Goal: Find specific page/section: Find specific page/section

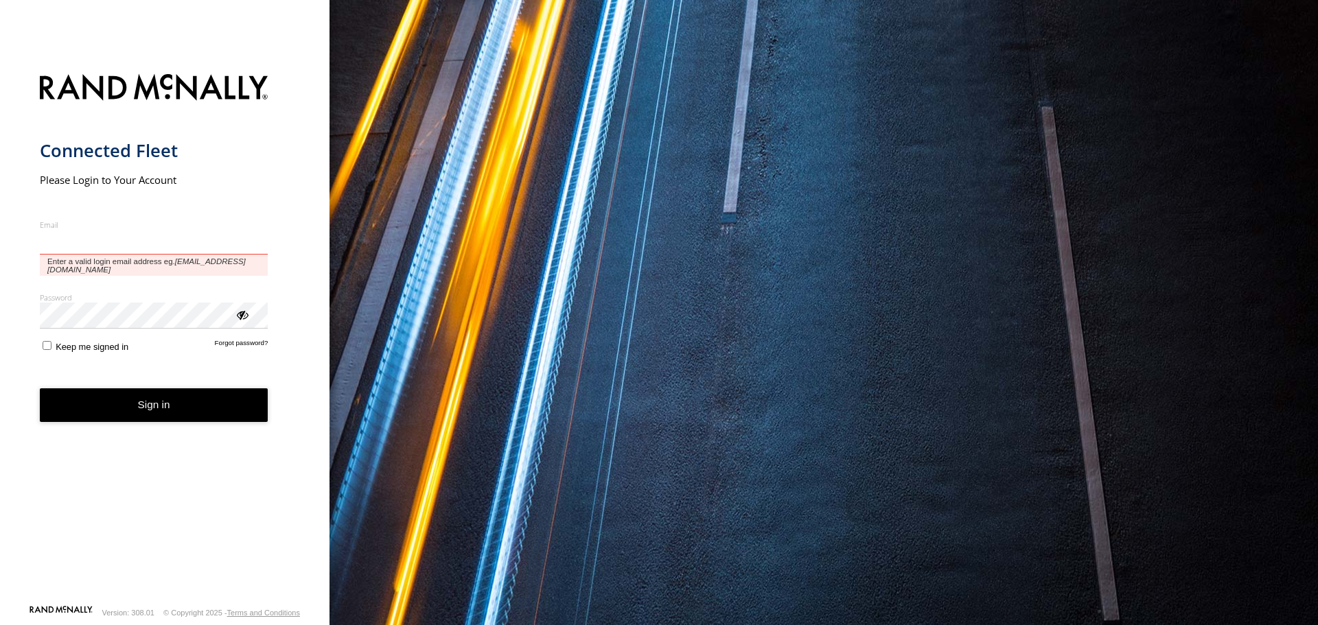
type input "**********"
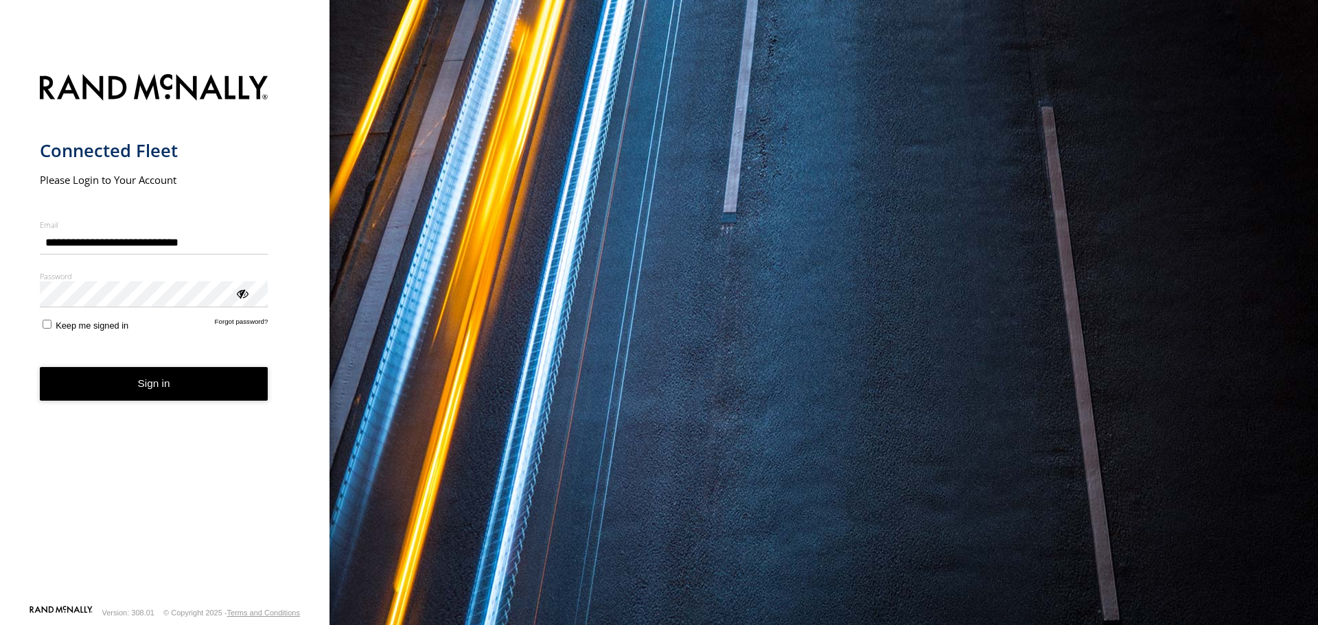
drag, startPoint x: 170, startPoint y: 396, endPoint x: 167, endPoint y: 404, distance: 8.0
click at [170, 395] on button "Sign in" at bounding box center [154, 384] width 229 height 34
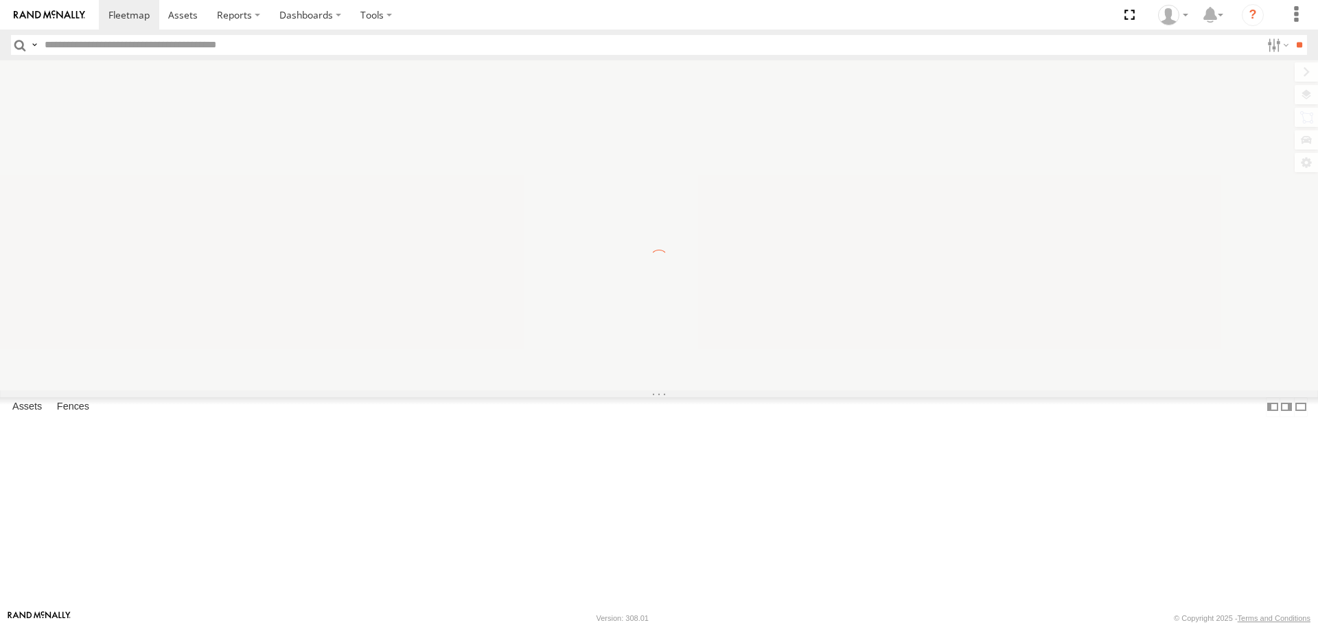
click at [175, 43] on input "text" at bounding box center [650, 45] width 1222 height 20
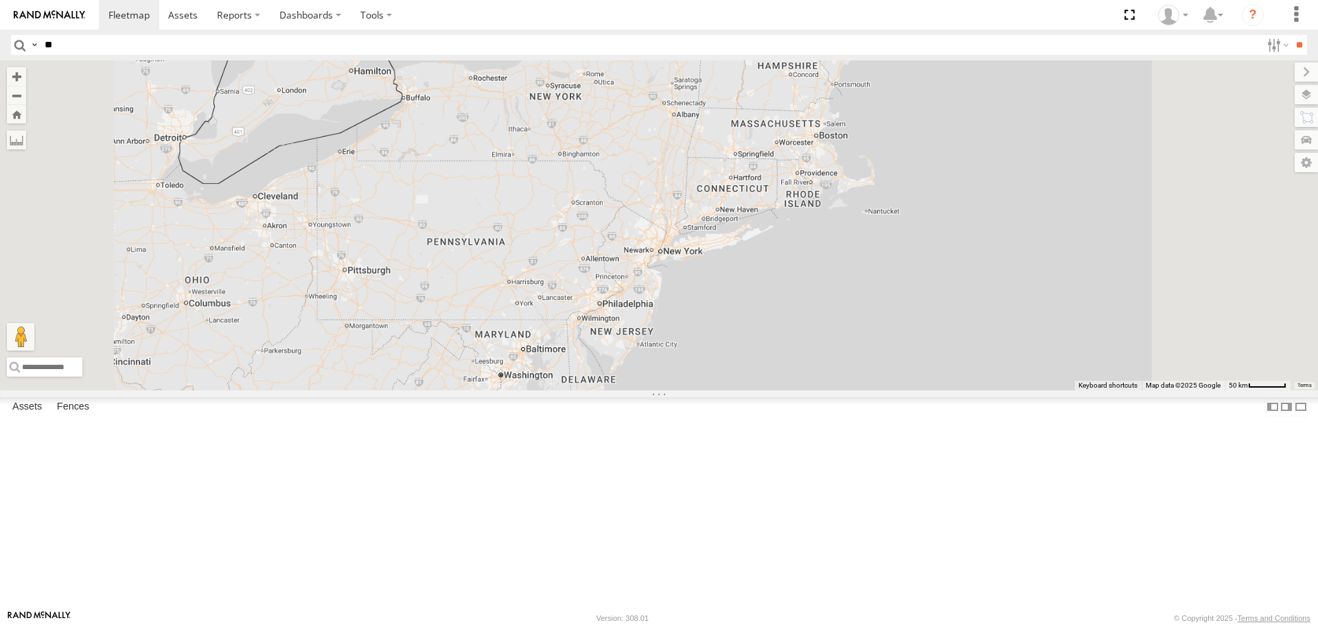
click at [1292, 35] on input "**" at bounding box center [1300, 45] width 16 height 20
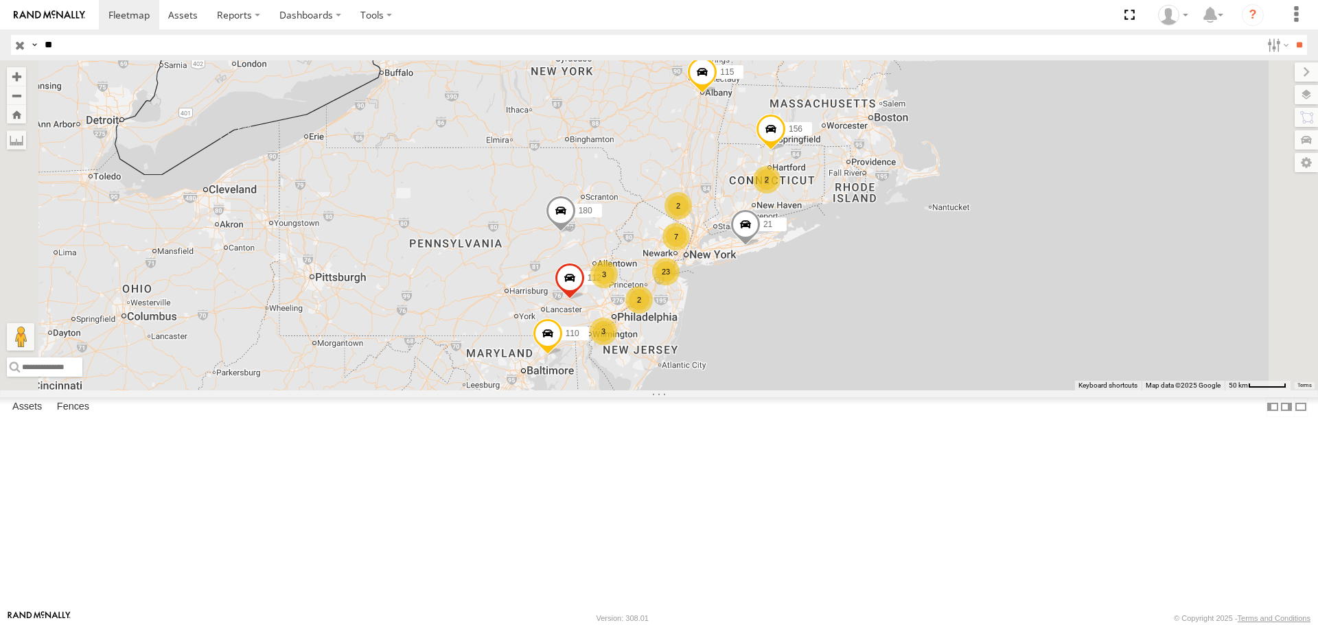
scroll to position [503, 0]
click at [0, 0] on span at bounding box center [0, 0] width 0 height 0
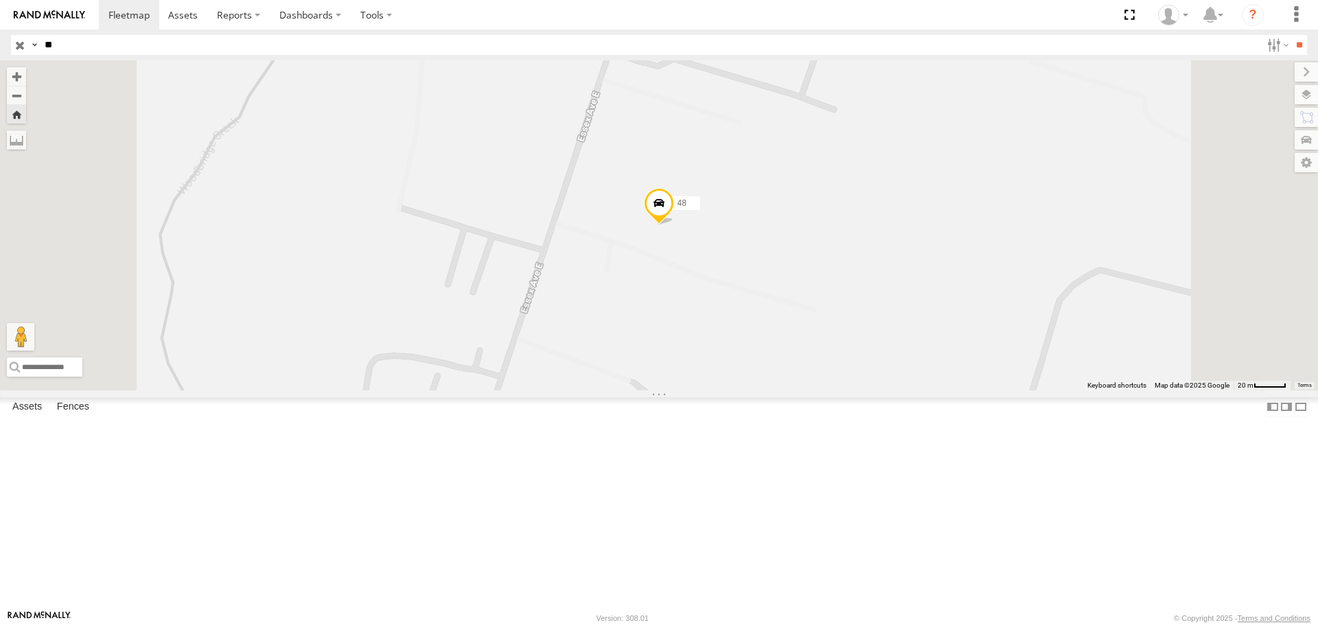
scroll to position [755, 0]
click at [189, 42] on input "**" at bounding box center [650, 45] width 1222 height 20
click at [1292, 35] on input "**" at bounding box center [1300, 45] width 16 height 20
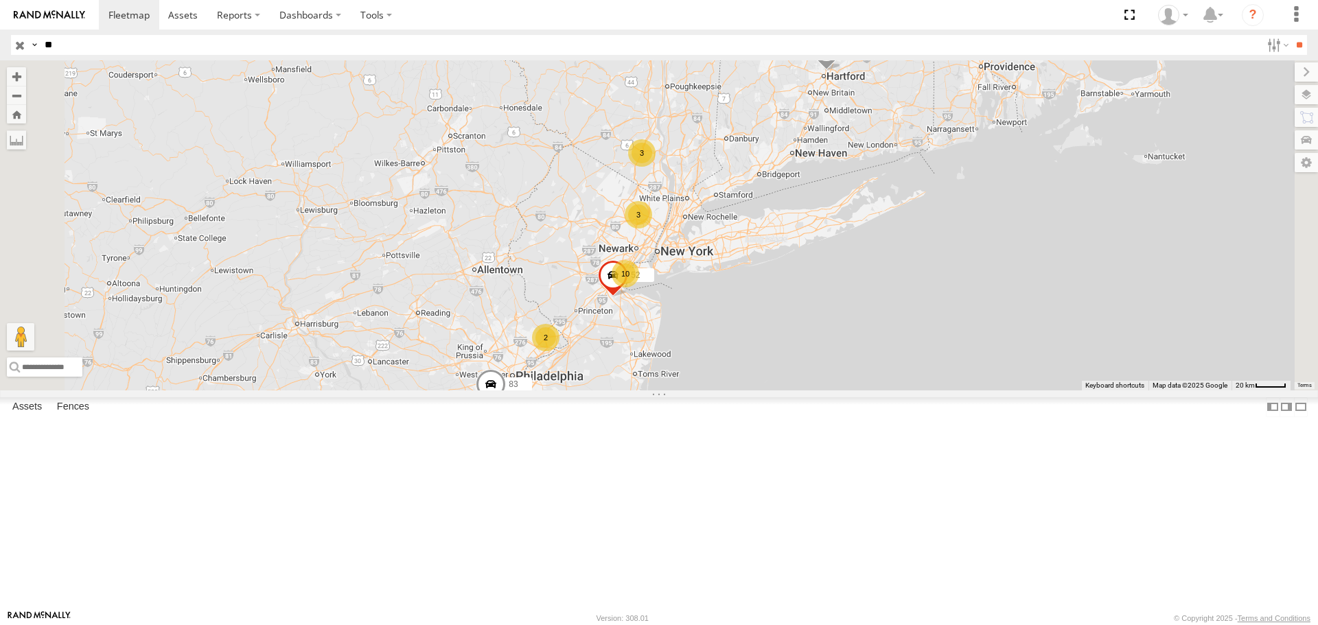
click at [0, 0] on span at bounding box center [0, 0] width 0 height 0
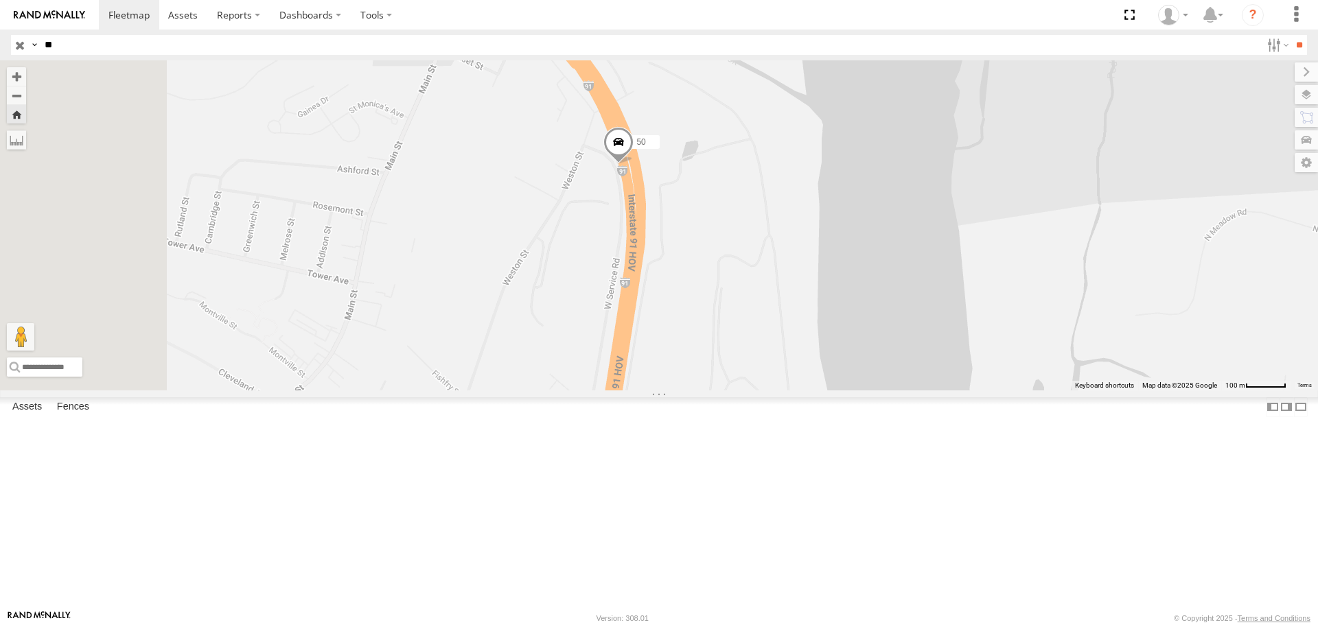
drag, startPoint x: 610, startPoint y: 443, endPoint x: 737, endPoint y: 331, distance: 169.3
click at [737, 331] on div "50" at bounding box center [659, 225] width 1318 height 330
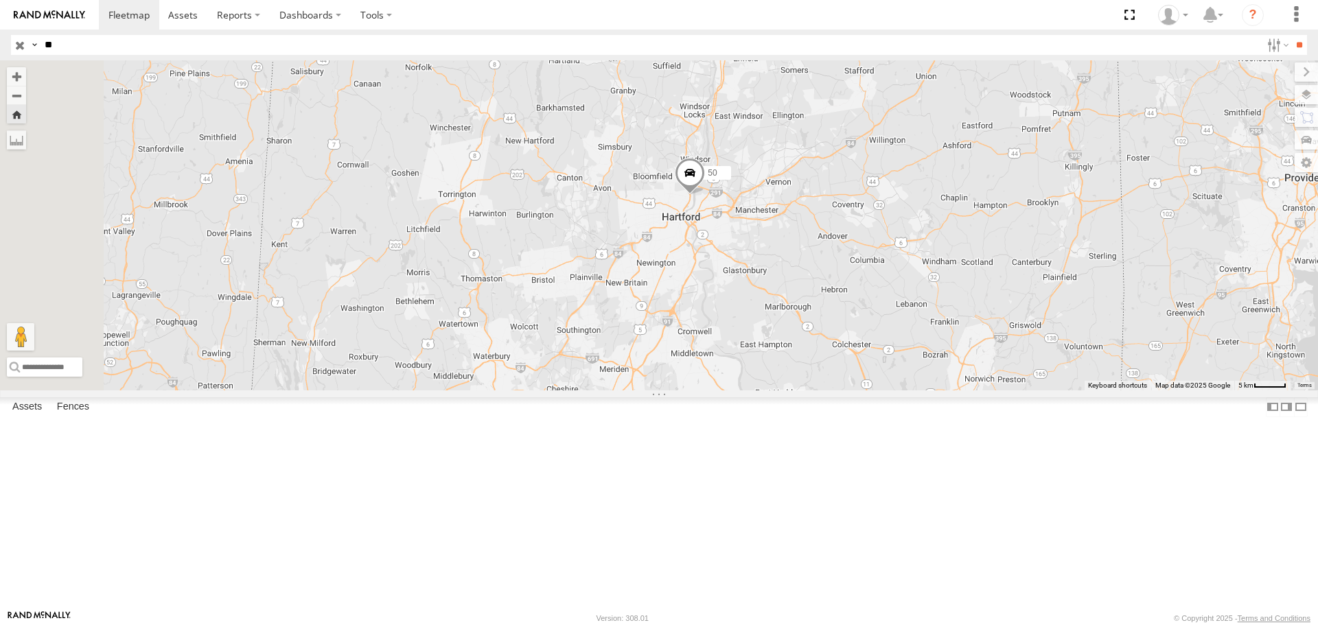
drag, startPoint x: 613, startPoint y: 400, endPoint x: 782, endPoint y: 359, distance: 173.9
click at [782, 359] on div "50" at bounding box center [659, 225] width 1318 height 330
click at [87, 48] on input "**" at bounding box center [650, 45] width 1222 height 20
click at [1292, 35] on input "**" at bounding box center [1300, 45] width 16 height 20
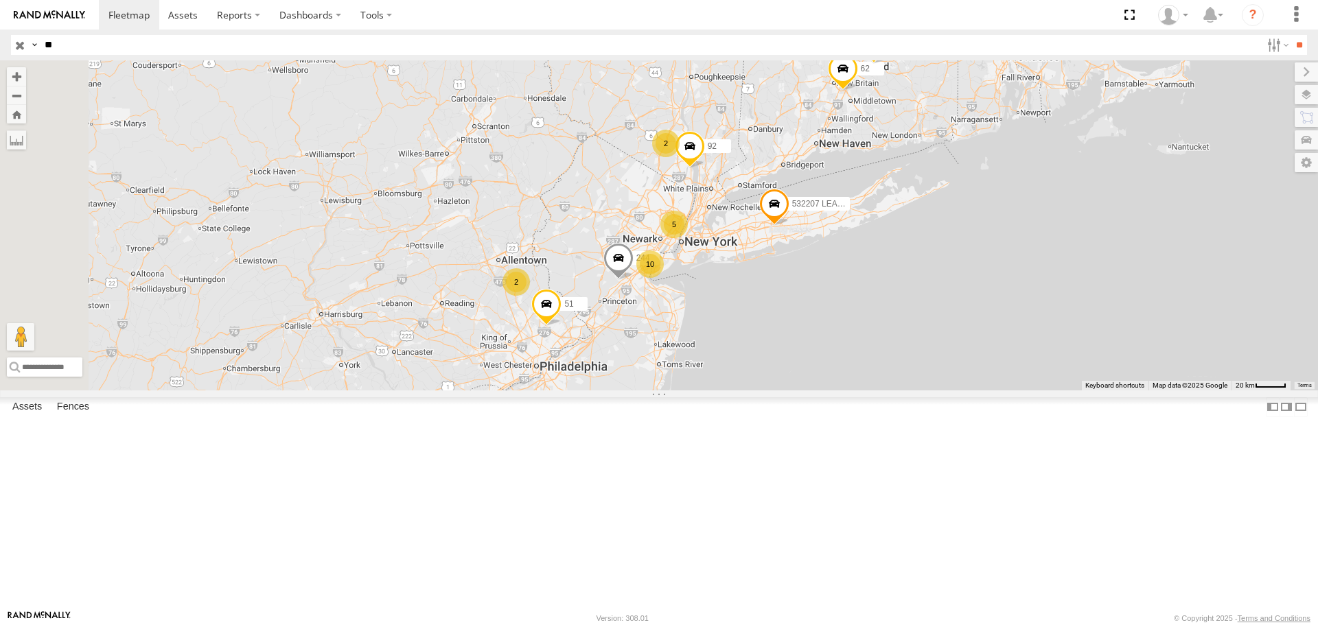
scroll to position [252, 0]
click at [0, 0] on span at bounding box center [0, 0] width 0 height 0
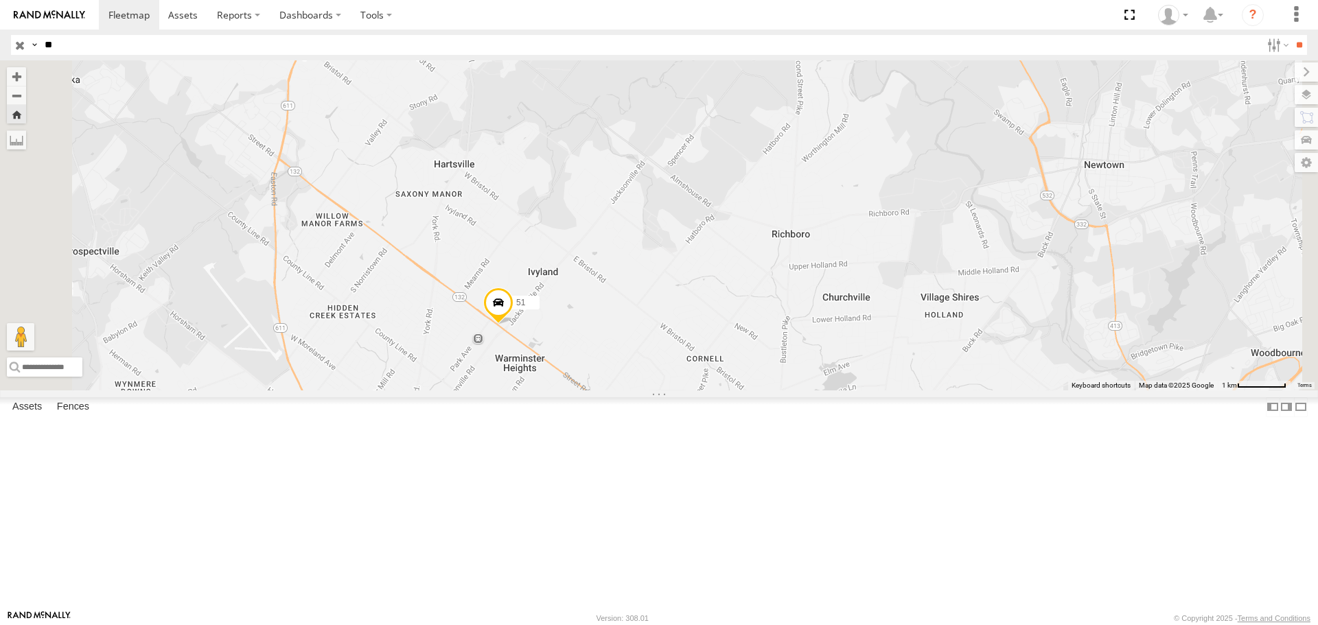
click at [133, 41] on input "**" at bounding box center [650, 45] width 1222 height 20
click at [1292, 35] on input "**" at bounding box center [1300, 45] width 16 height 20
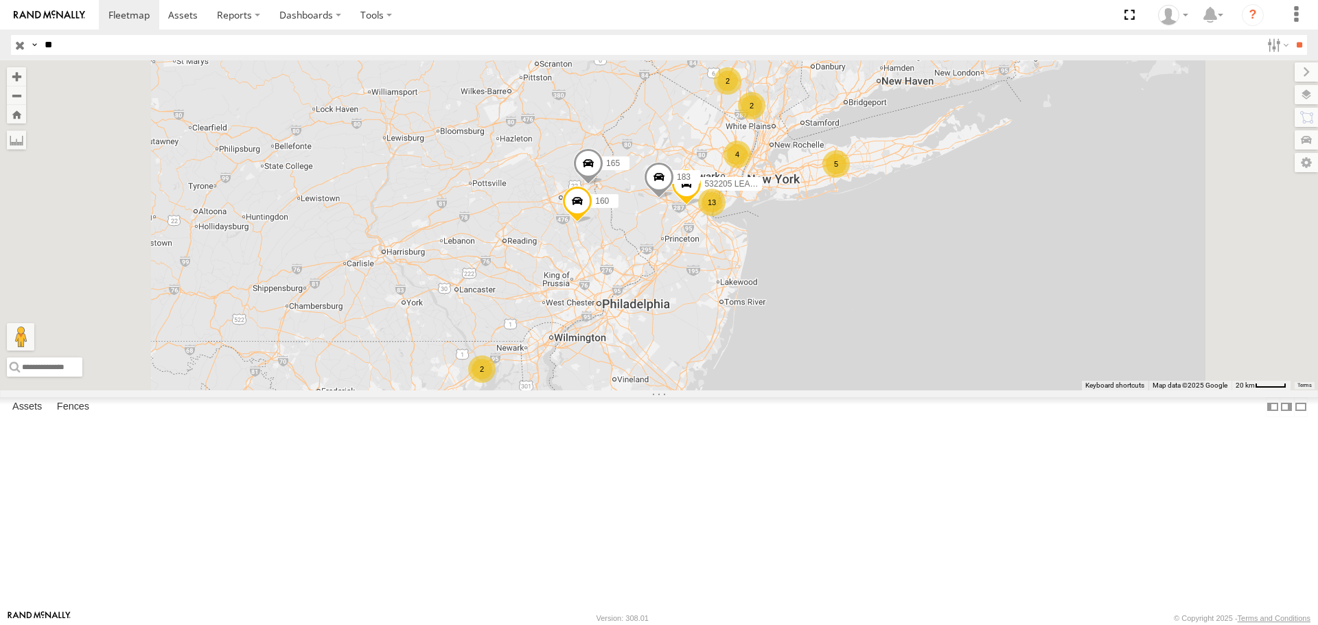
scroll to position [251, 0]
click at [0, 0] on span at bounding box center [0, 0] width 0 height 0
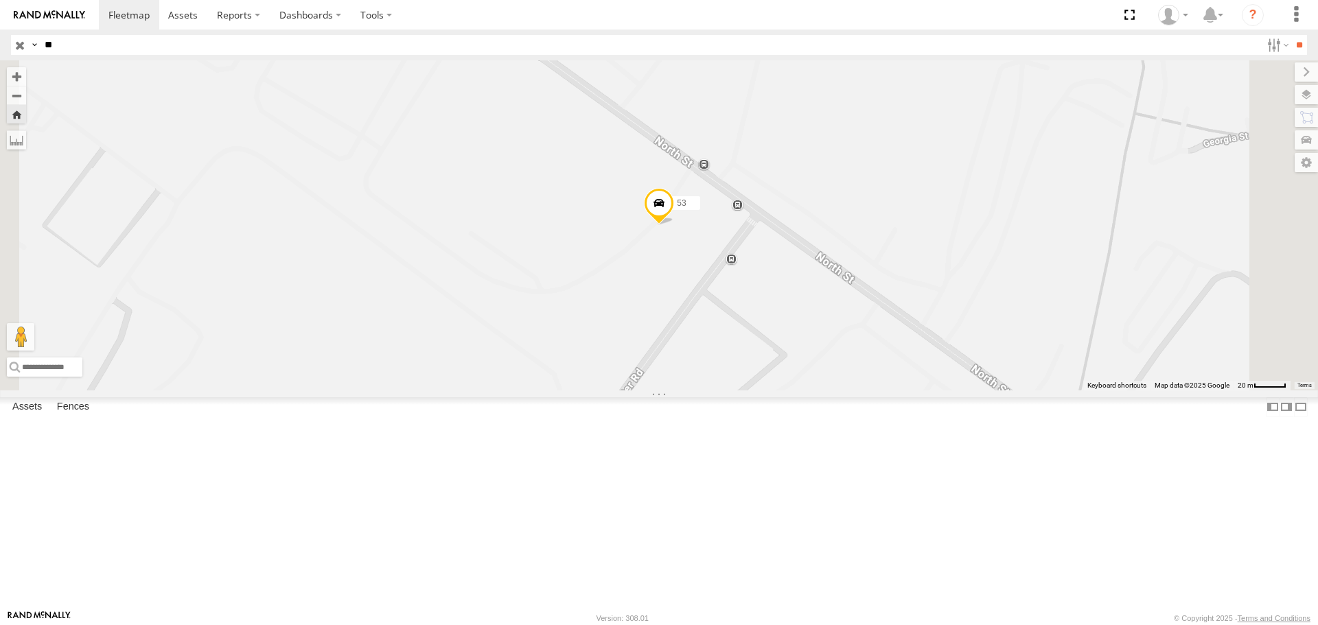
click at [0, 0] on span at bounding box center [0, 0] width 0 height 0
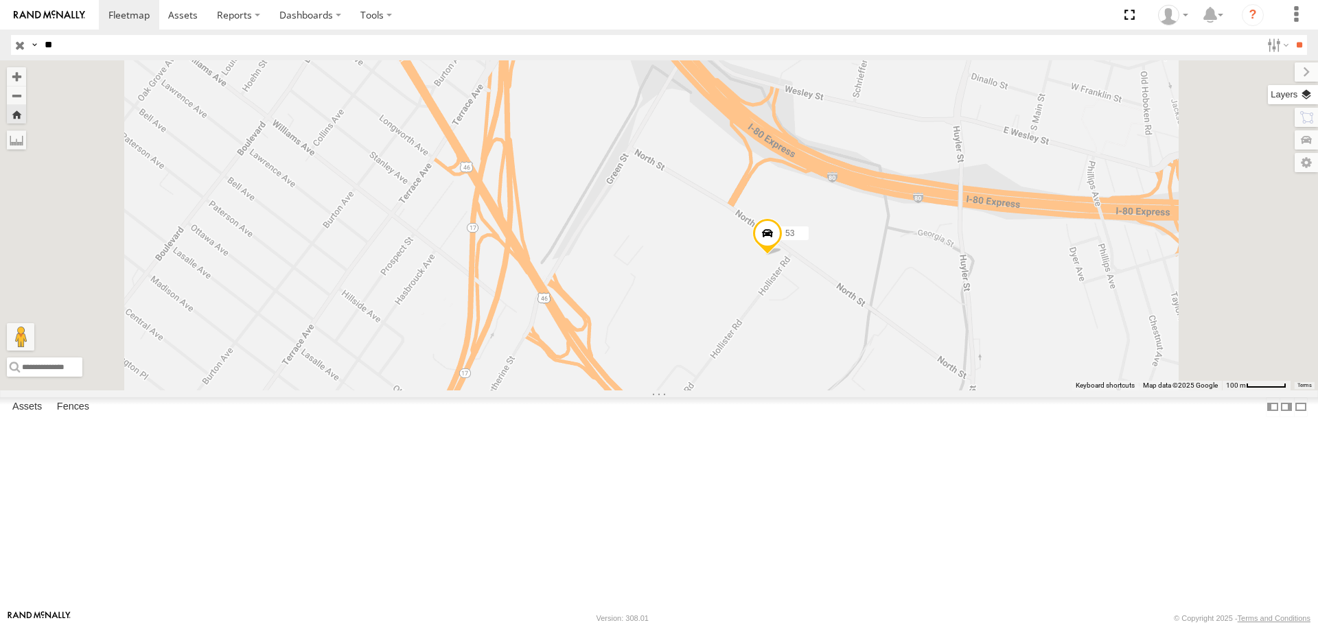
click at [1309, 97] on label at bounding box center [1293, 94] width 50 height 19
click at [0, 0] on span "Basemaps" at bounding box center [0, 0] width 0 height 0
click at [0, 0] on span "Satellite + Roadmap" at bounding box center [0, 0] width 0 height 0
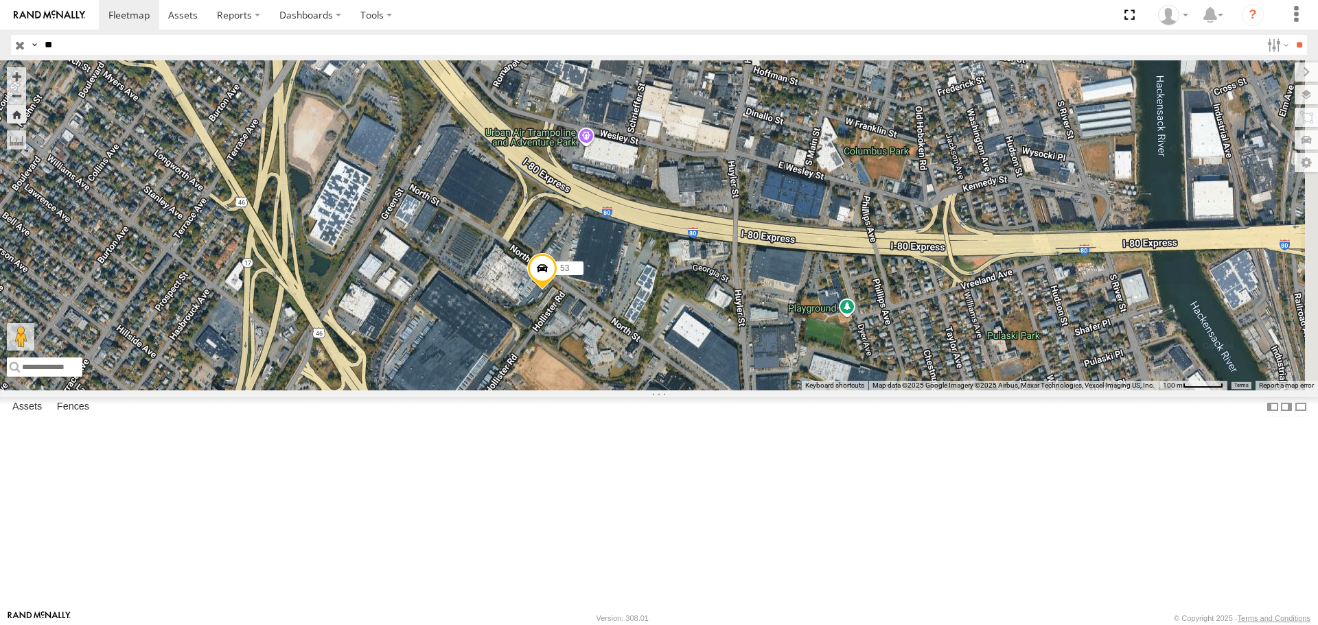
drag, startPoint x: 1040, startPoint y: 409, endPoint x: 805, endPoint y: 444, distance: 238.1
click at [805, 390] on div "53" at bounding box center [659, 225] width 1318 height 330
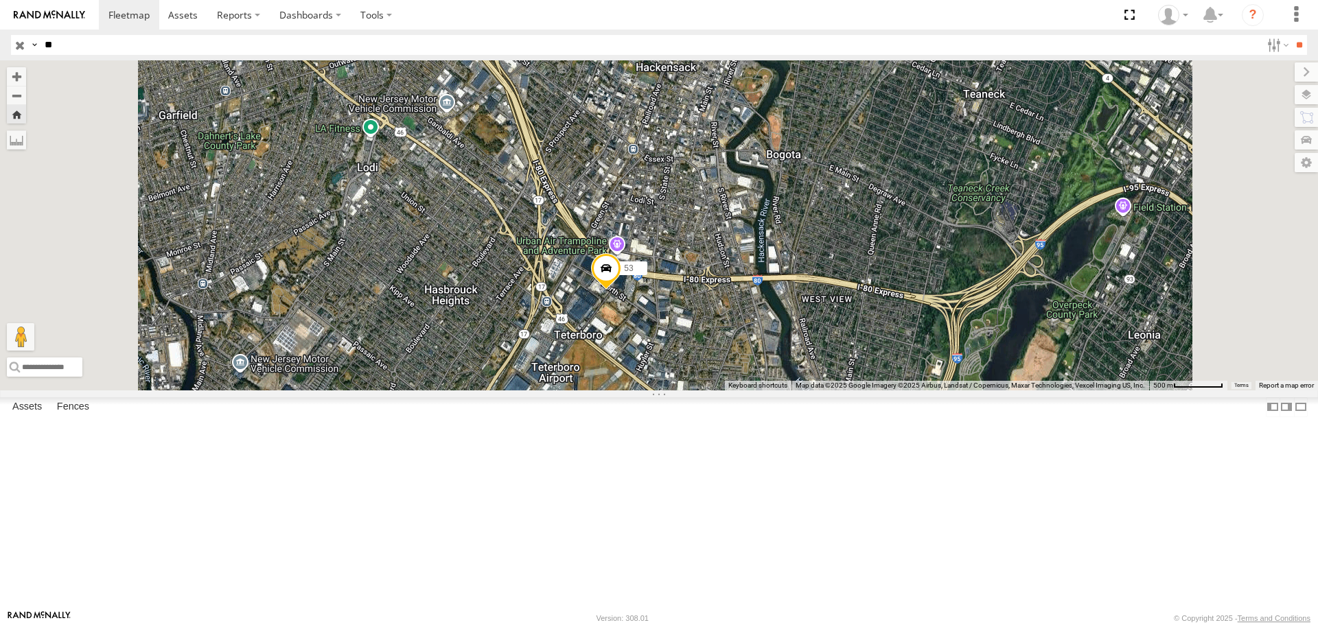
scroll to position [0, 0]
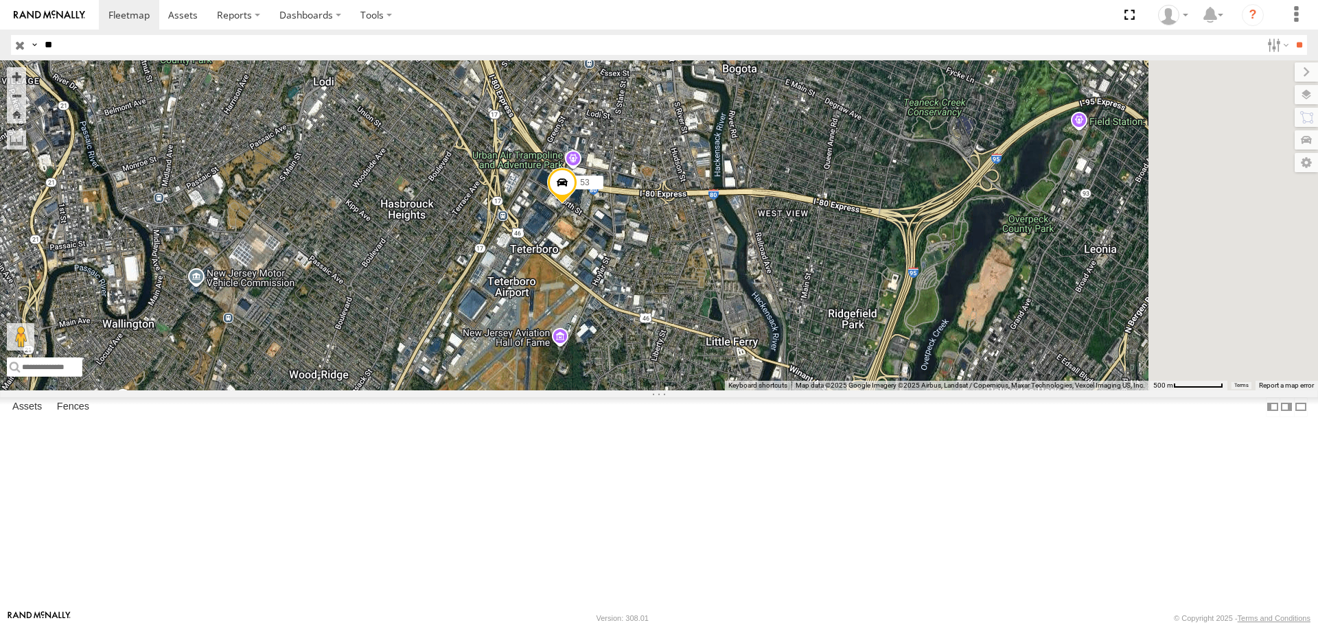
drag, startPoint x: 928, startPoint y: 400, endPoint x: 810, endPoint y: 369, distance: 122.2
click at [810, 369] on div "53" at bounding box center [659, 225] width 1318 height 330
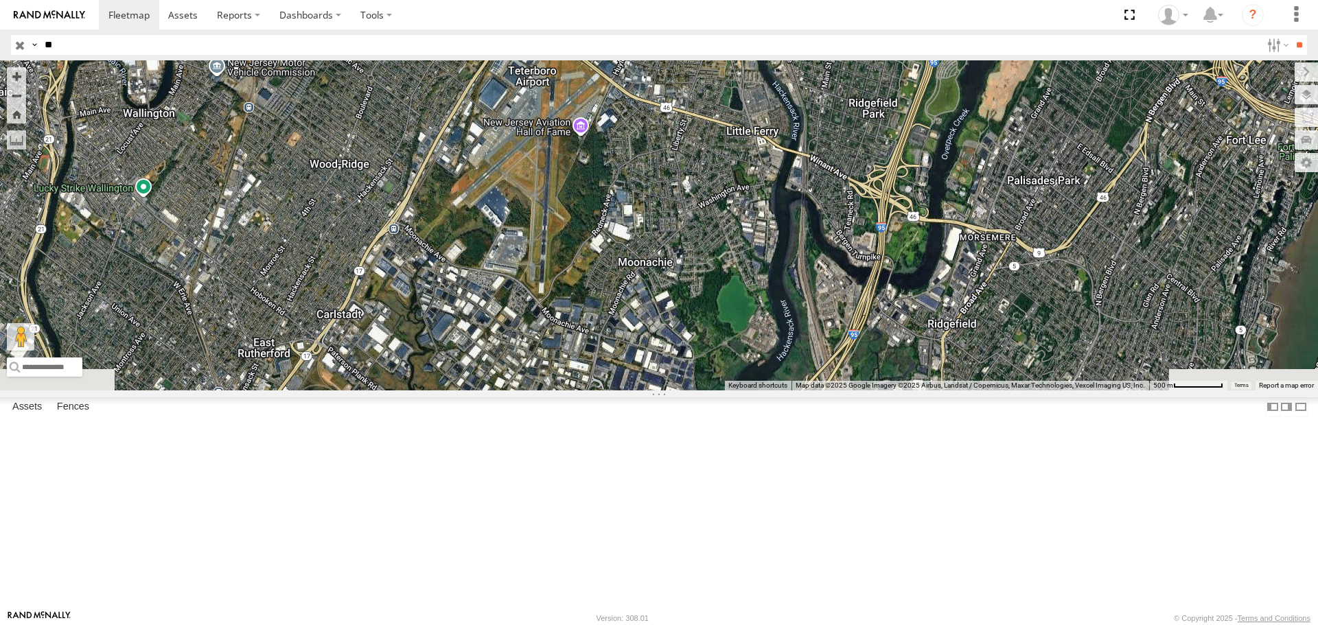
drag, startPoint x: 887, startPoint y: 279, endPoint x: 897, endPoint y: 199, distance: 80.2
click at [897, 199] on div "53" at bounding box center [659, 225] width 1318 height 330
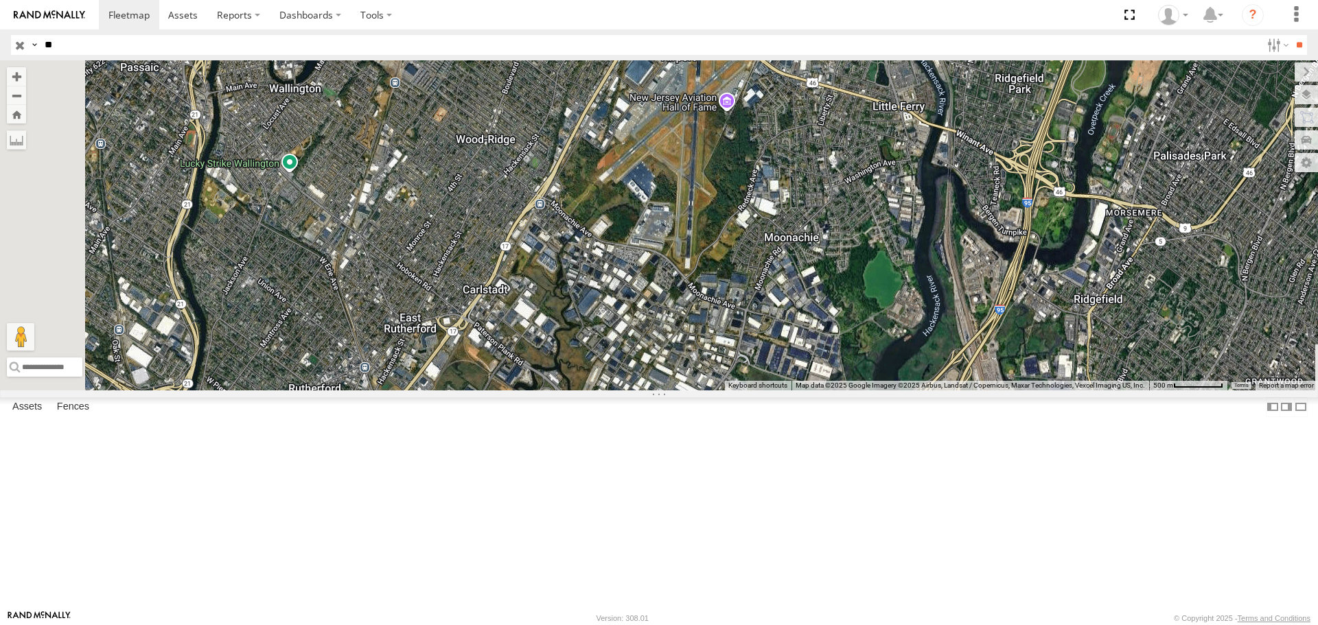
drag, startPoint x: 674, startPoint y: 400, endPoint x: 822, endPoint y: 375, distance: 150.4
click at [822, 375] on div "53" at bounding box center [659, 225] width 1318 height 330
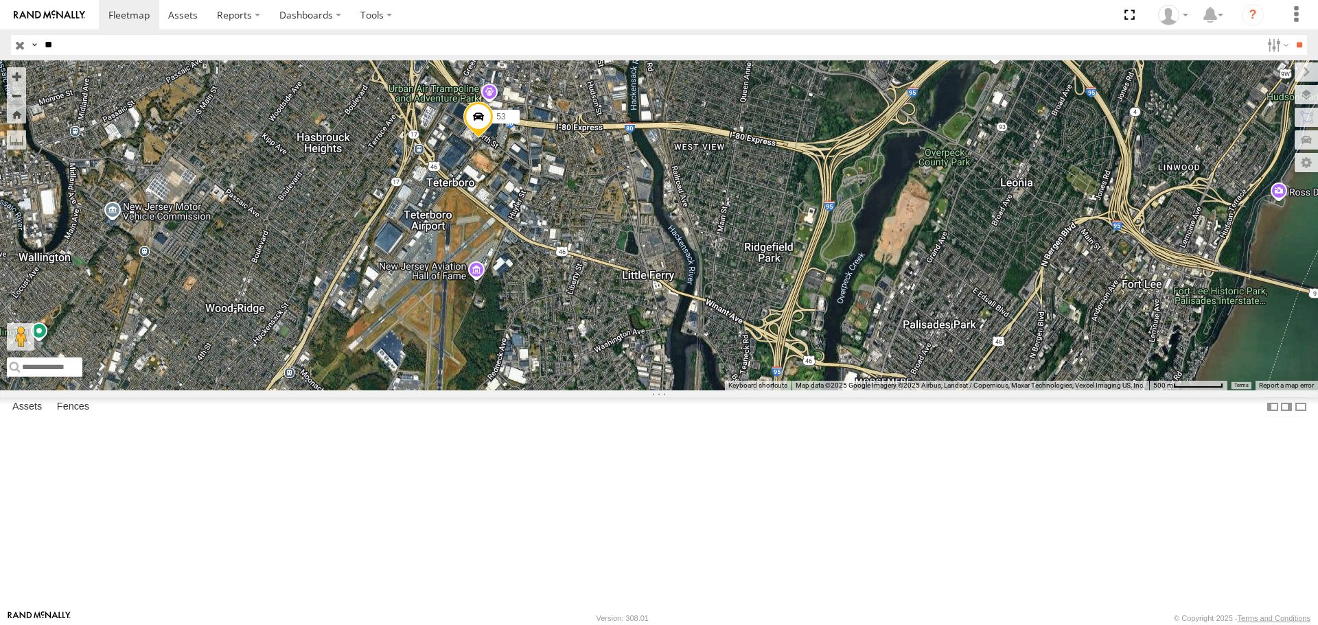
drag, startPoint x: 939, startPoint y: 400, endPoint x: 548, endPoint y: 492, distance: 402.2
click at [685, 390] on div "53" at bounding box center [659, 225] width 1318 height 330
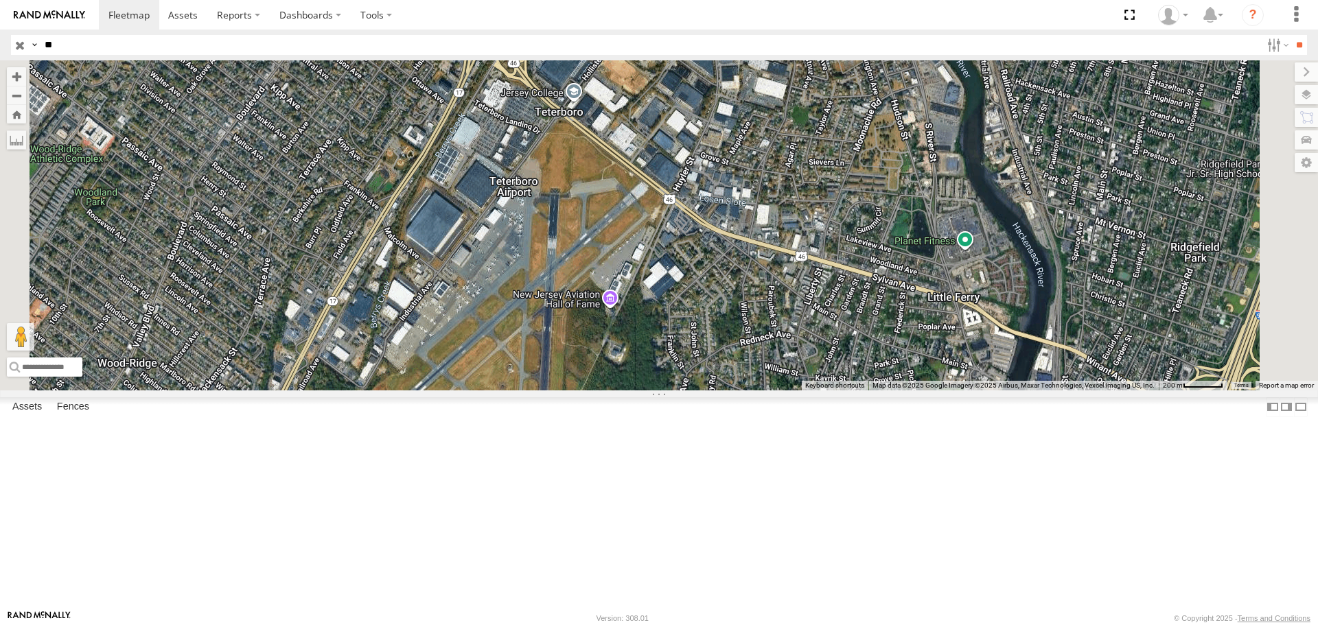
drag, startPoint x: 674, startPoint y: 378, endPoint x: 779, endPoint y: 467, distance: 137.4
click at [779, 390] on div "53" at bounding box center [659, 225] width 1318 height 330
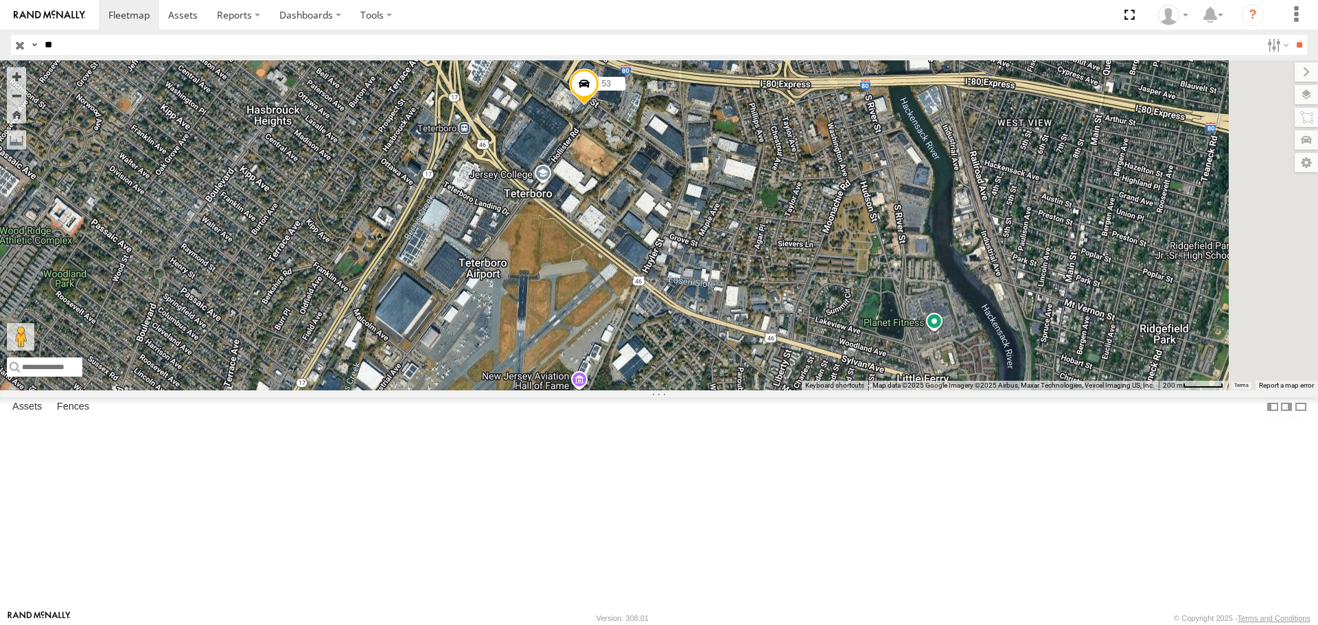
drag, startPoint x: 752, startPoint y: 371, endPoint x: 733, endPoint y: 408, distance: 41.8
click at [733, 390] on div "53" at bounding box center [659, 225] width 1318 height 330
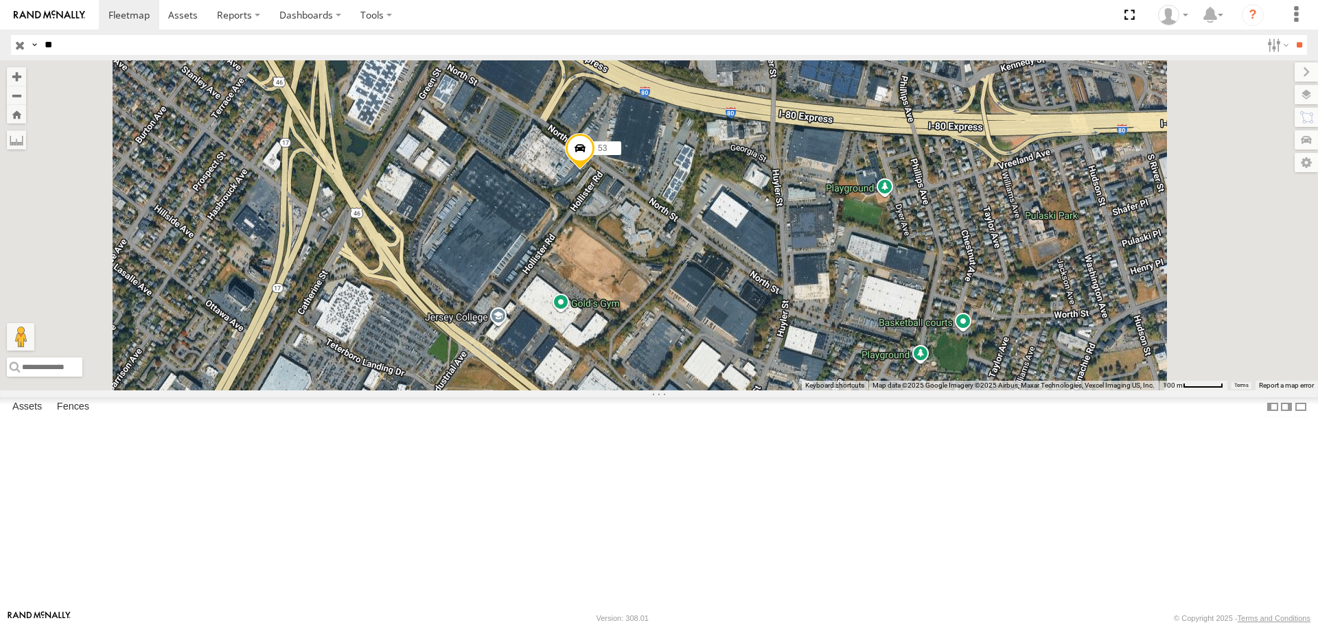
drag, startPoint x: 784, startPoint y: 176, endPoint x: 797, endPoint y: 322, distance: 146.1
click at [797, 322] on div "53" at bounding box center [659, 225] width 1318 height 330
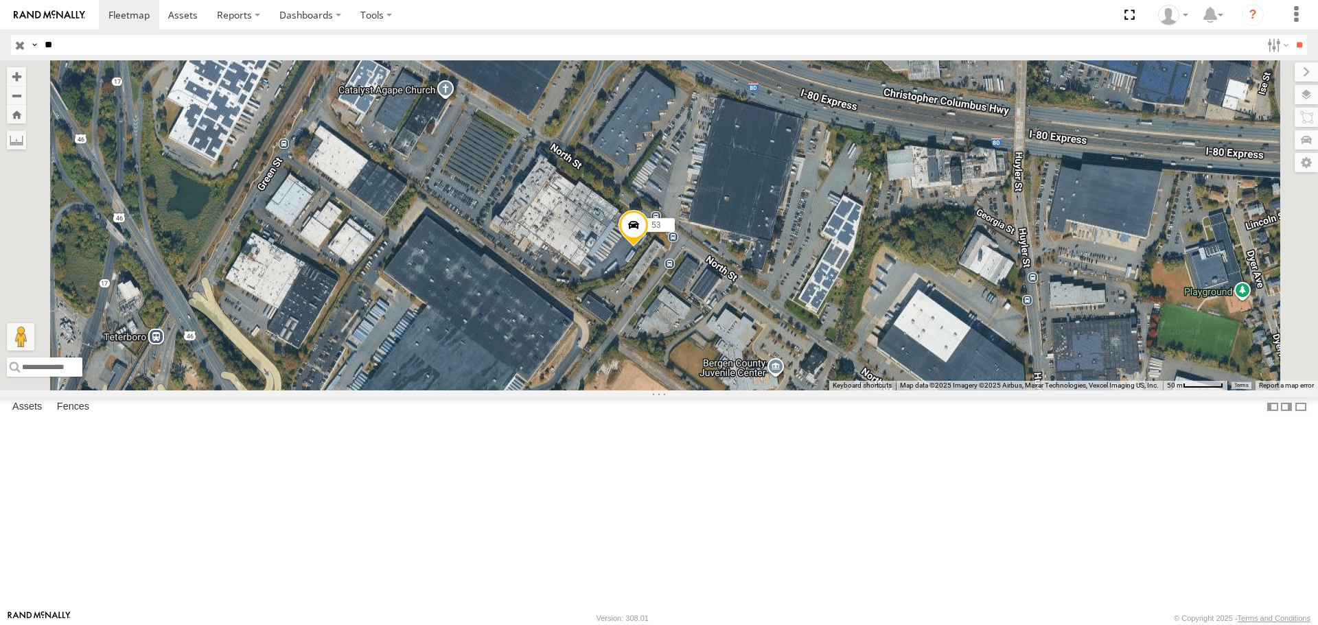
drag, startPoint x: 730, startPoint y: 291, endPoint x: 823, endPoint y: 400, distance: 143.7
click at [823, 390] on div "53" at bounding box center [659, 225] width 1318 height 330
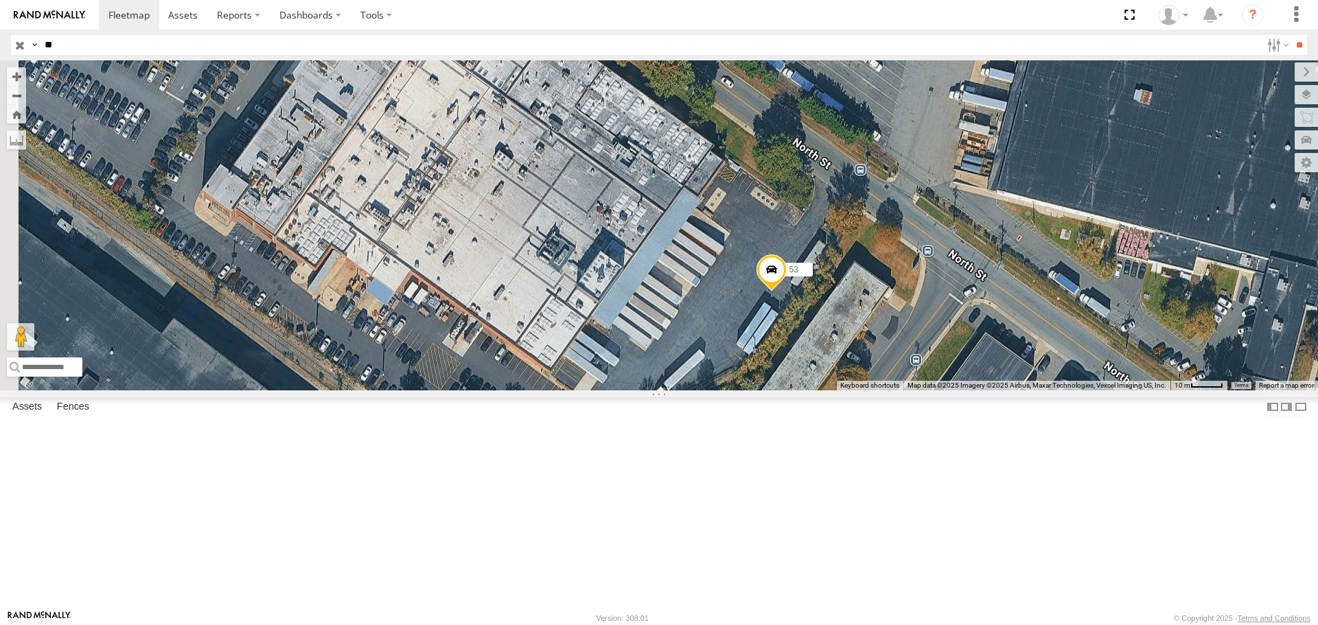
drag, startPoint x: 760, startPoint y: 321, endPoint x: 981, endPoint y: 476, distance: 270.1
click at [981, 390] on div "53" at bounding box center [659, 225] width 1318 height 330
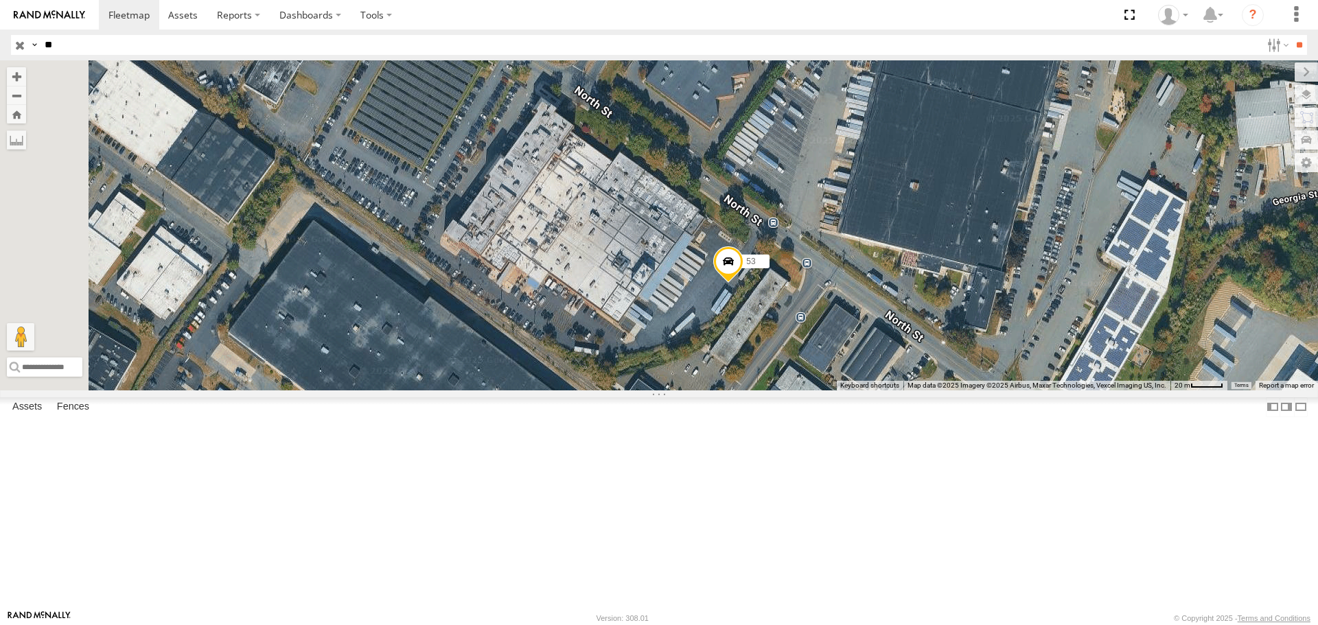
drag, startPoint x: 892, startPoint y: 435, endPoint x: 826, endPoint y: 391, distance: 79.6
click at [826, 390] on div "53" at bounding box center [659, 225] width 1318 height 330
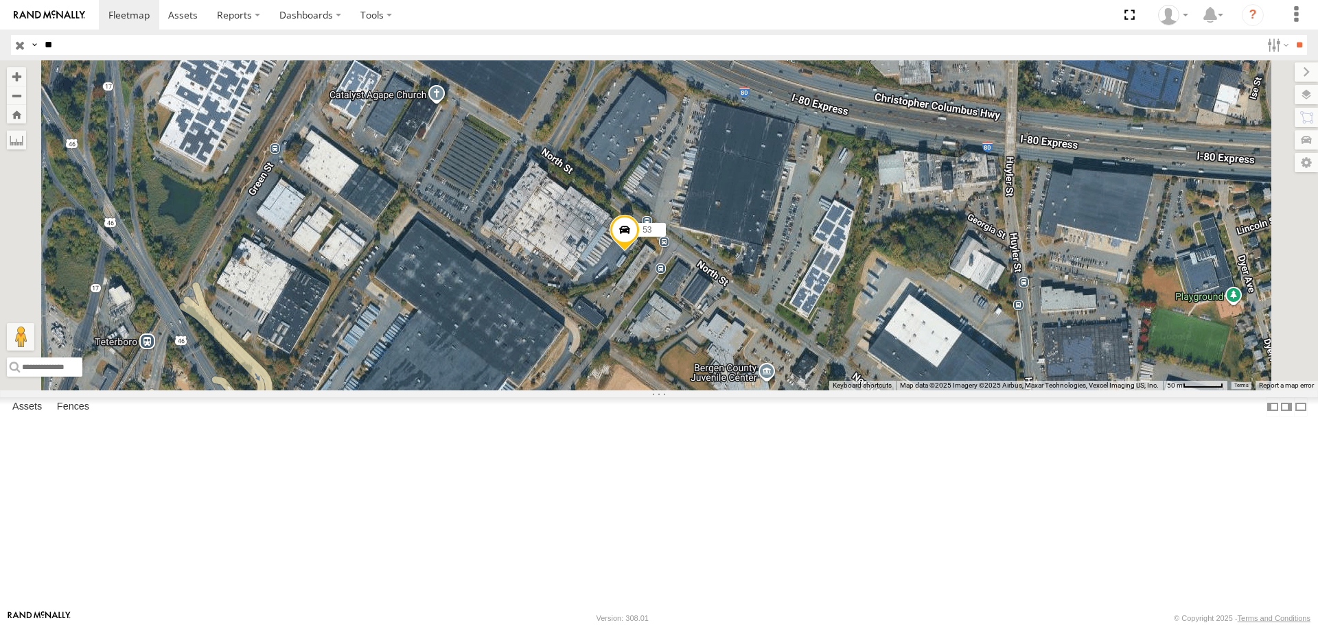
drag, startPoint x: 825, startPoint y: 428, endPoint x: 765, endPoint y: 383, distance: 74.6
click at [765, 383] on div "53" at bounding box center [659, 225] width 1318 height 330
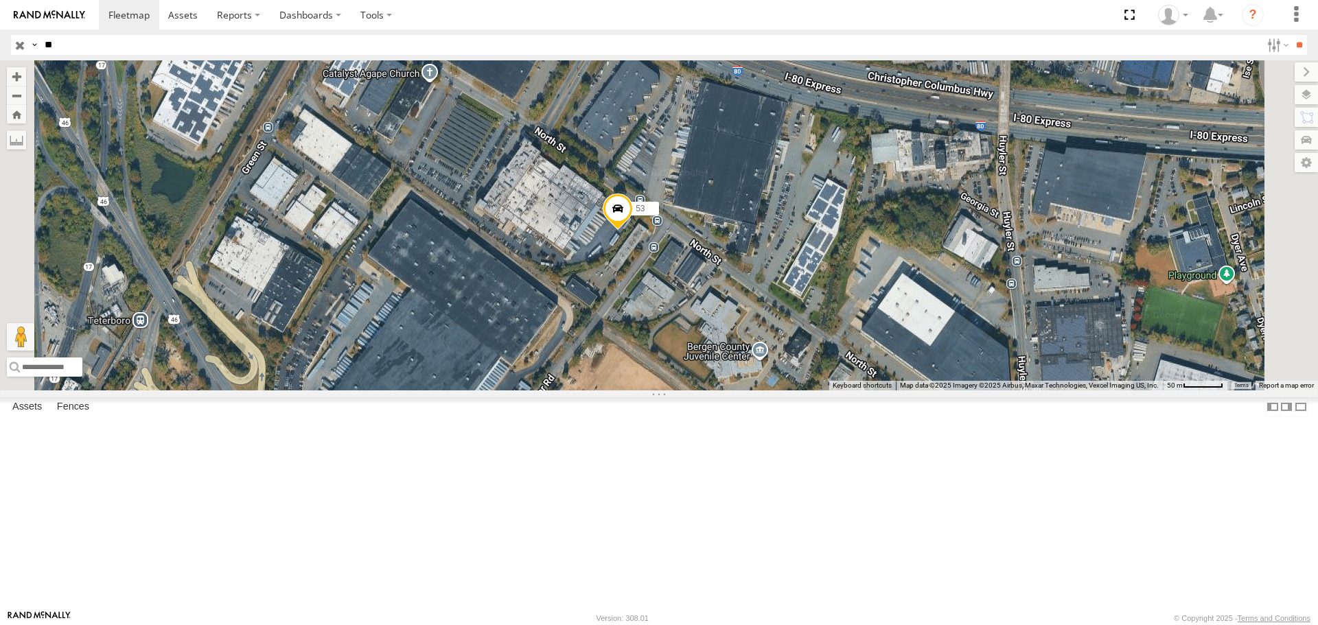
drag, startPoint x: 882, startPoint y: 415, endPoint x: 875, endPoint y: 391, distance: 24.3
click at [875, 390] on div "53" at bounding box center [659, 225] width 1318 height 330
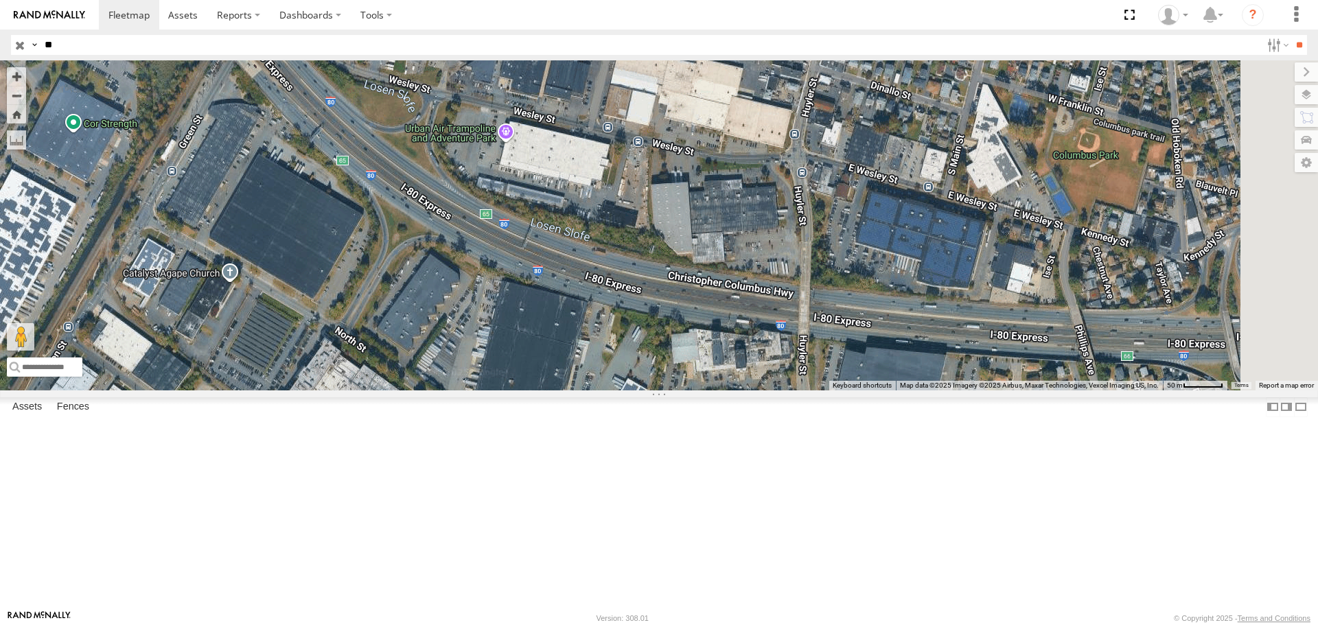
drag, startPoint x: 888, startPoint y: 257, endPoint x: 688, endPoint y: 459, distance: 283.5
click at [688, 390] on div "53" at bounding box center [659, 225] width 1318 height 330
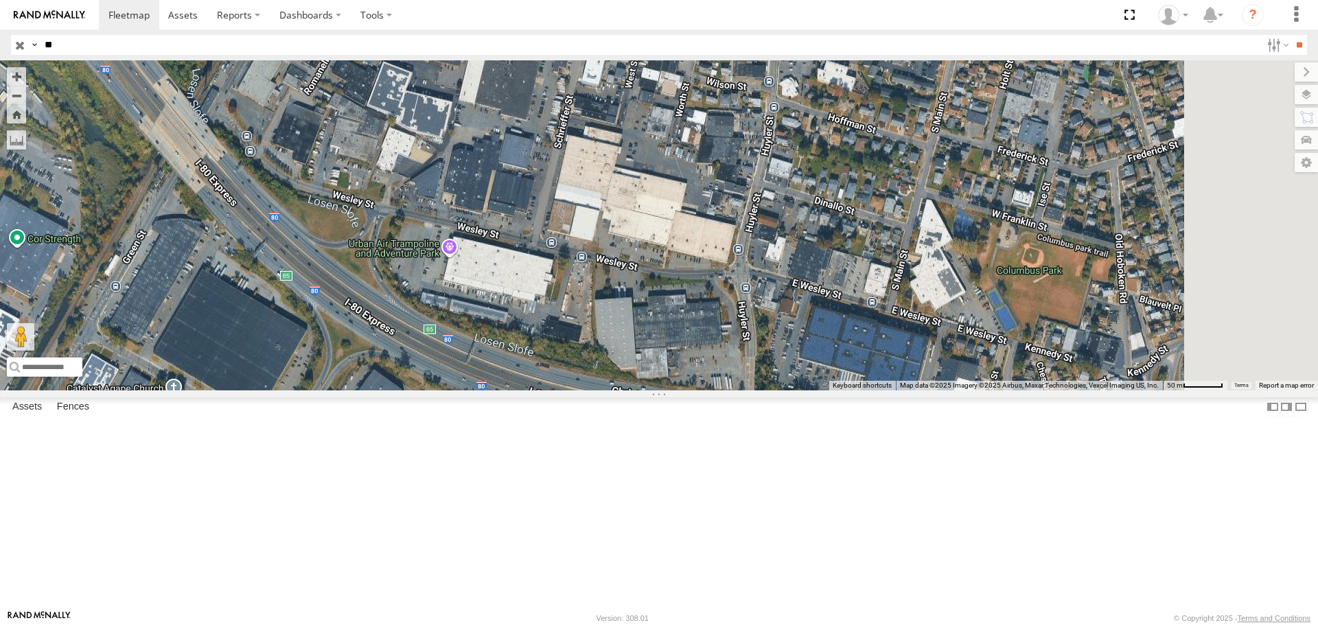
drag, startPoint x: 807, startPoint y: 172, endPoint x: 748, endPoint y: 295, distance: 136.0
click at [748, 295] on div "53" at bounding box center [659, 225] width 1318 height 330
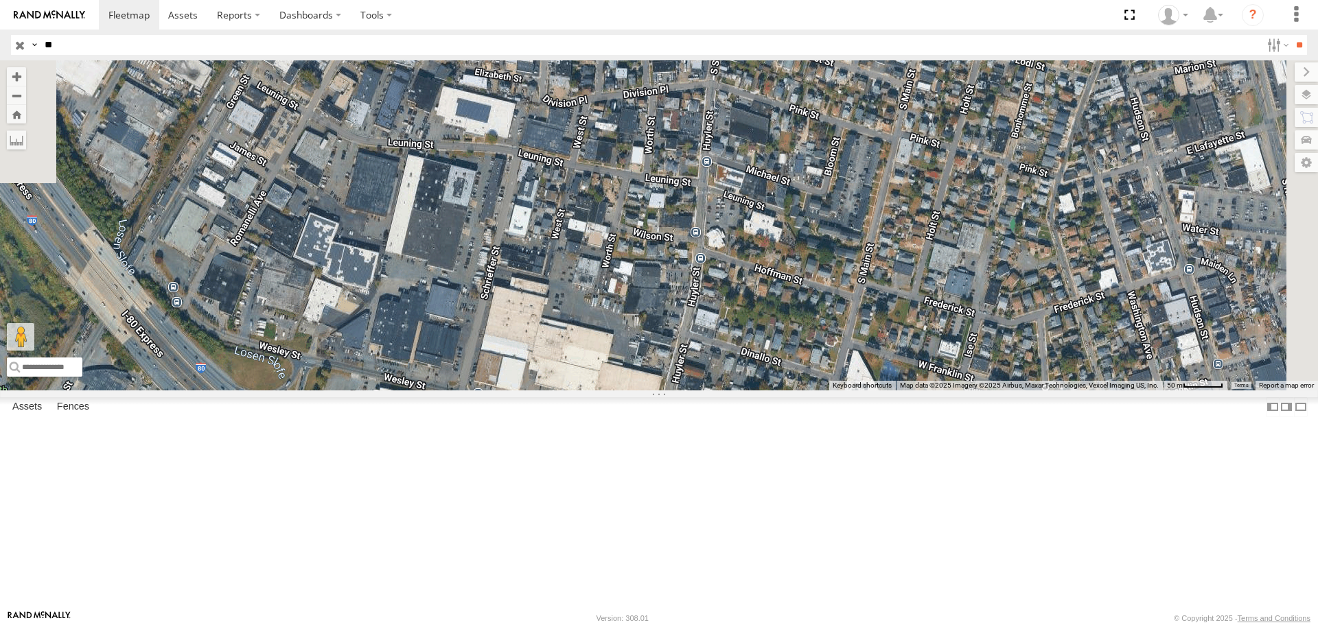
drag, startPoint x: 839, startPoint y: 204, endPoint x: 755, endPoint y: 379, distance: 194.4
click at [757, 378] on div "53" at bounding box center [659, 225] width 1318 height 330
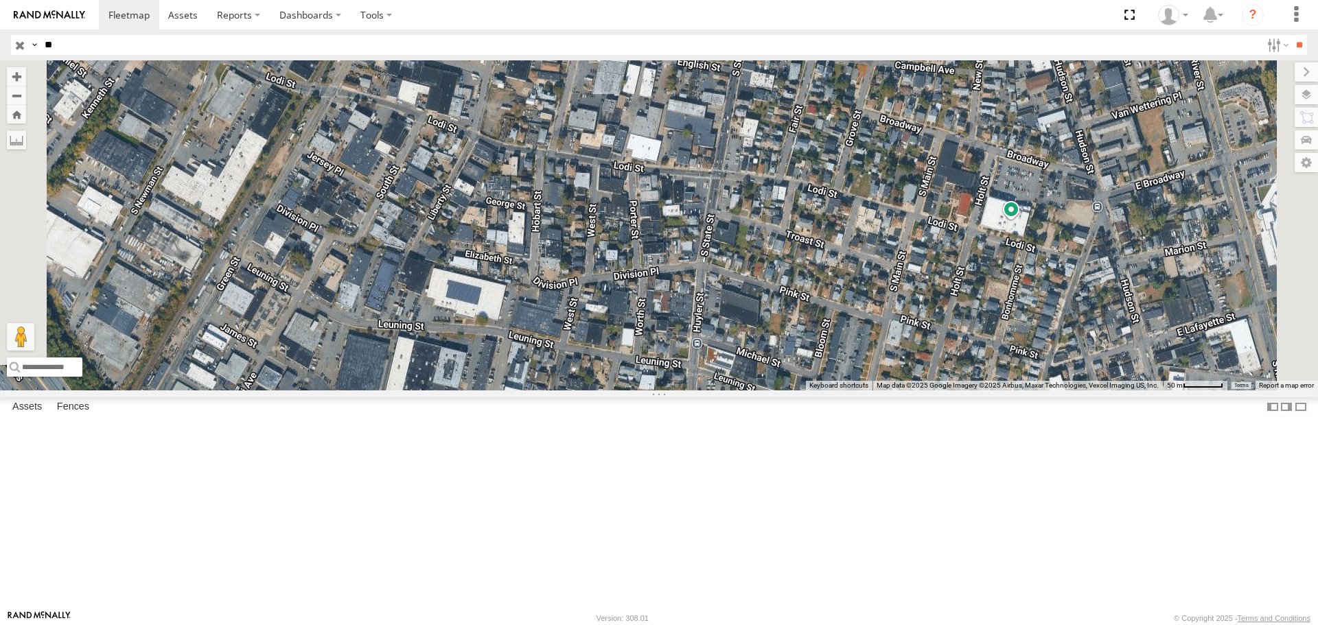
drag, startPoint x: 884, startPoint y: 240, endPoint x: 888, endPoint y: 405, distance: 164.8
click at [888, 390] on div "53" at bounding box center [659, 225] width 1318 height 330
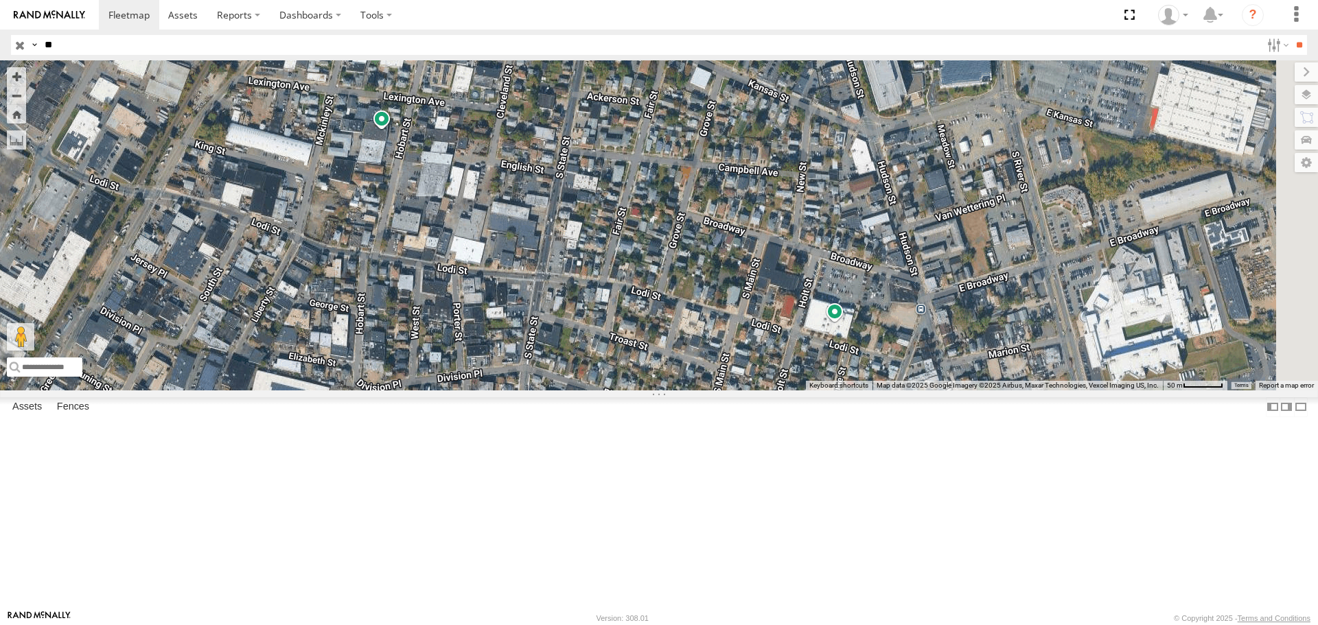
drag, startPoint x: 1116, startPoint y: 365, endPoint x: 996, endPoint y: 290, distance: 140.6
click at [996, 290] on div "53" at bounding box center [659, 225] width 1318 height 330
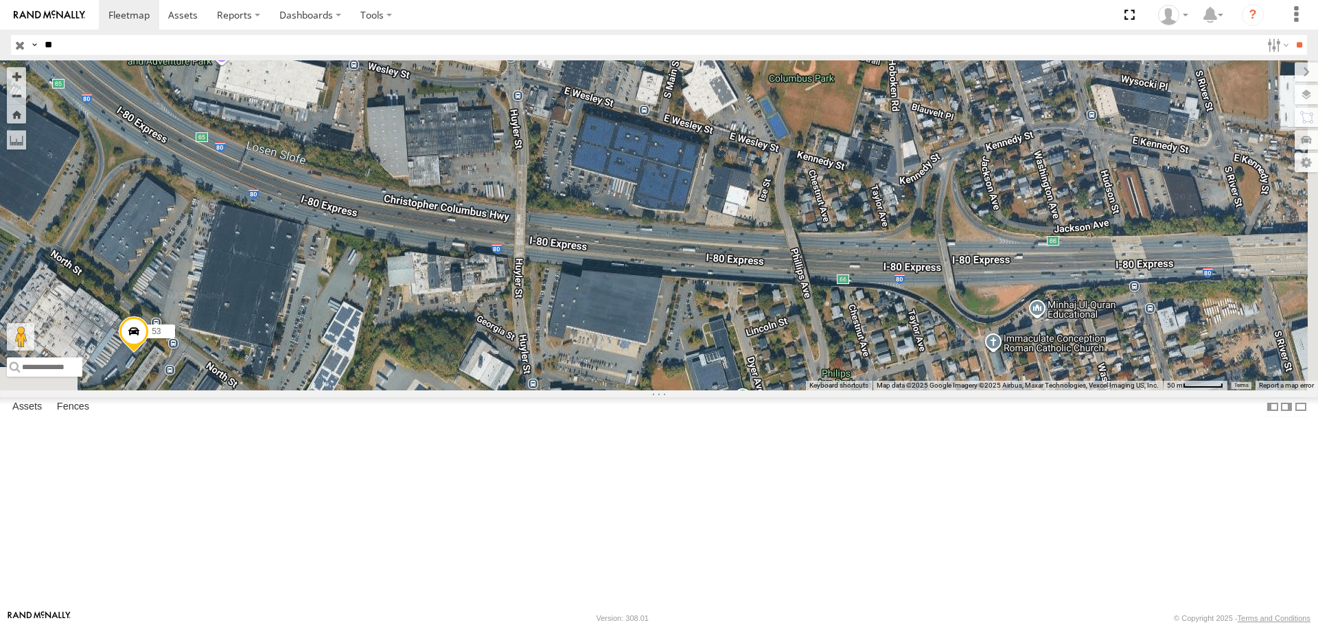
drag, startPoint x: 967, startPoint y: 450, endPoint x: 943, endPoint y: 184, distance: 266.8
click at [943, 184] on div "53" at bounding box center [659, 225] width 1318 height 330
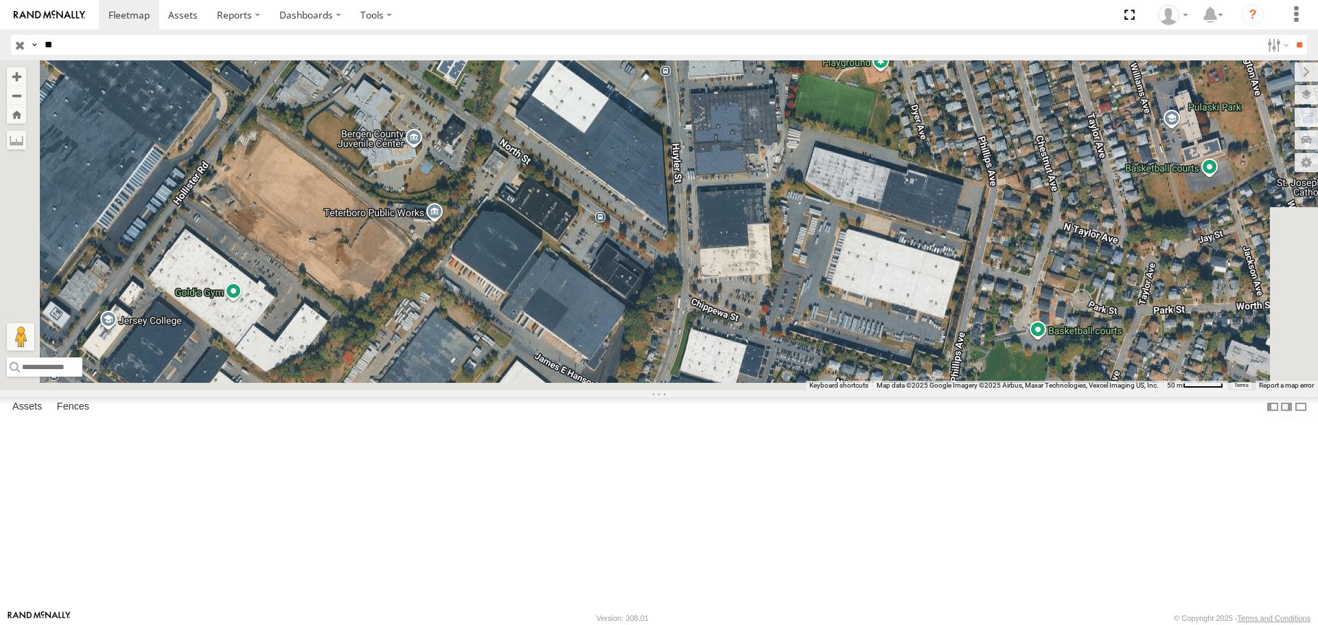
drag, startPoint x: 873, startPoint y: 108, endPoint x: 926, endPoint y: 1, distance: 119.4
click at [926, 1] on body "Dashboards" at bounding box center [659, 312] width 1318 height 625
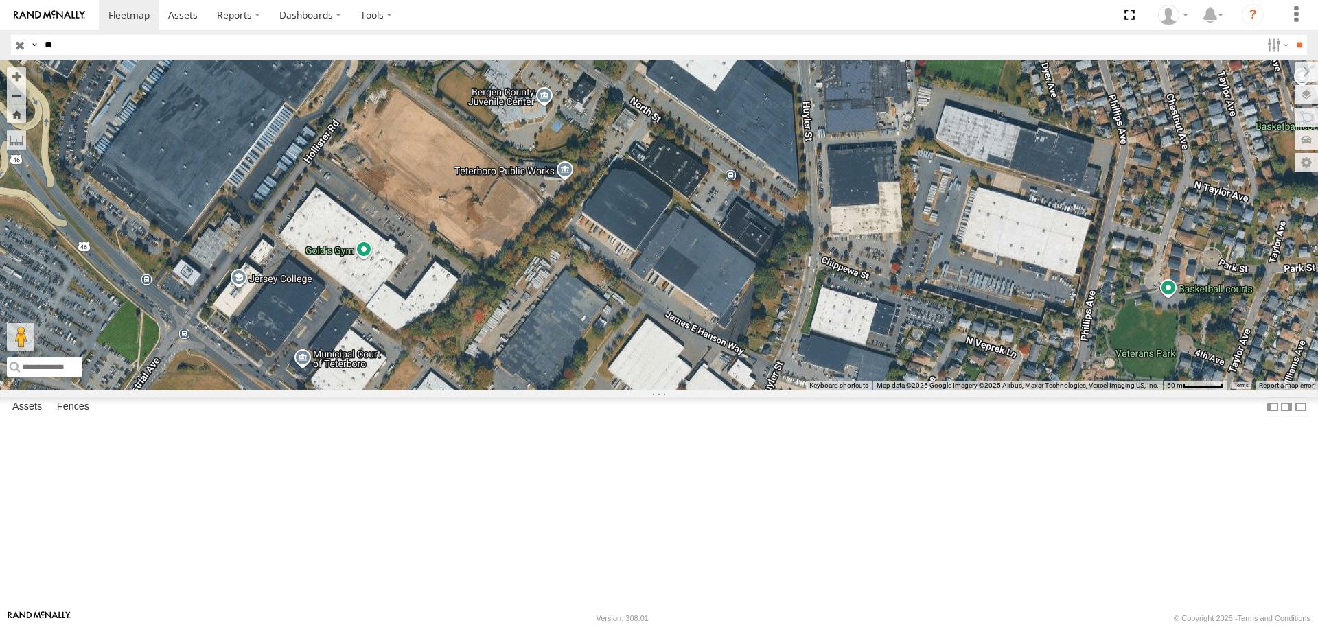
drag, startPoint x: 711, startPoint y: 337, endPoint x: 831, endPoint y: 321, distance: 121.2
click at [831, 321] on div "53" at bounding box center [659, 225] width 1318 height 330
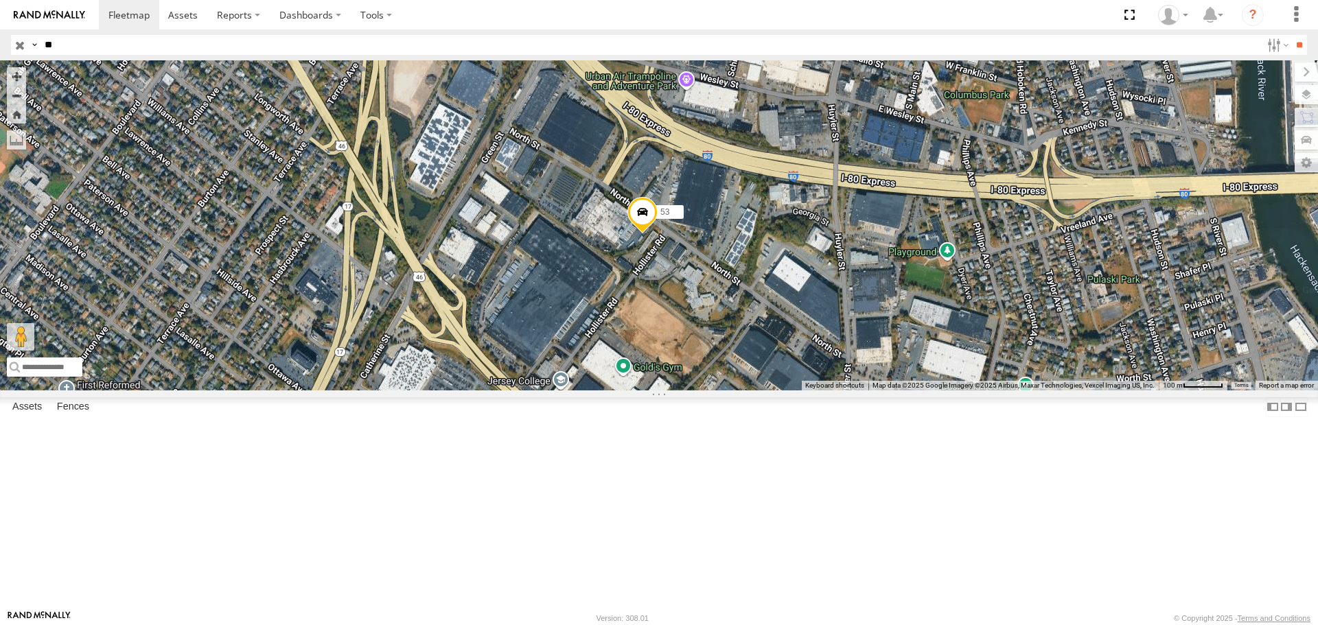
drag, startPoint x: 842, startPoint y: 241, endPoint x: 957, endPoint y: 400, distance: 195.7
click at [957, 390] on div "53" at bounding box center [659, 225] width 1318 height 330
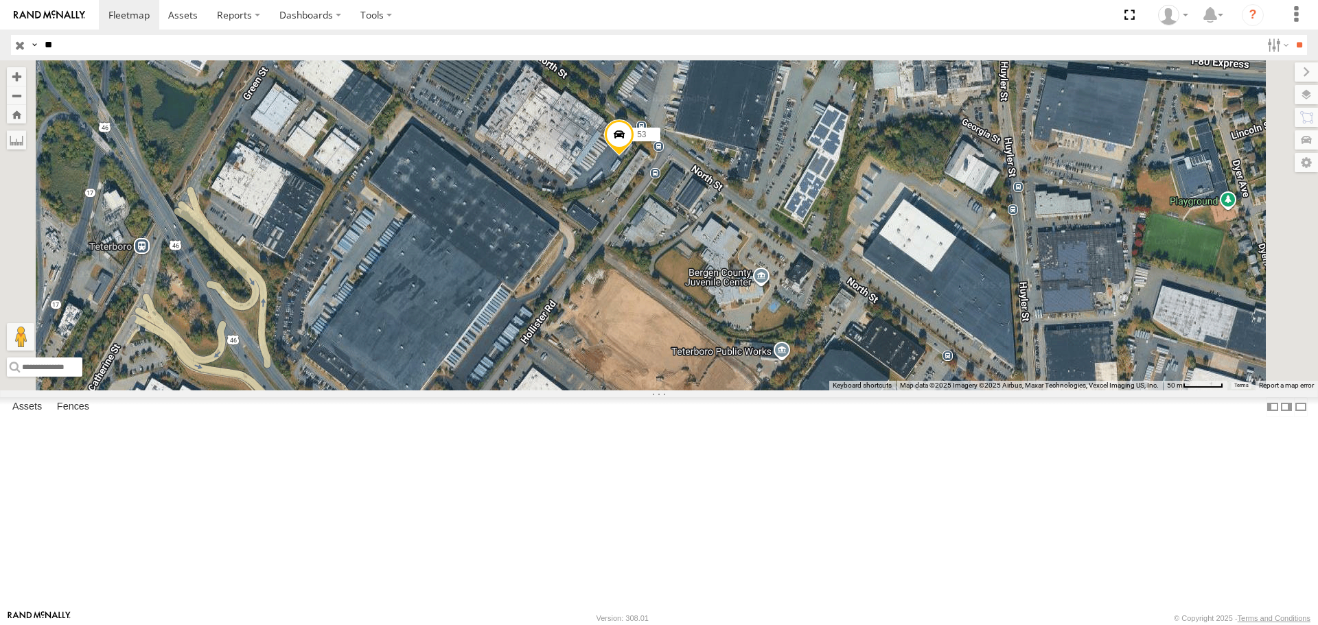
drag, startPoint x: 779, startPoint y: 367, endPoint x: 820, endPoint y: 306, distance: 73.3
click at [820, 306] on div "53" at bounding box center [659, 225] width 1318 height 330
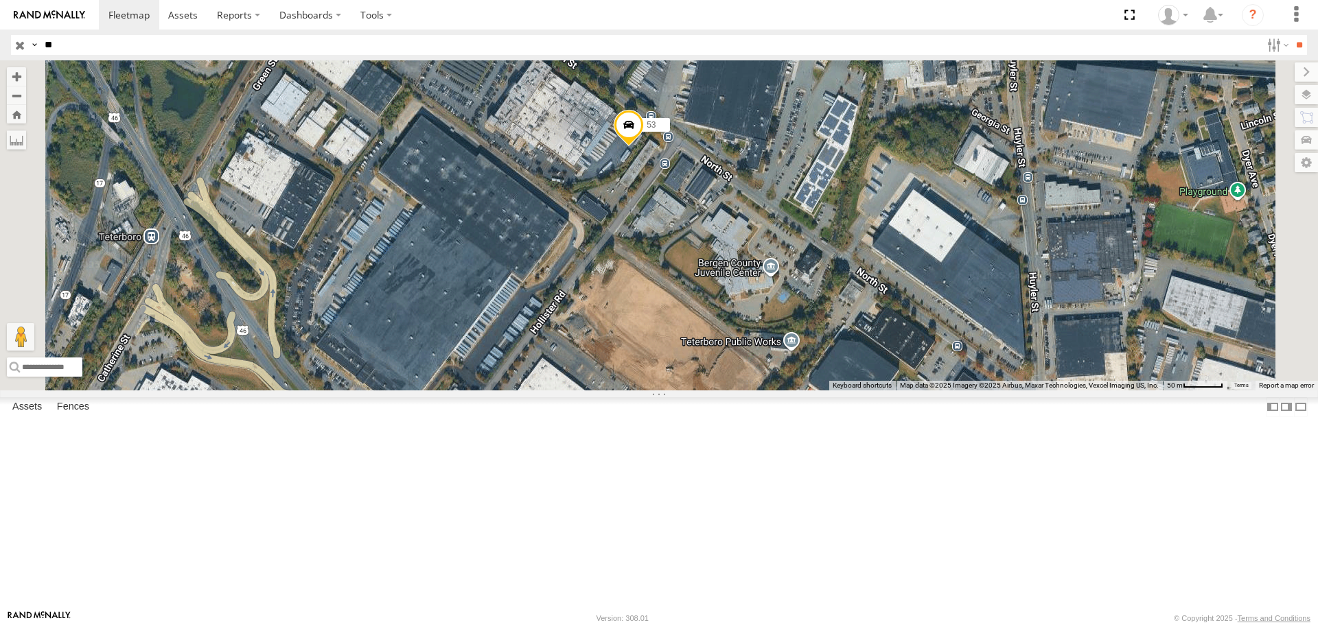
drag, startPoint x: 837, startPoint y: 307, endPoint x: 851, endPoint y: 295, distance: 18.5
click at [851, 295] on div "53" at bounding box center [659, 225] width 1318 height 330
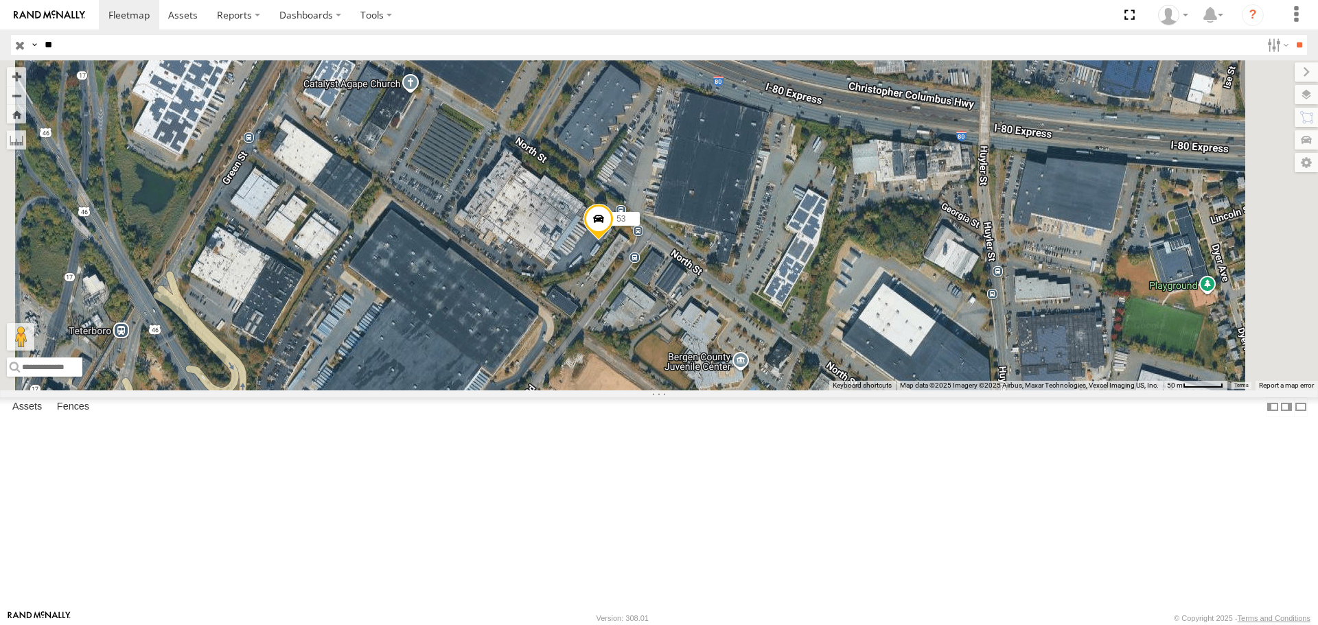
drag, startPoint x: 800, startPoint y: 289, endPoint x: 770, endPoint y: 386, distance: 101.4
click at [770, 386] on div "53" at bounding box center [659, 225] width 1318 height 330
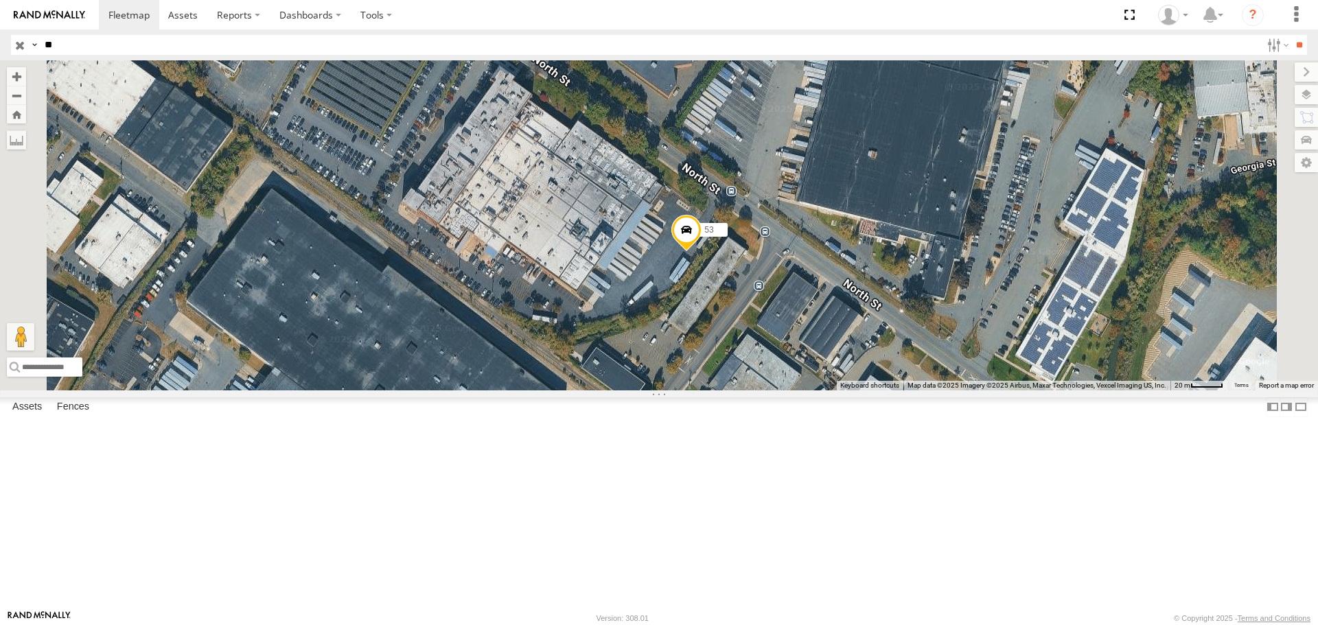
drag, startPoint x: 611, startPoint y: 330, endPoint x: 699, endPoint y: 378, distance: 99.8
click at [699, 378] on div "53" at bounding box center [659, 225] width 1318 height 330
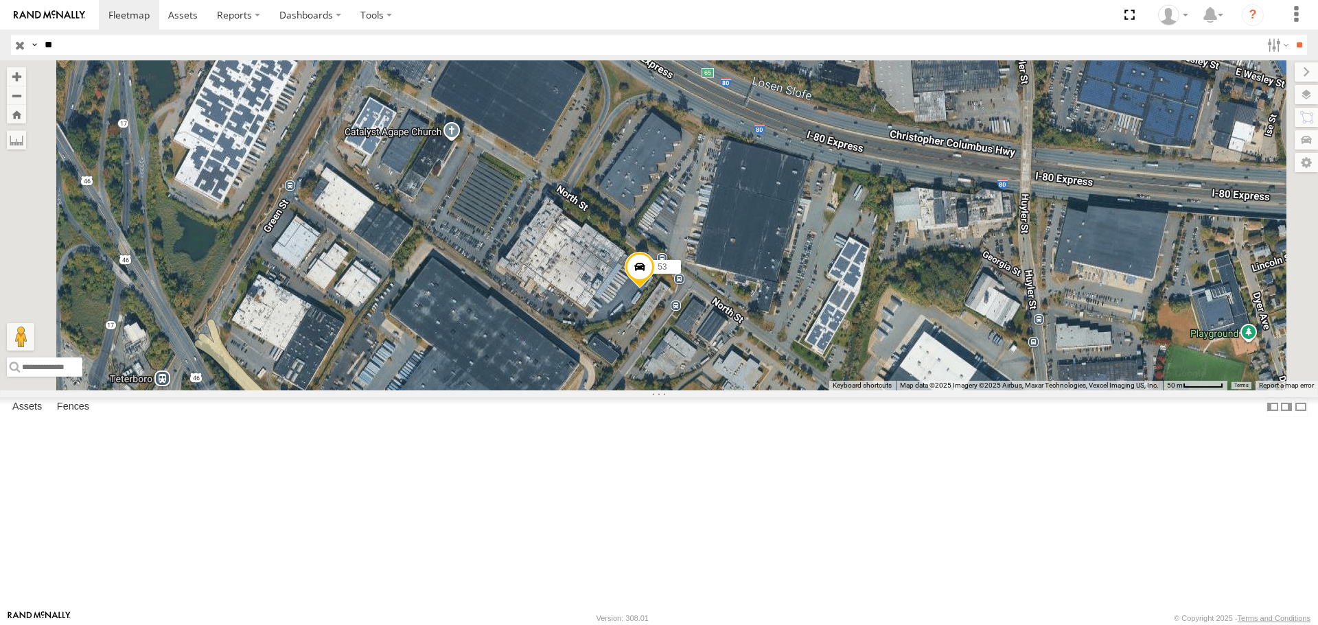
drag, startPoint x: 737, startPoint y: 376, endPoint x: 759, endPoint y: 426, distance: 54.7
click at [759, 390] on div "53" at bounding box center [659, 225] width 1318 height 330
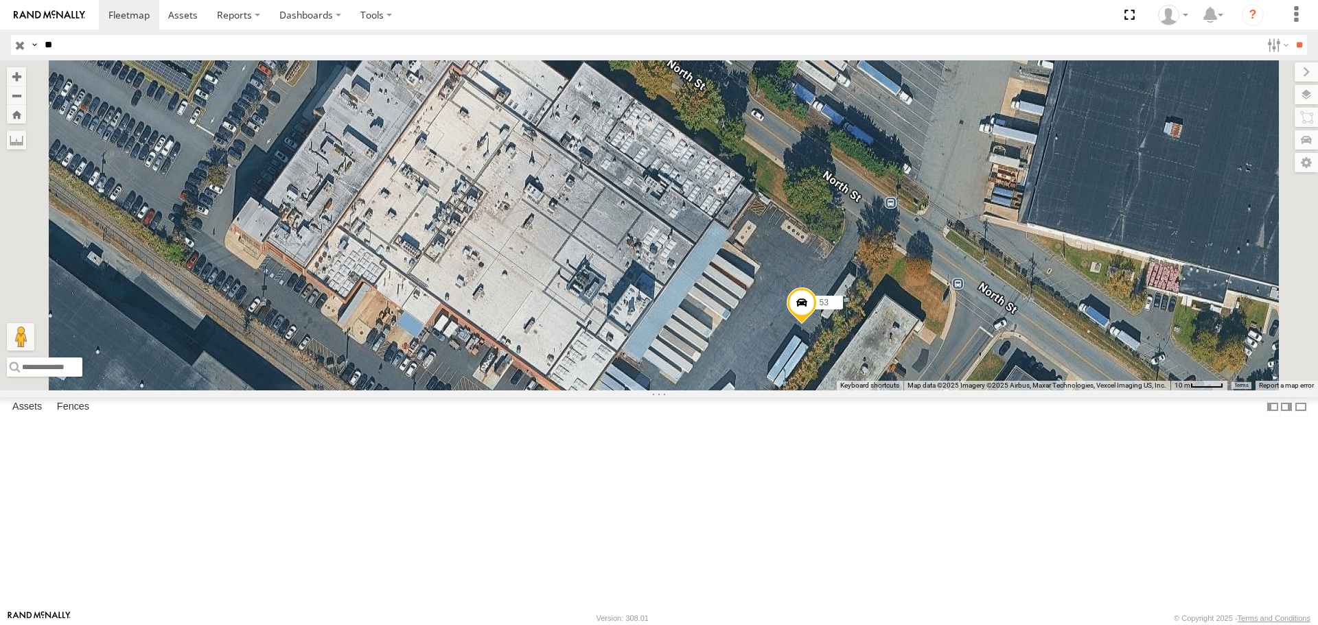
drag, startPoint x: 768, startPoint y: 325, endPoint x: 802, endPoint y: 415, distance: 96.0
click at [797, 390] on div "53" at bounding box center [659, 225] width 1318 height 330
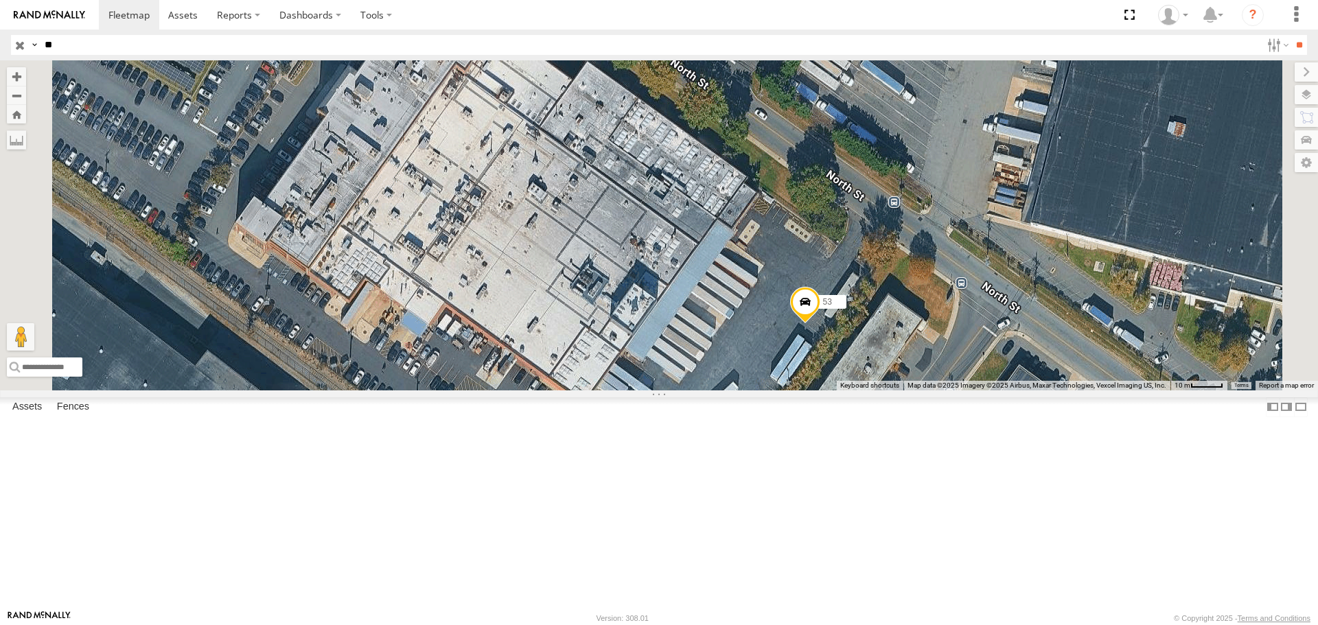
click at [803, 390] on div "53" at bounding box center [659, 225] width 1318 height 330
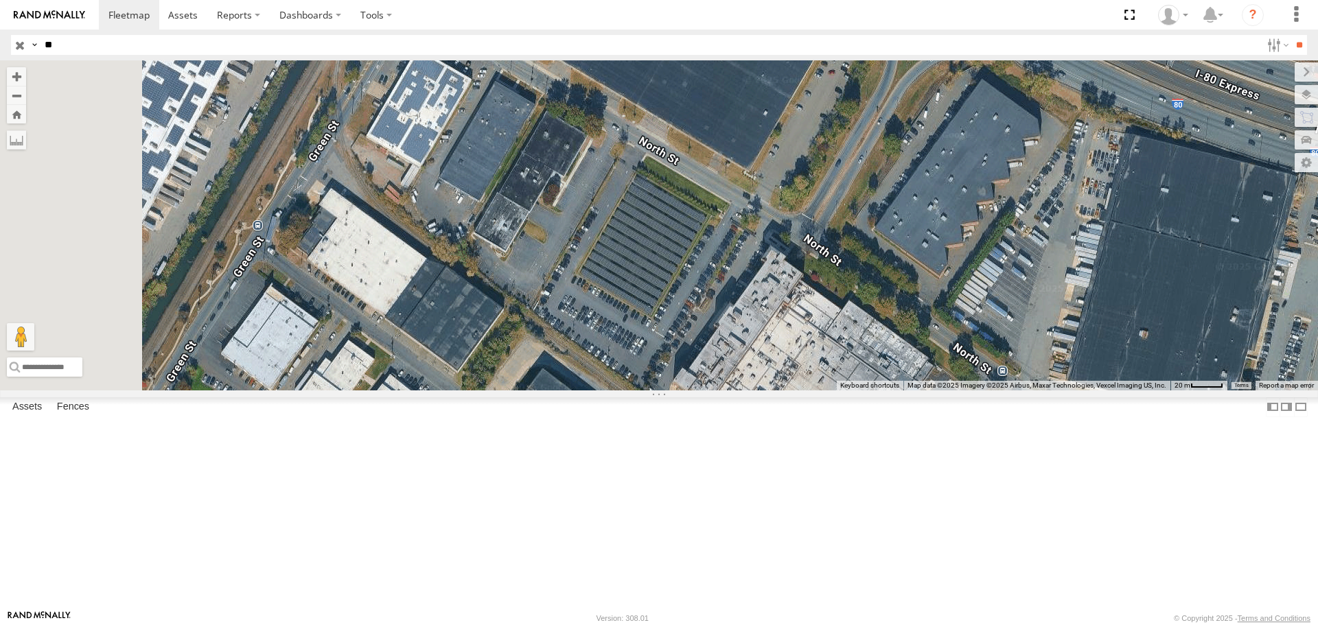
drag, startPoint x: 600, startPoint y: 262, endPoint x: 862, endPoint y: 419, distance: 305.4
click at [862, 390] on div "53" at bounding box center [659, 225] width 1318 height 330
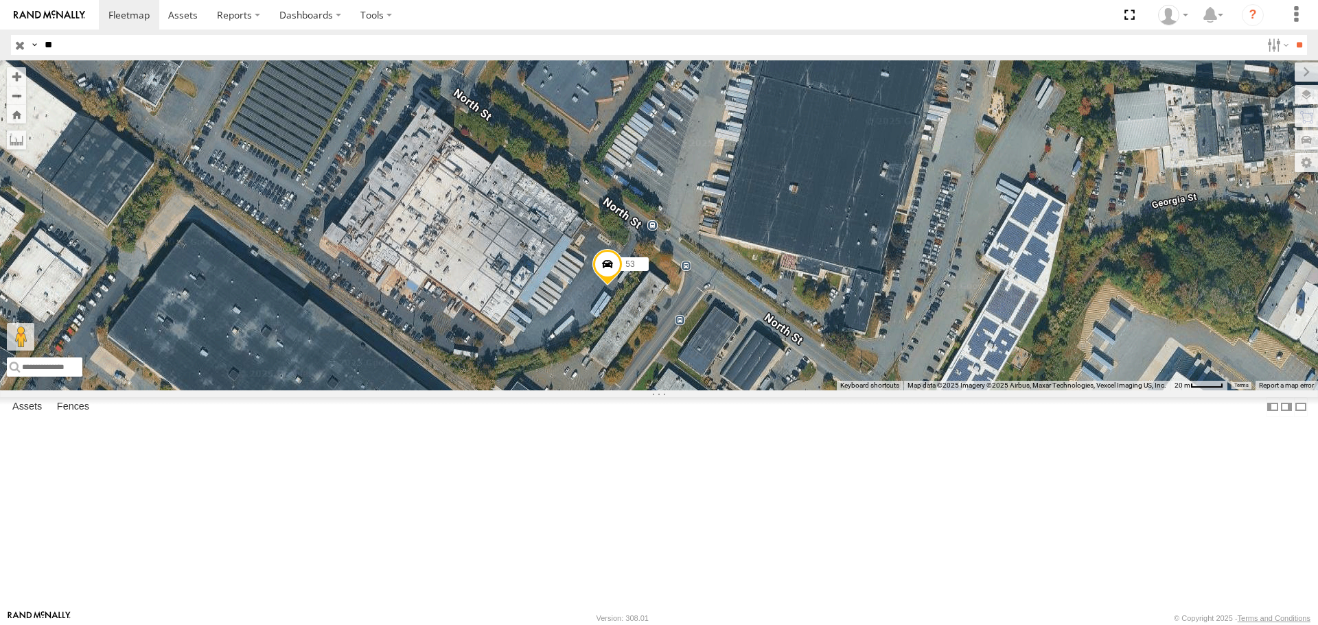
drag, startPoint x: 936, startPoint y: 349, endPoint x: 483, endPoint y: 139, distance: 499.8
click at [483, 139] on div "53" at bounding box center [659, 225] width 1318 height 330
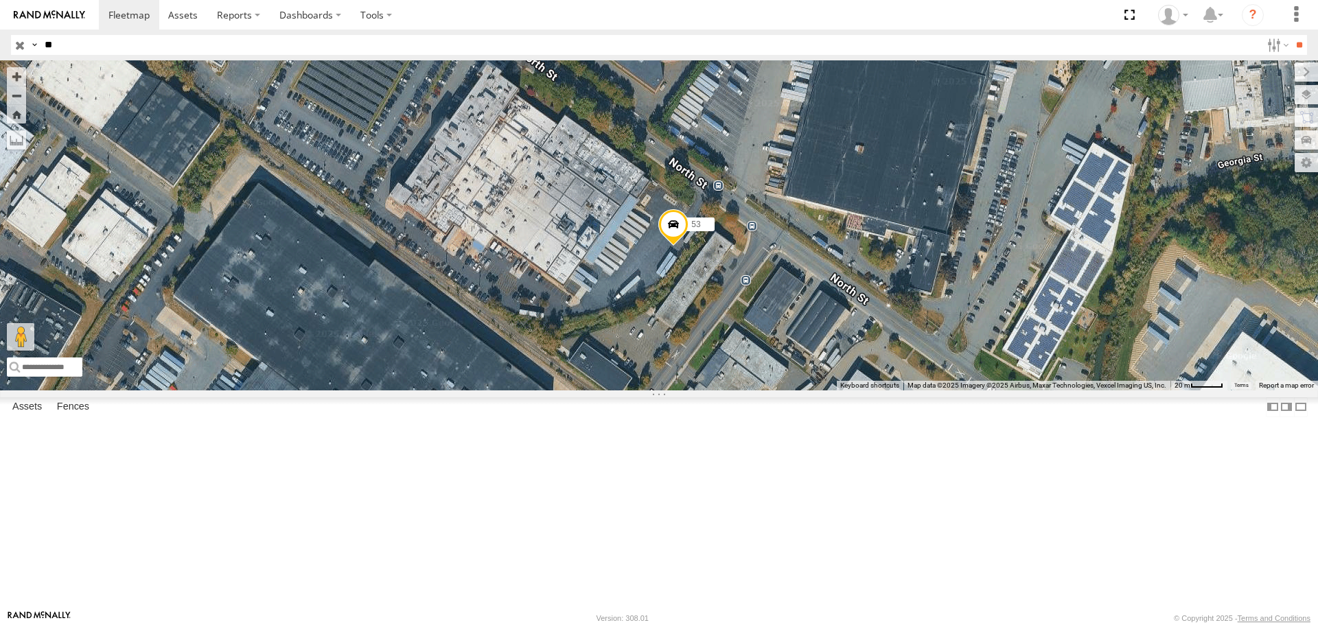
click at [758, 319] on div "53" at bounding box center [659, 225] width 1318 height 330
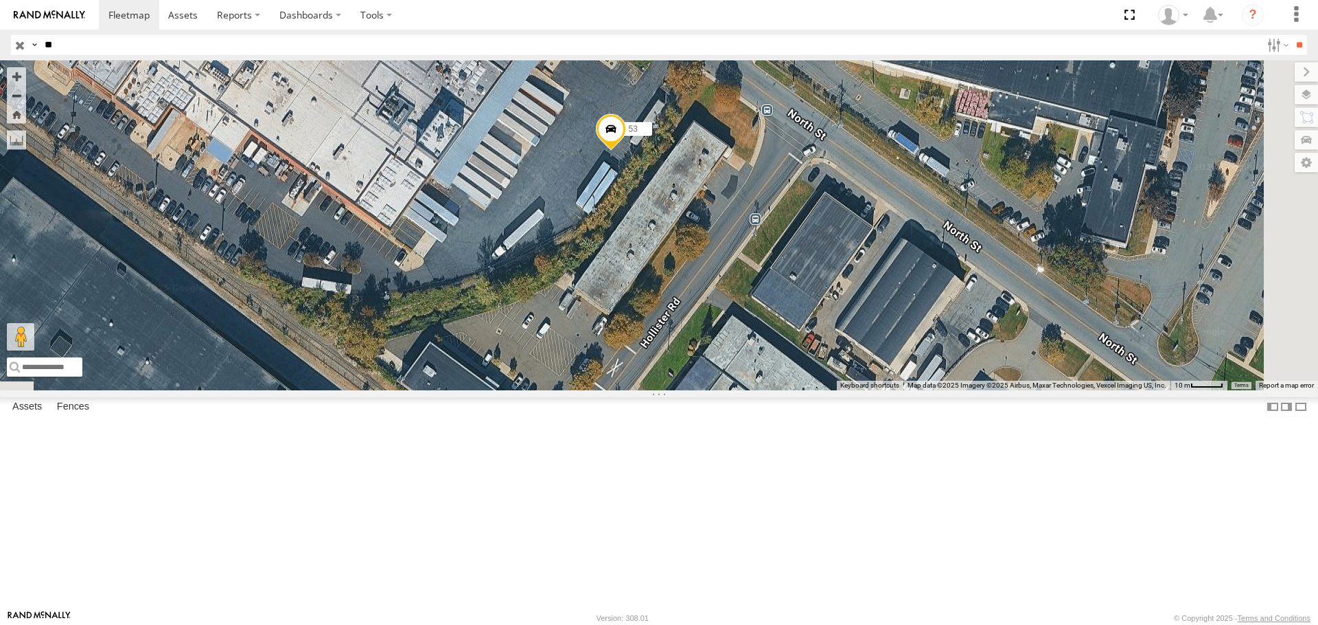
drag, startPoint x: 807, startPoint y: 351, endPoint x: 640, endPoint y: 207, distance: 220.5
click at [640, 207] on div "53" at bounding box center [659, 225] width 1318 height 330
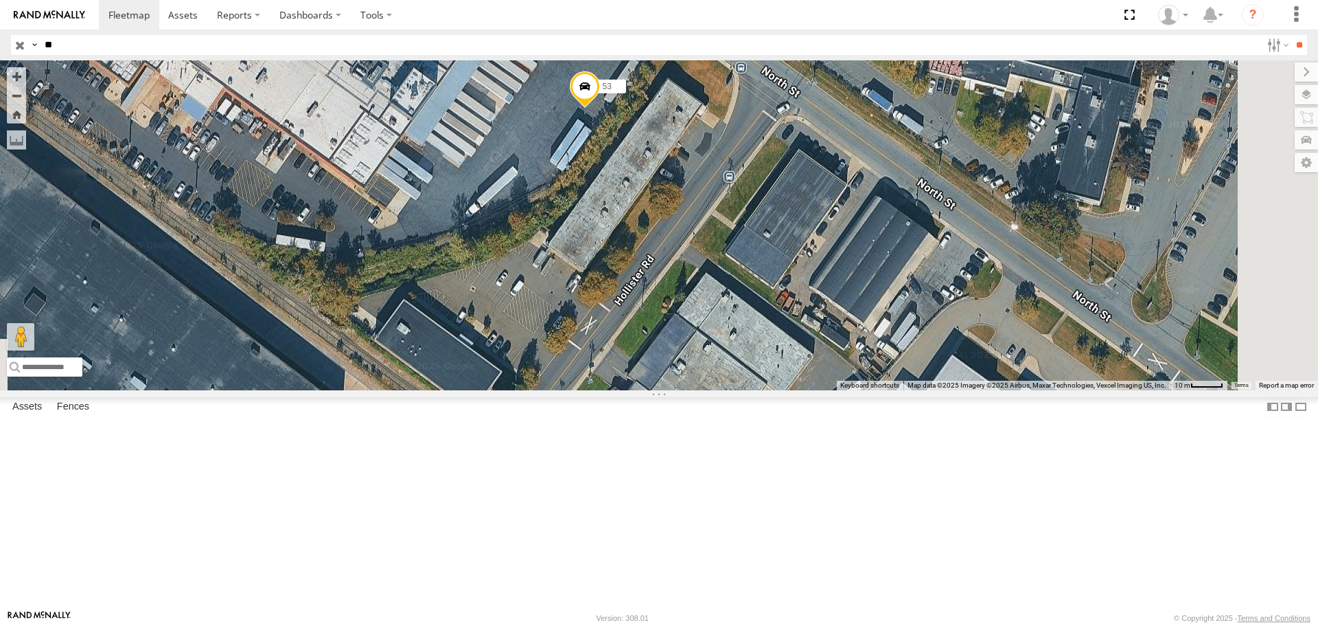
drag, startPoint x: 899, startPoint y: 501, endPoint x: 1132, endPoint y: 609, distance: 255.9
click at [1132, 390] on div "53 Keyboard shortcuts Map Data Map data ©2025 Imagery ©2025 Airbus, Maxar Techn…" at bounding box center [659, 225] width 1318 height 330
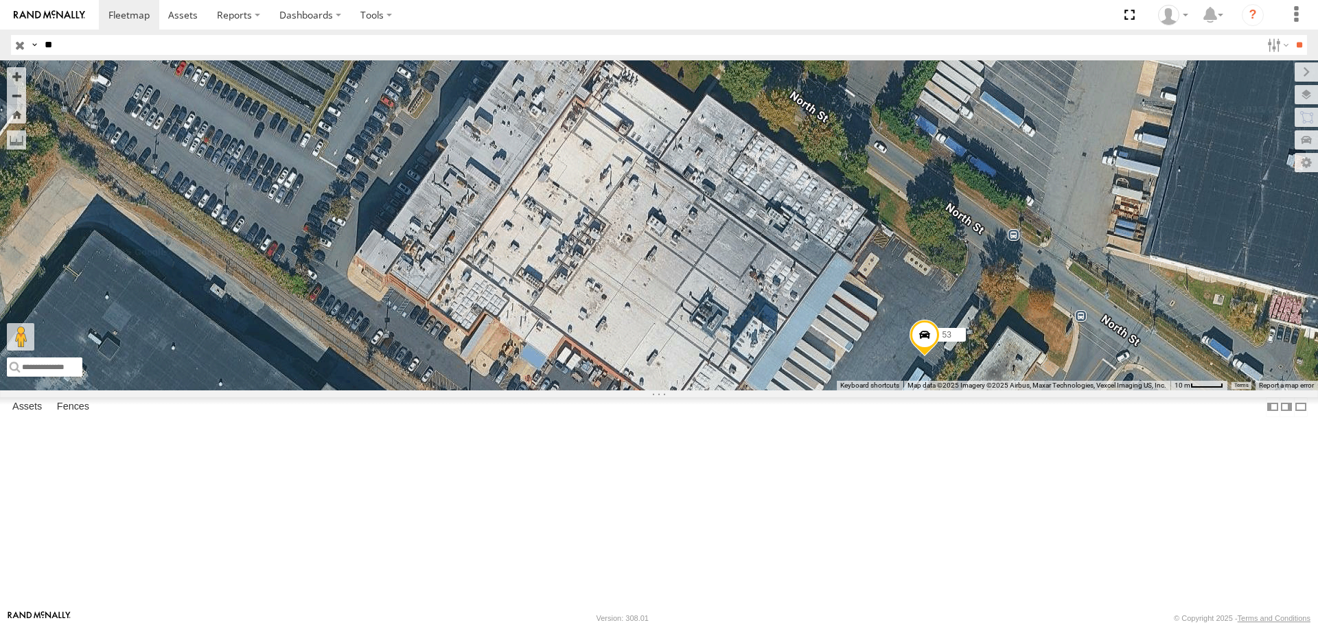
drag, startPoint x: 783, startPoint y: 289, endPoint x: 750, endPoint y: 358, distance: 75.9
click at [750, 358] on div "53" at bounding box center [659, 225] width 1318 height 330
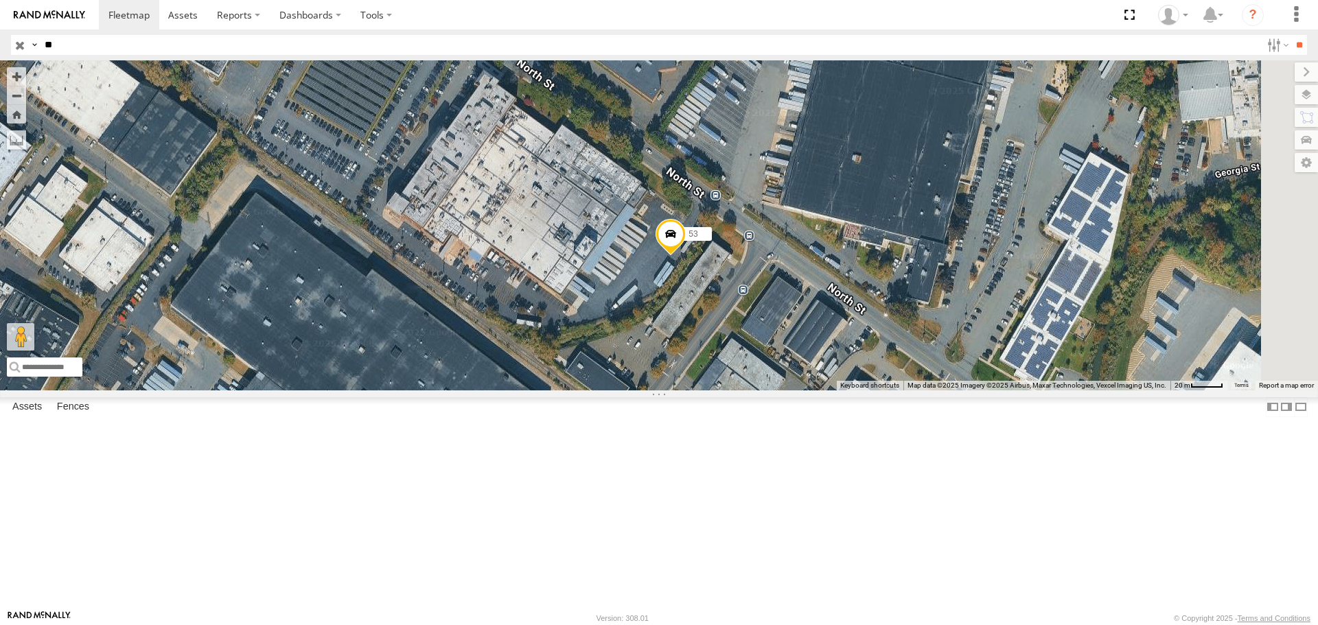
drag, startPoint x: 1002, startPoint y: 390, endPoint x: 792, endPoint y: 349, distance: 214.0
click at [792, 349] on div "53" at bounding box center [659, 225] width 1318 height 330
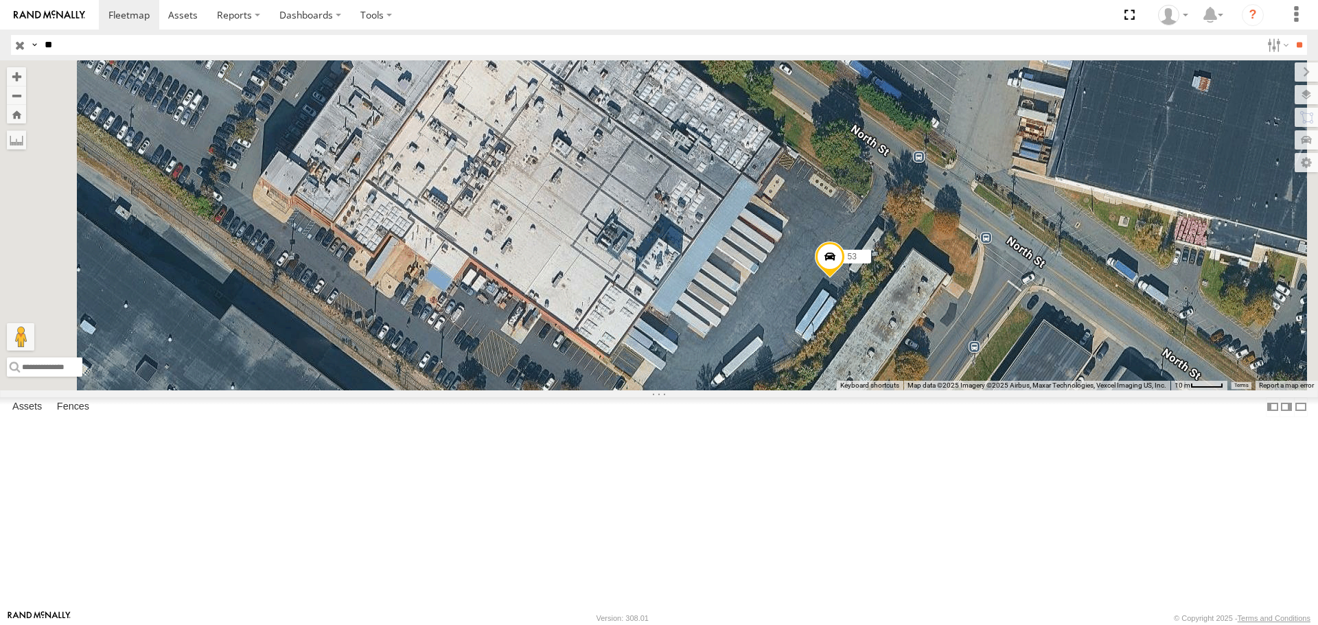
drag, startPoint x: 846, startPoint y: 345, endPoint x: 855, endPoint y: 358, distance: 15.8
click at [855, 358] on div "53" at bounding box center [659, 225] width 1318 height 330
click at [89, 45] on input "**" at bounding box center [650, 45] width 1222 height 20
type input "**"
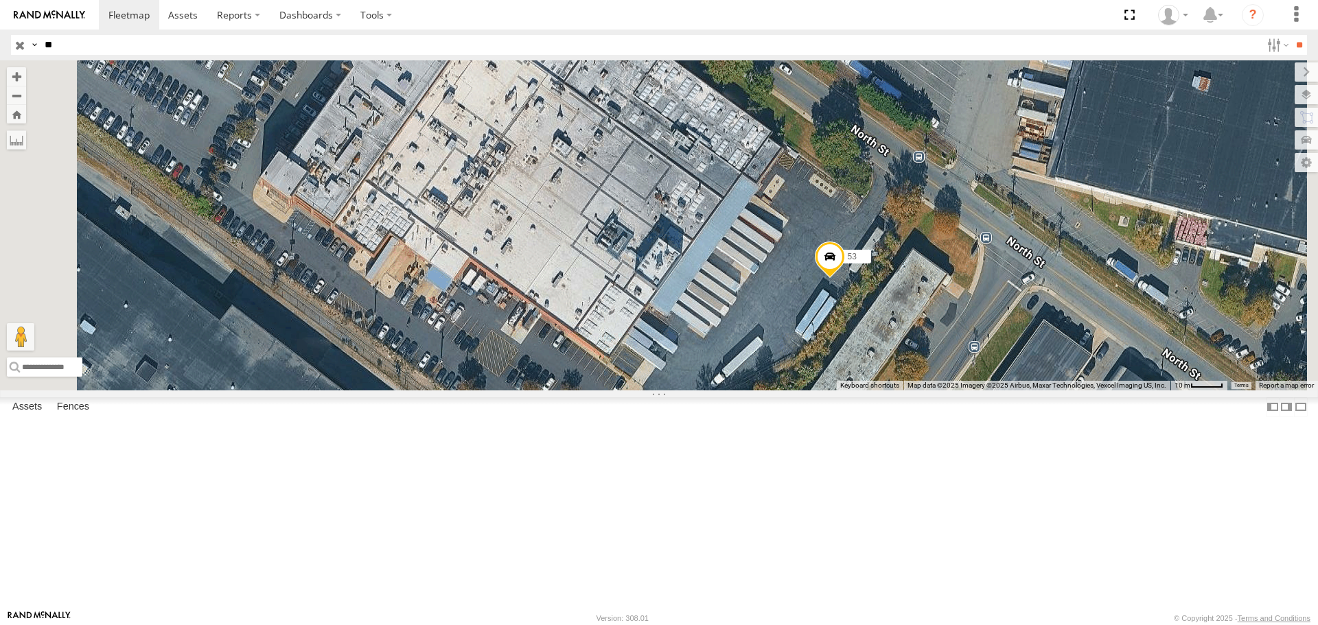
click at [1292, 35] on input "**" at bounding box center [1300, 45] width 16 height 20
click at [0, 0] on span at bounding box center [0, 0] width 0 height 0
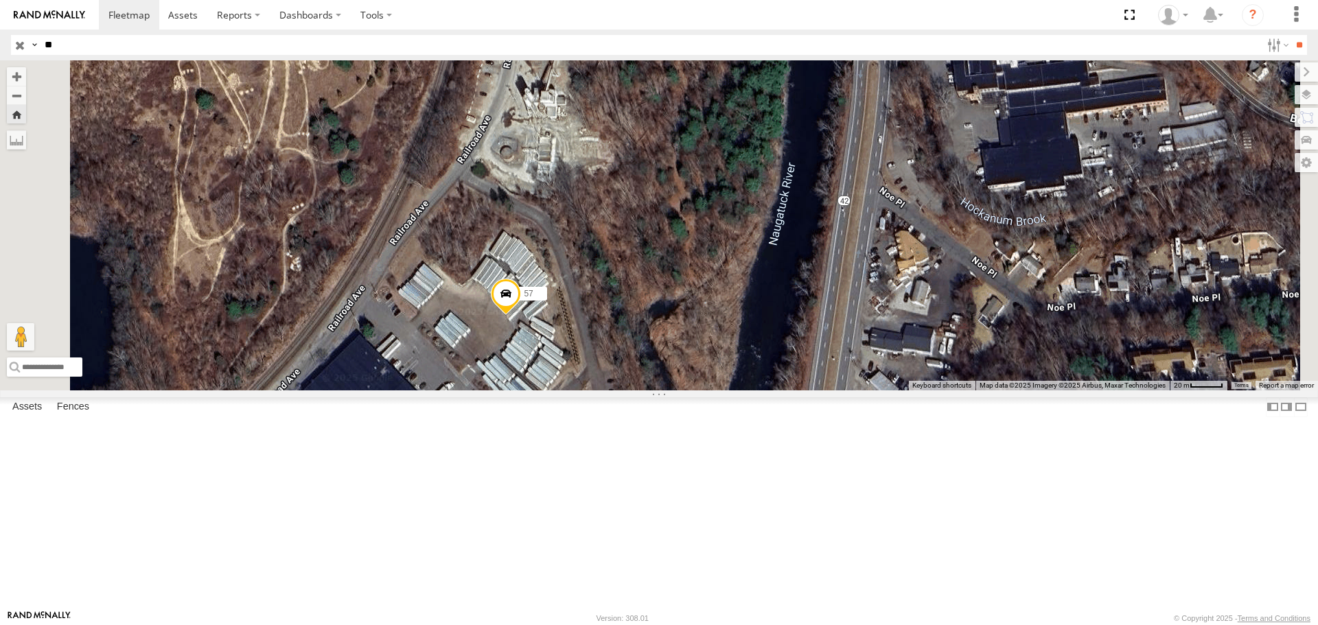
drag, startPoint x: 770, startPoint y: 264, endPoint x: 735, endPoint y: 485, distance: 223.8
click at [735, 390] on div "57" at bounding box center [659, 225] width 1318 height 330
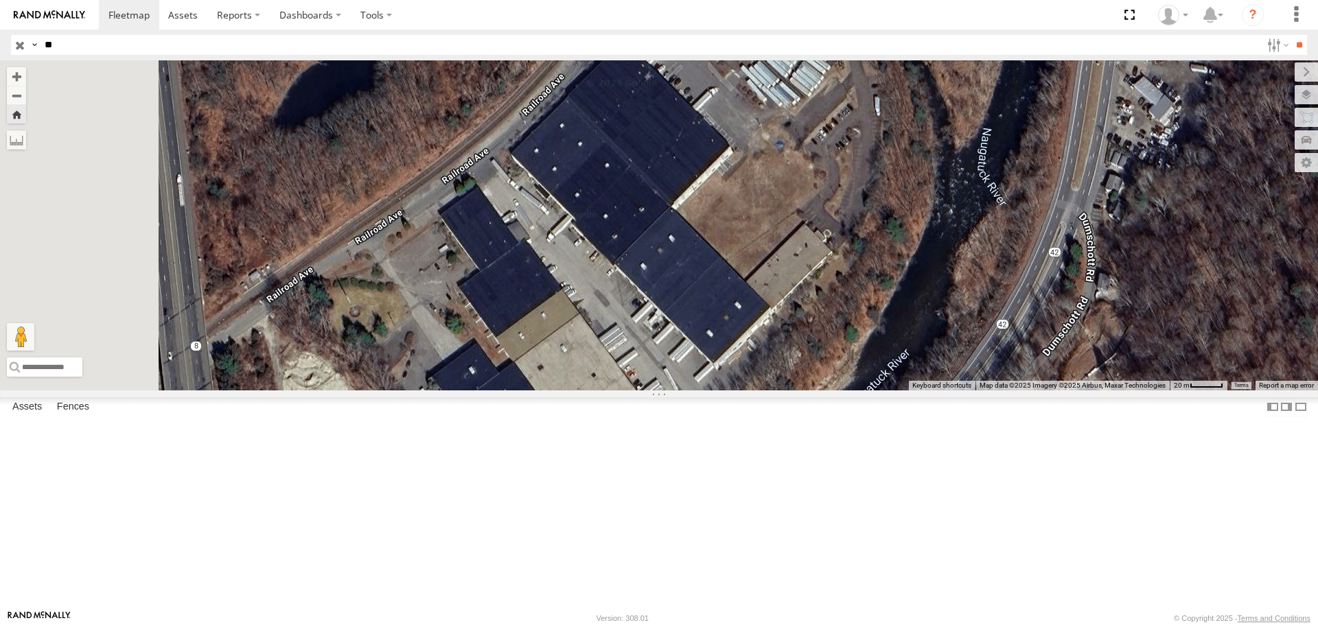
drag, startPoint x: 788, startPoint y: 441, endPoint x: 1040, endPoint y: 157, distance: 379.9
click at [1040, 157] on div "57" at bounding box center [659, 225] width 1318 height 330
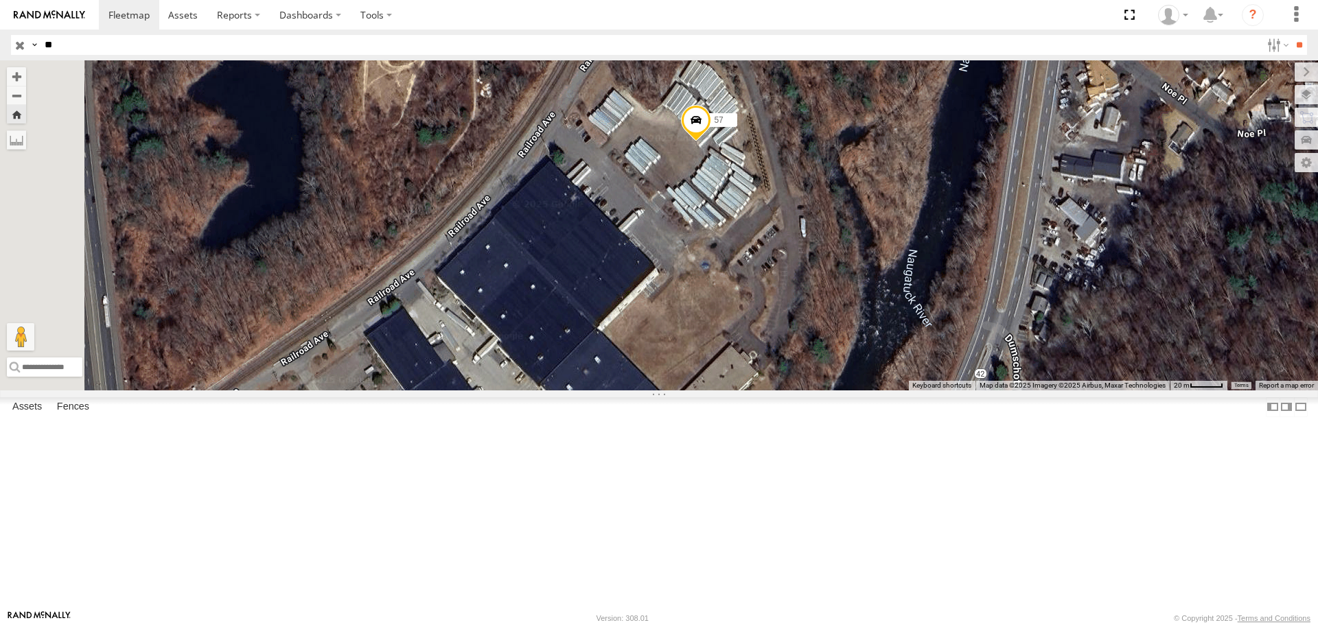
drag, startPoint x: 1016, startPoint y: 261, endPoint x: 939, endPoint y: 400, distance: 158.9
click at [939, 390] on div "57" at bounding box center [659, 225] width 1318 height 330
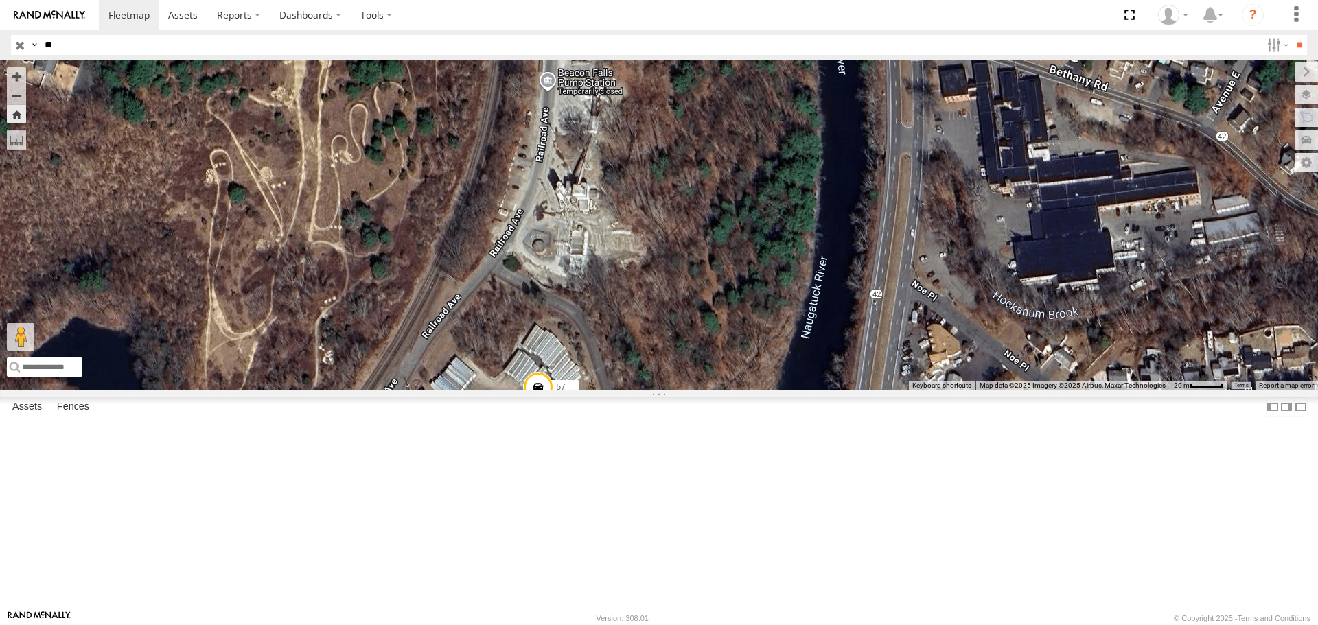
drag, startPoint x: 910, startPoint y: 314, endPoint x: 745, endPoint y: 583, distance: 315.9
click at [745, 390] on div "57" at bounding box center [659, 225] width 1318 height 330
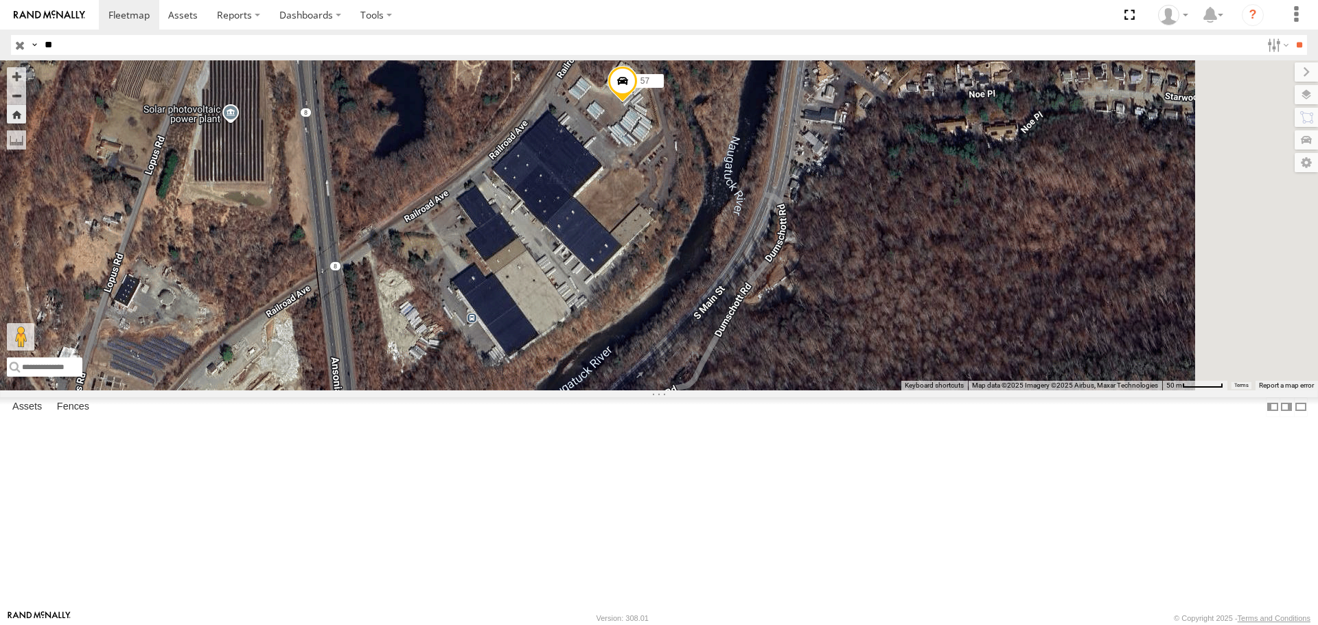
drag, startPoint x: 829, startPoint y: 525, endPoint x: 869, endPoint y: 260, distance: 268.7
click at [869, 260] on div "57" at bounding box center [659, 225] width 1318 height 330
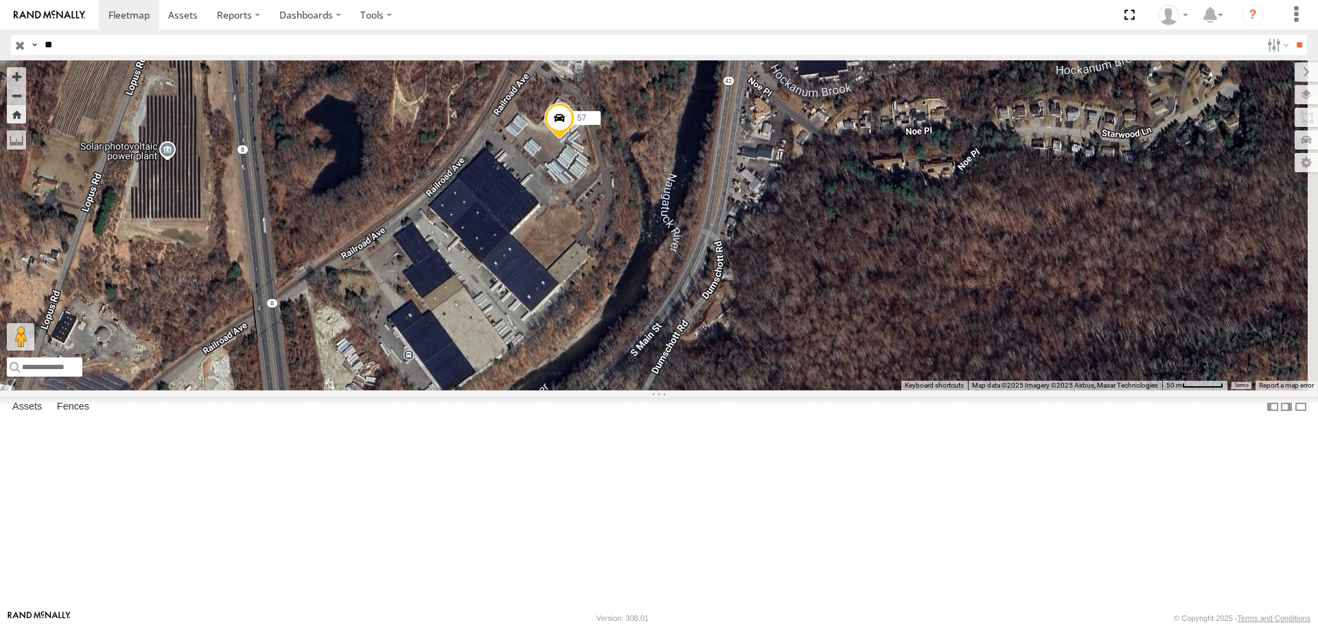
click at [582, 390] on div "57" at bounding box center [659, 225] width 1318 height 330
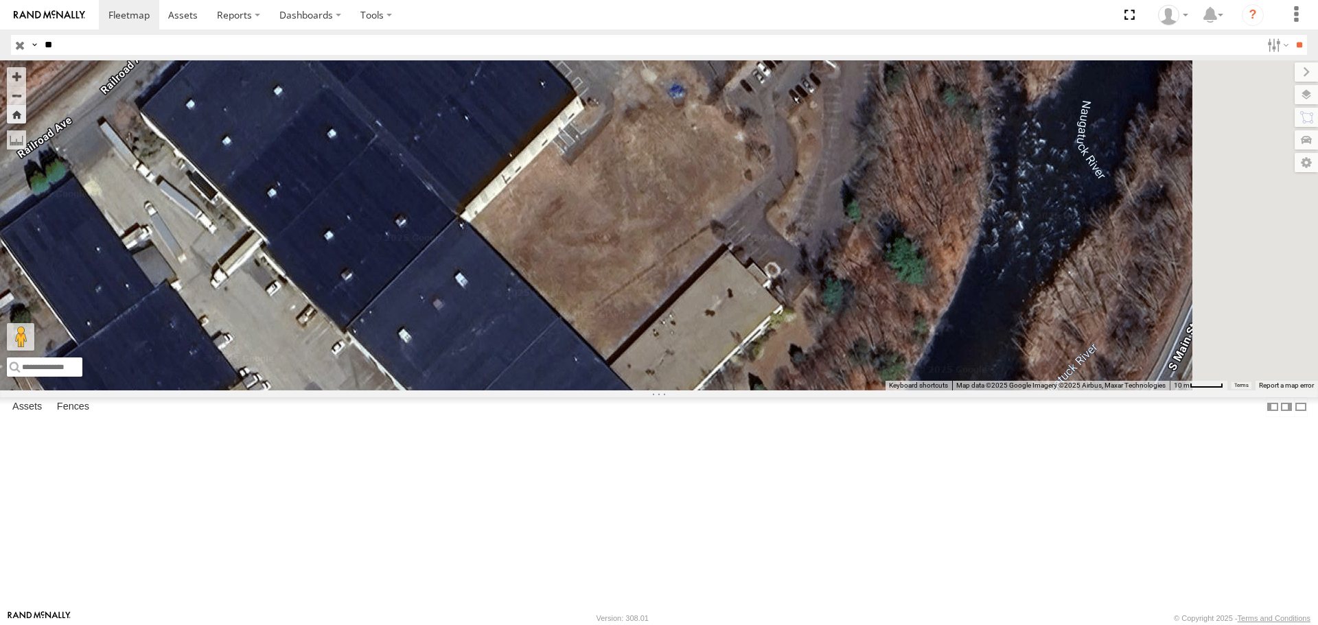
drag, startPoint x: 750, startPoint y: 224, endPoint x: 665, endPoint y: 534, distance: 321.8
click at [665, 390] on div "57" at bounding box center [659, 225] width 1318 height 330
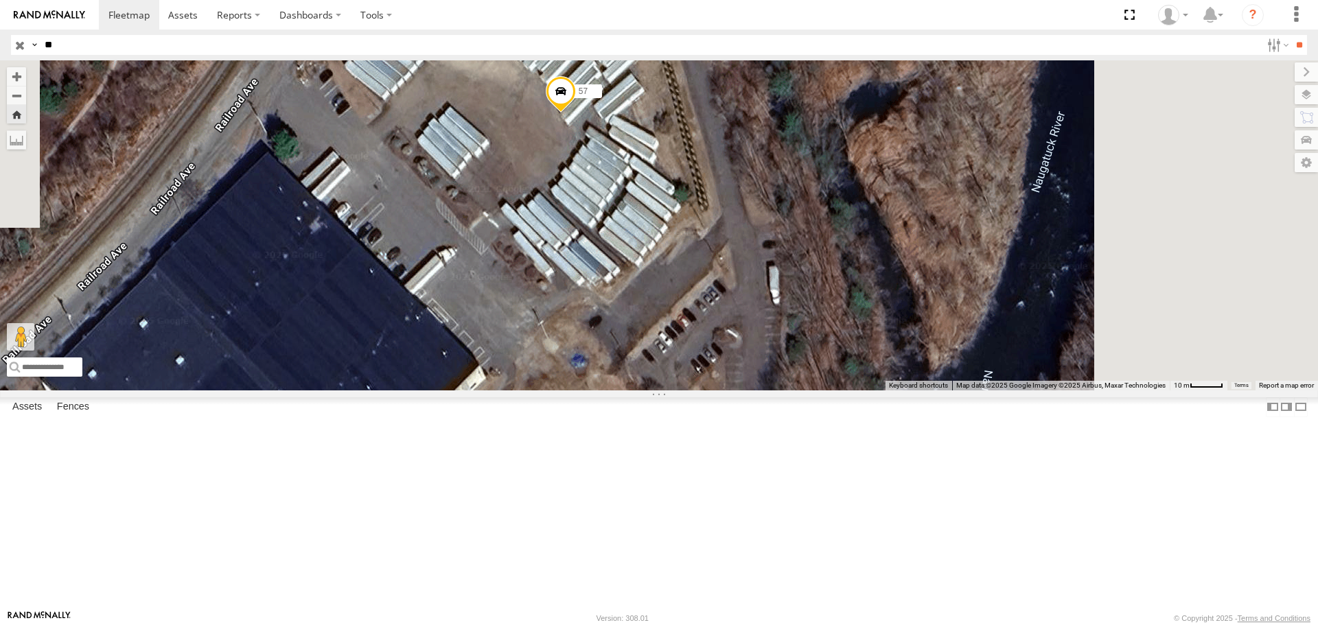
drag, startPoint x: 766, startPoint y: 325, endPoint x: 661, endPoint y: 614, distance: 306.7
click at [661, 614] on body "Dashboards" at bounding box center [659, 312] width 1318 height 625
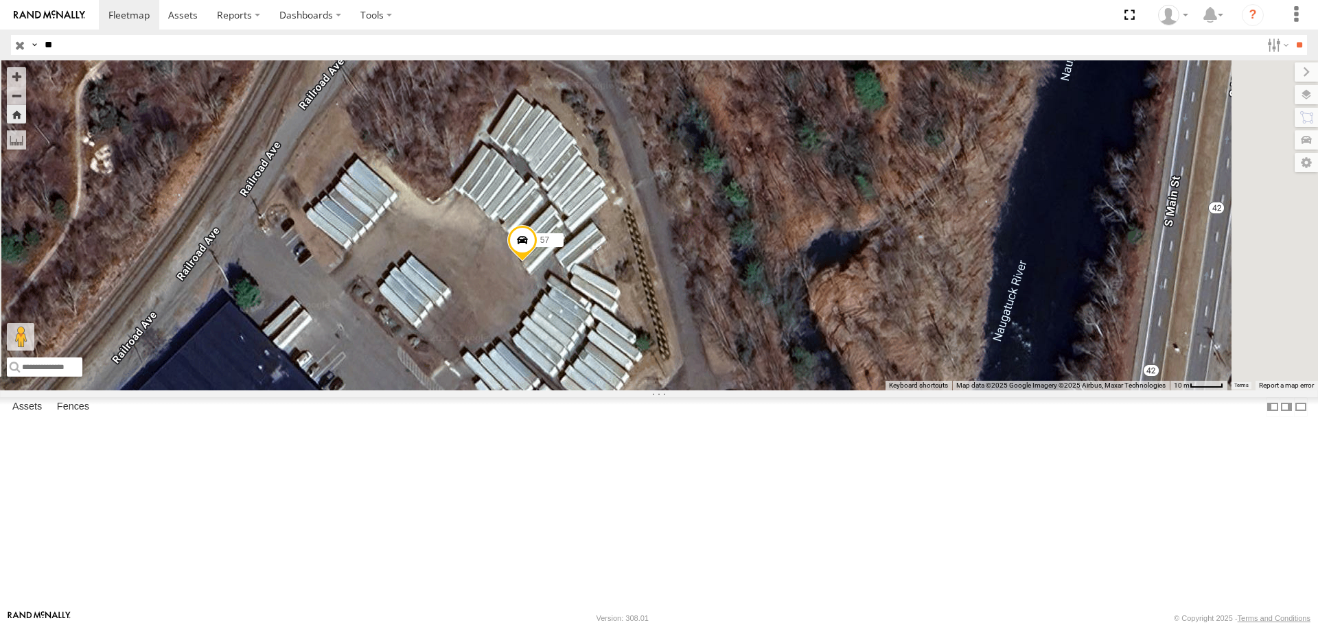
drag, startPoint x: 728, startPoint y: 365, endPoint x: 700, endPoint y: 503, distance: 141.5
click at [700, 390] on div "57" at bounding box center [659, 225] width 1318 height 330
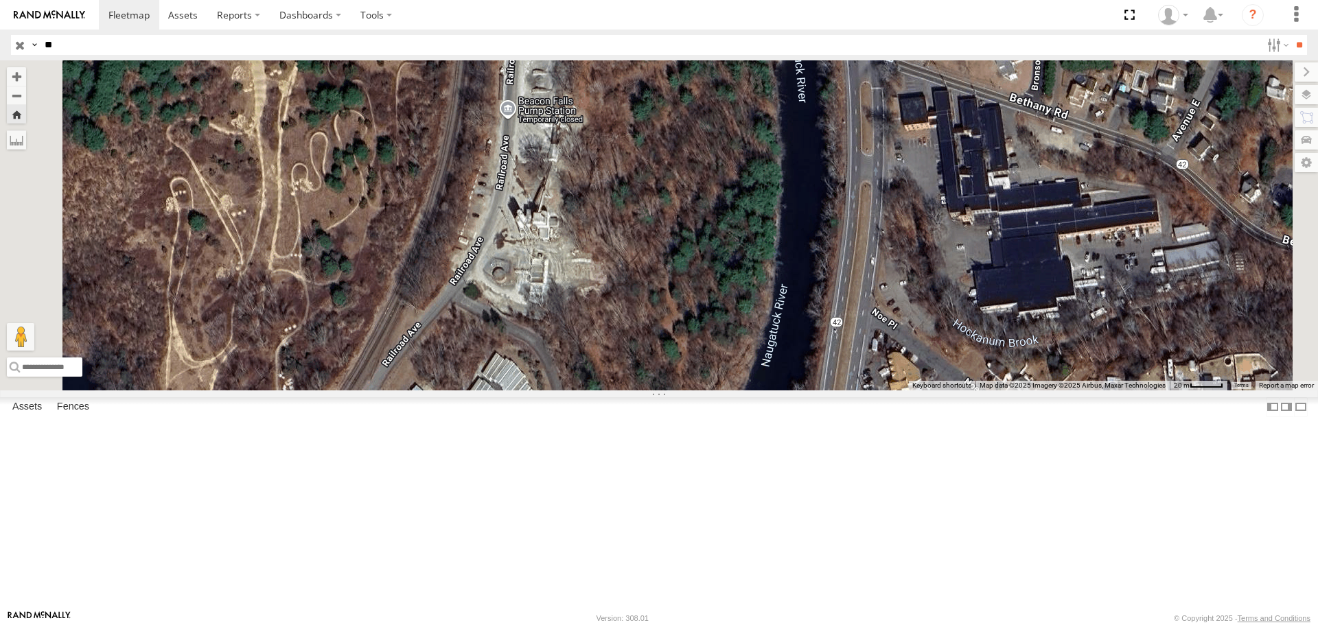
drag, startPoint x: 829, startPoint y: 242, endPoint x: 770, endPoint y: 498, distance: 262.2
click at [770, 390] on div "57" at bounding box center [659, 225] width 1318 height 330
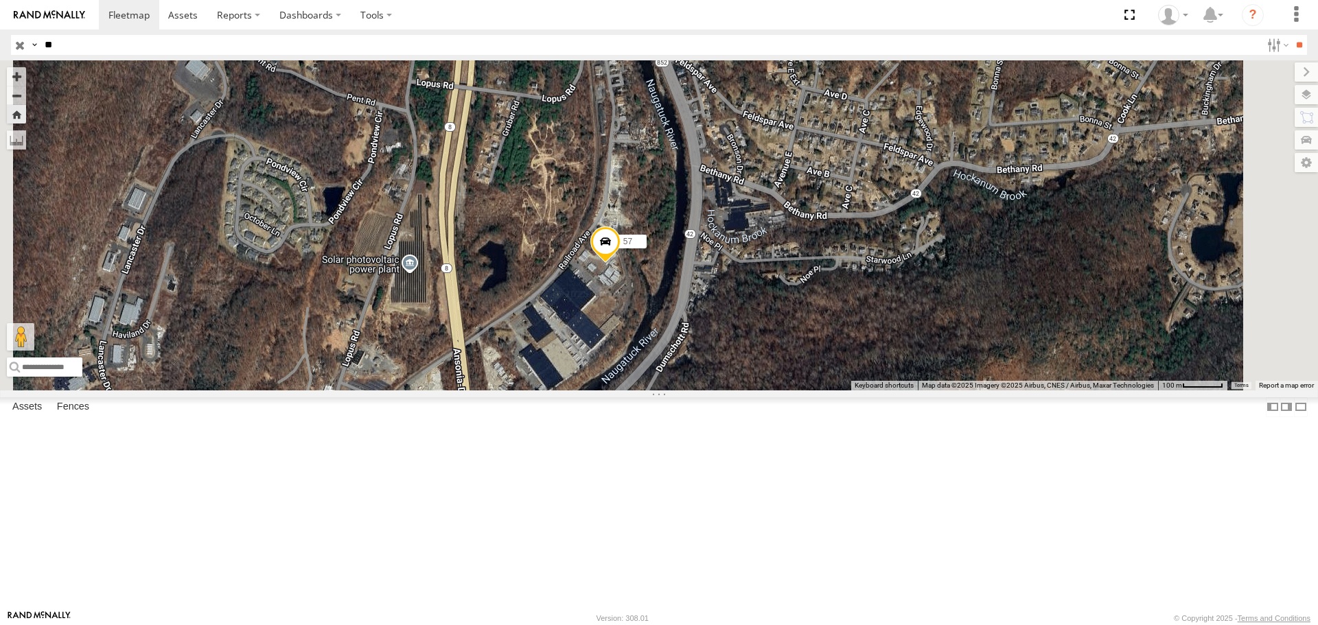
drag, startPoint x: 724, startPoint y: 537, endPoint x: 745, endPoint y: 431, distance: 107.9
click at [745, 390] on div "57" at bounding box center [659, 225] width 1318 height 330
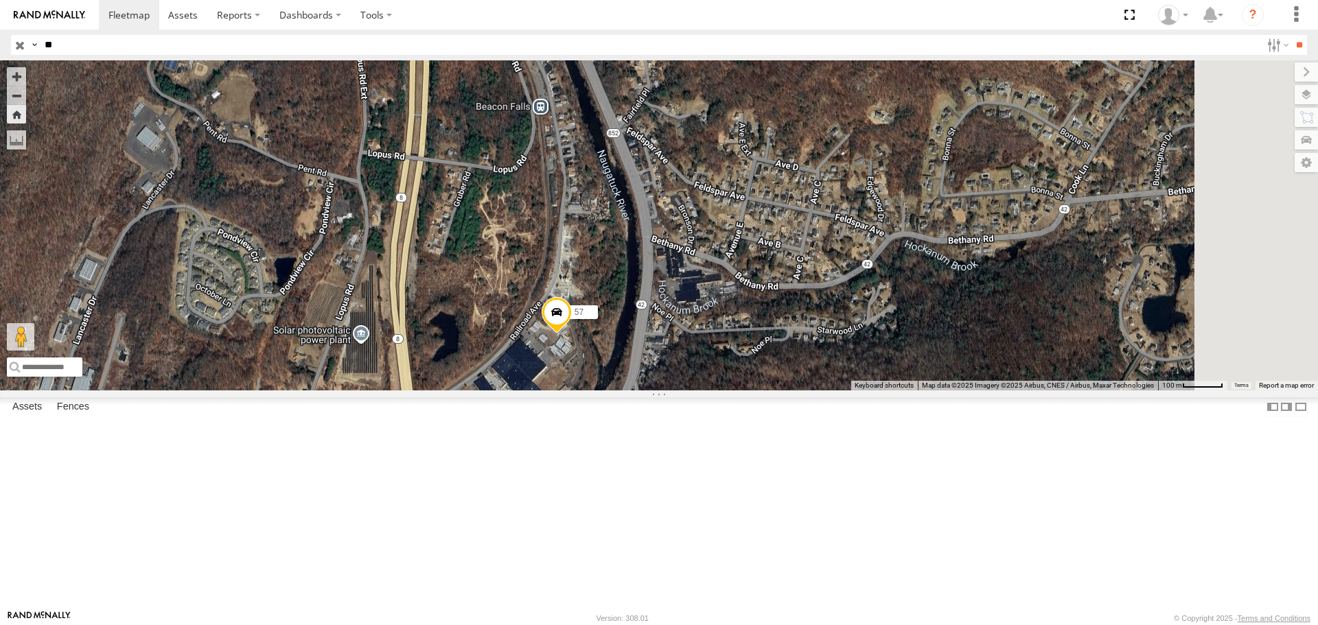
drag, startPoint x: 768, startPoint y: 395, endPoint x: 716, endPoint y: 475, distance: 95.8
click at [716, 390] on div "57" at bounding box center [659, 225] width 1318 height 330
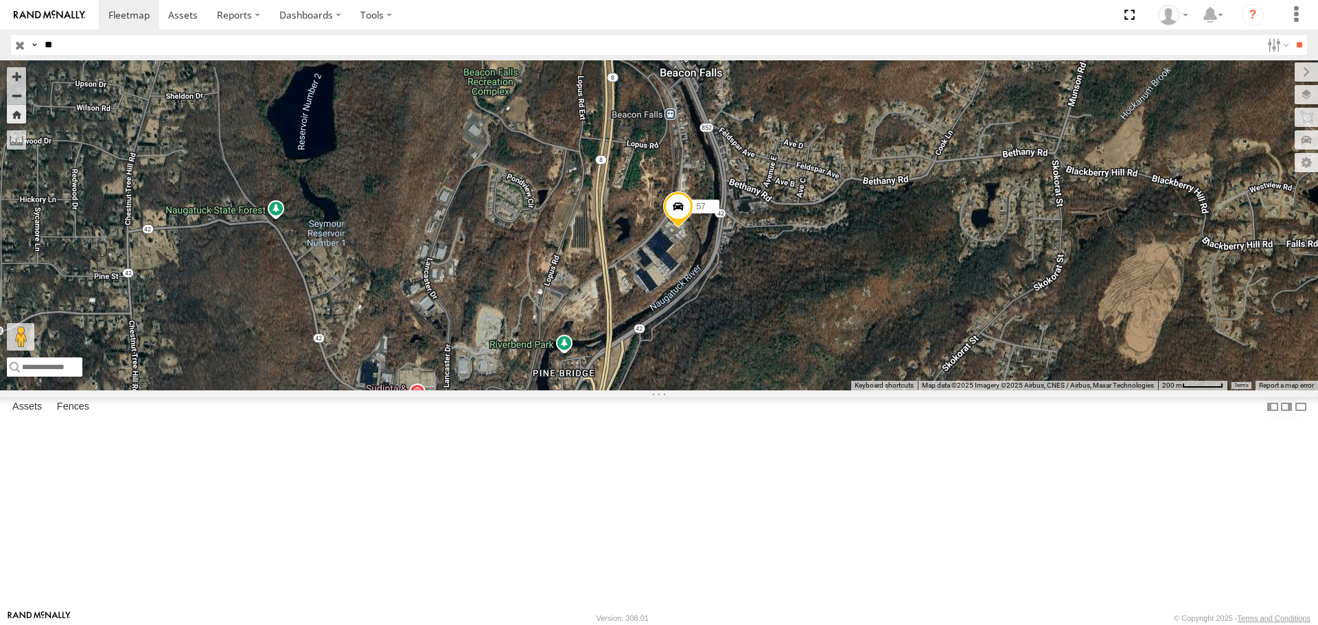
drag, startPoint x: 703, startPoint y: 465, endPoint x: 829, endPoint y: 375, distance: 155.1
click at [829, 375] on div "57" at bounding box center [659, 225] width 1318 height 330
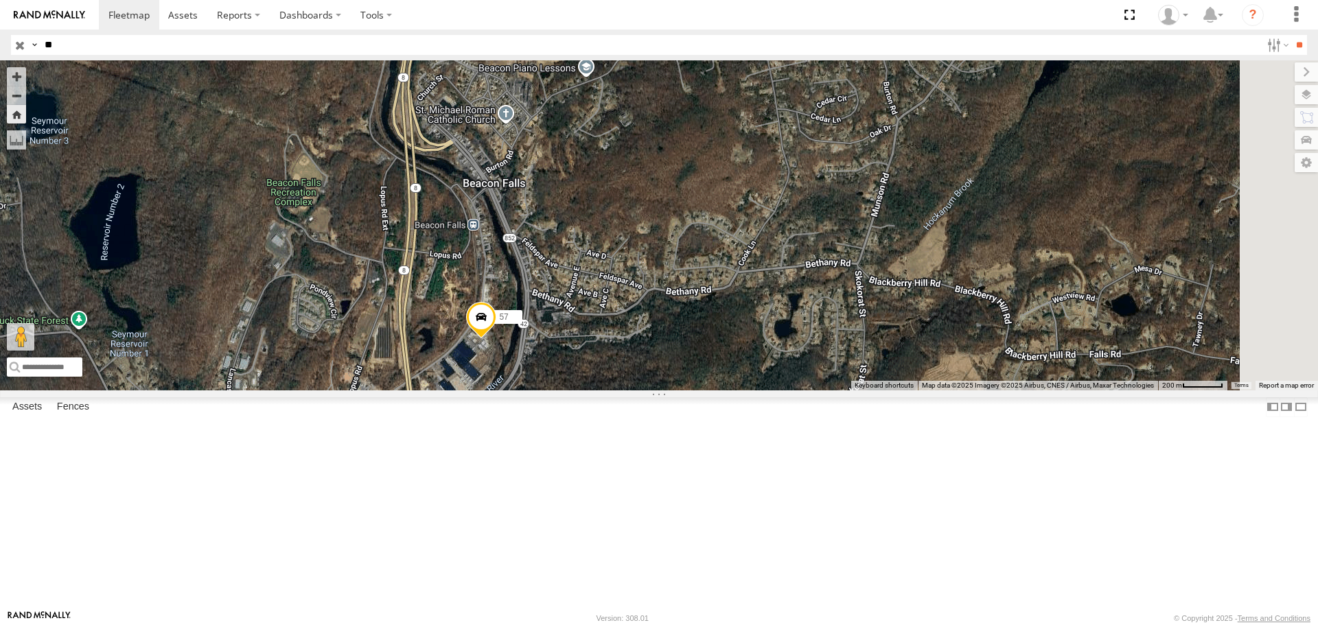
drag, startPoint x: 844, startPoint y: 376, endPoint x: 645, endPoint y: 488, distance: 228.4
click at [645, 390] on div "57" at bounding box center [659, 225] width 1318 height 330
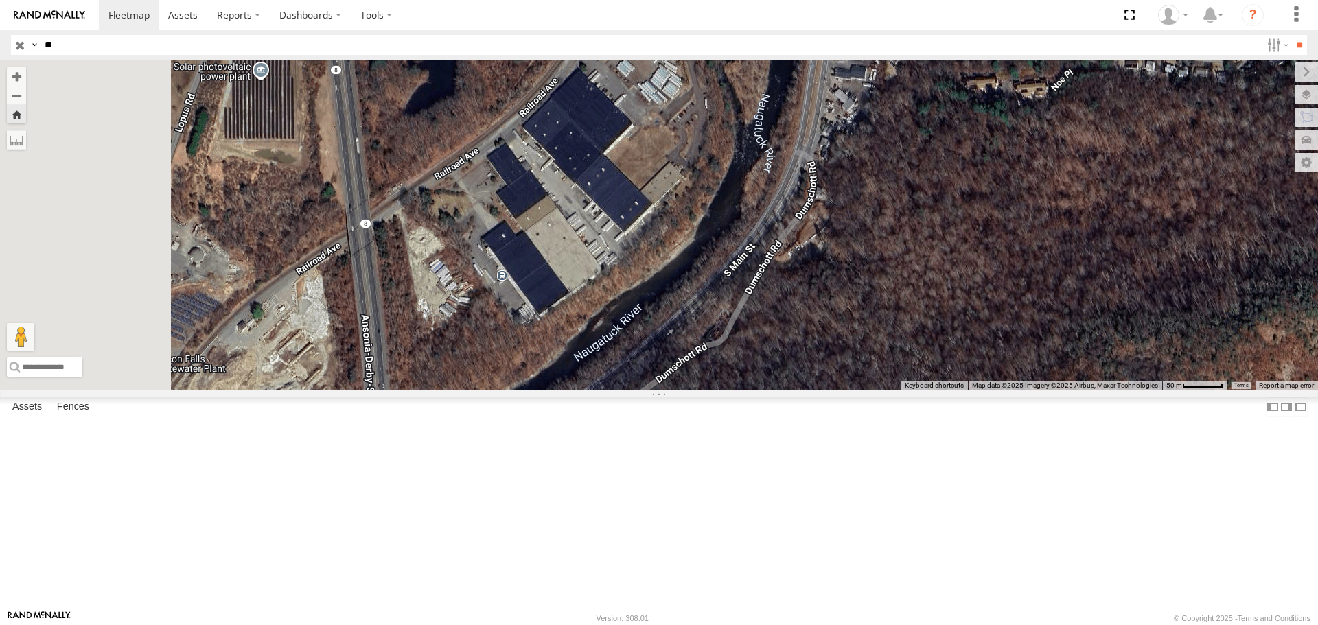
drag, startPoint x: 653, startPoint y: 465, endPoint x: 776, endPoint y: 235, distance: 260.8
click at [776, 235] on div "57" at bounding box center [659, 225] width 1318 height 330
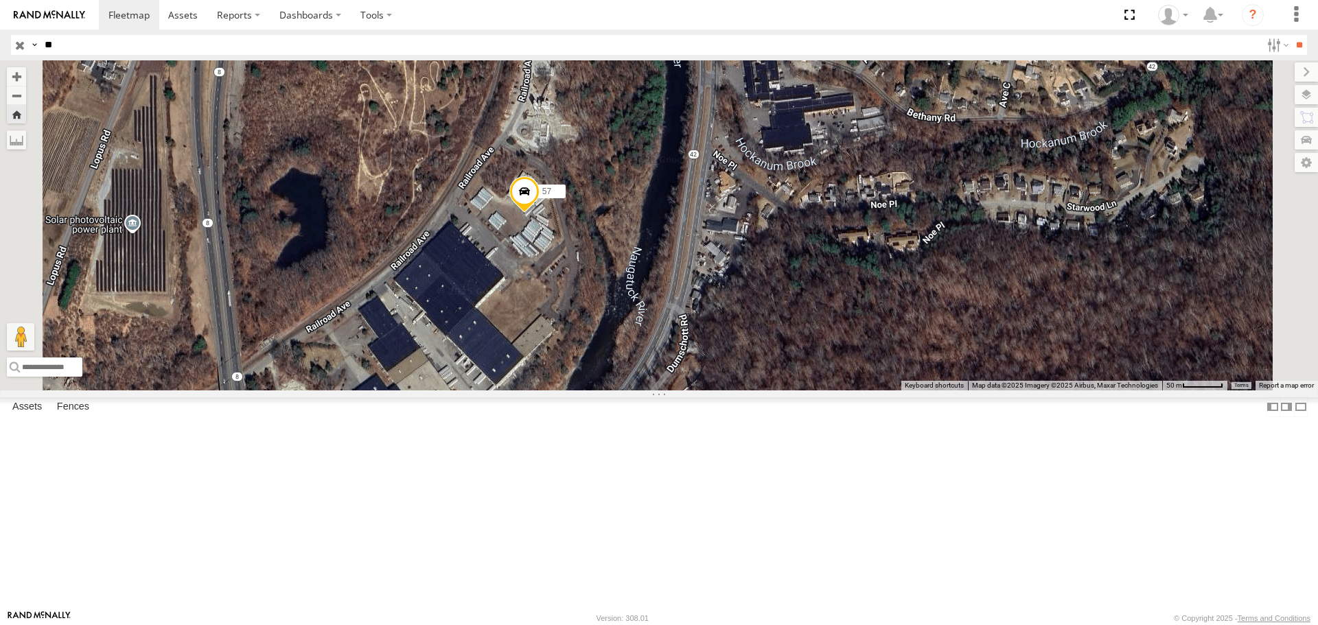
drag, startPoint x: 796, startPoint y: 307, endPoint x: 663, endPoint y: 470, distance: 210.8
click at [663, 390] on div "57" at bounding box center [659, 225] width 1318 height 330
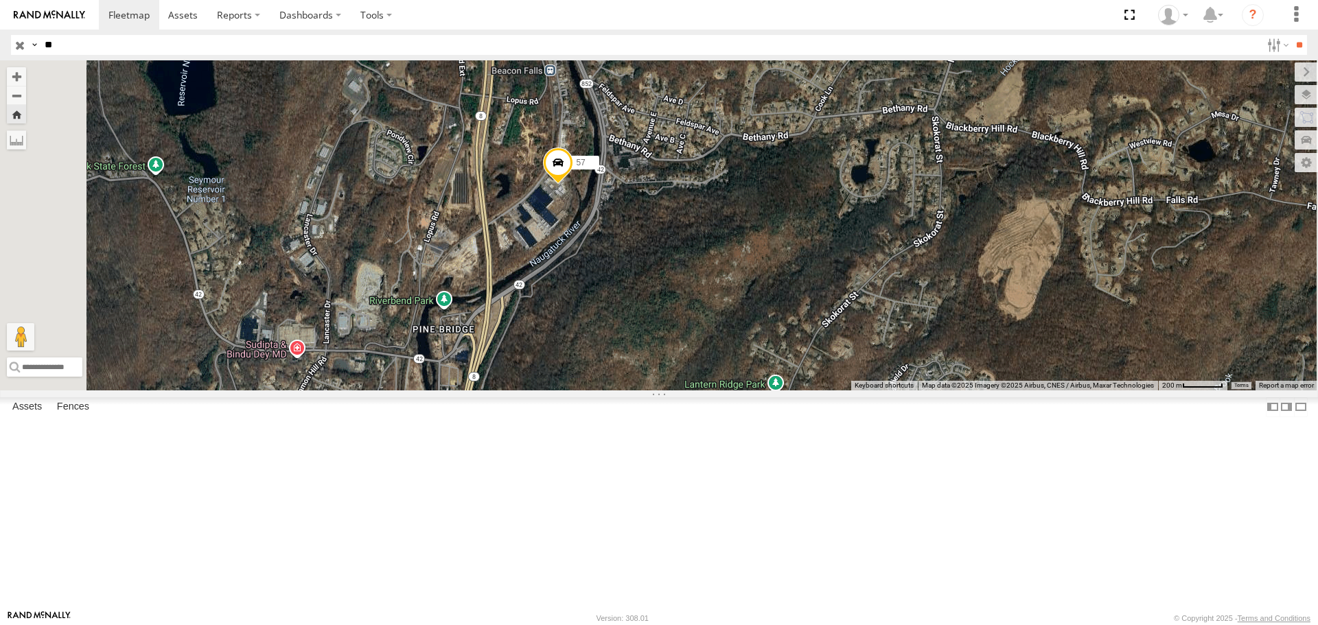
drag, startPoint x: 726, startPoint y: 435, endPoint x: 740, endPoint y: 378, distance: 58.6
click at [740, 378] on div "57" at bounding box center [659, 225] width 1318 height 330
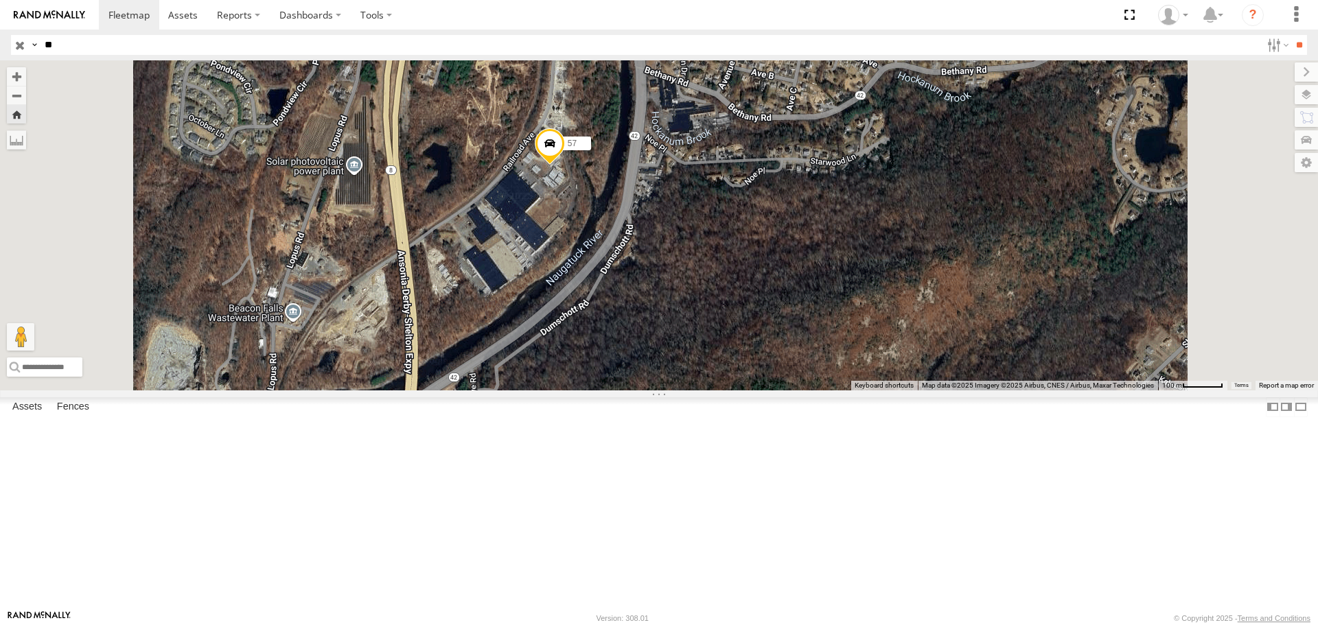
drag, startPoint x: 730, startPoint y: 289, endPoint x: 733, endPoint y: 308, distance: 19.4
click at [733, 308] on div "57" at bounding box center [659, 225] width 1318 height 330
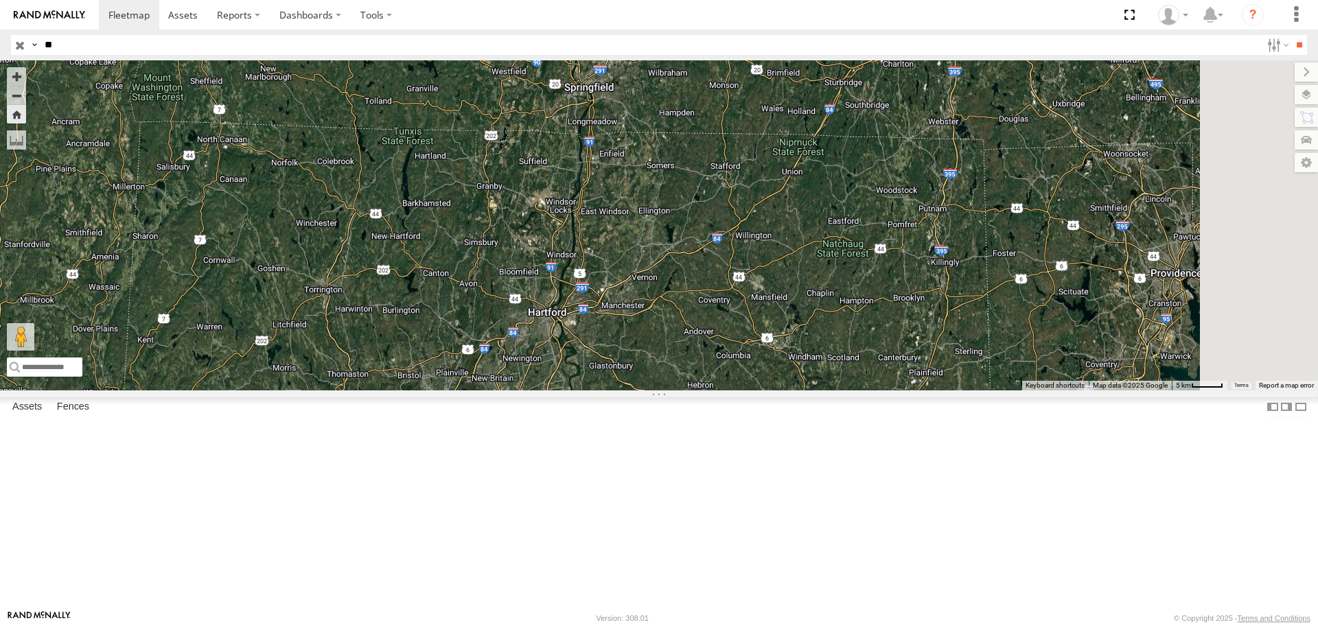
scroll to position [0, 0]
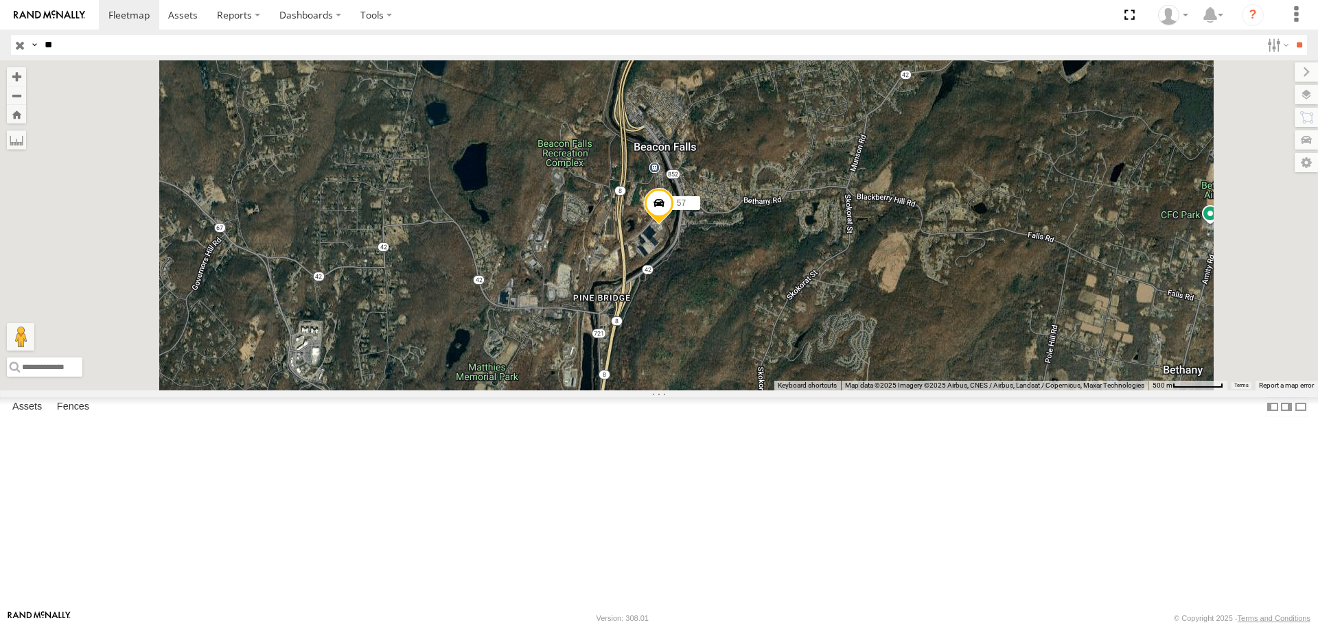
drag, startPoint x: 947, startPoint y: 417, endPoint x: 665, endPoint y: 527, distance: 302.6
click at [665, 390] on div "57" at bounding box center [659, 225] width 1318 height 330
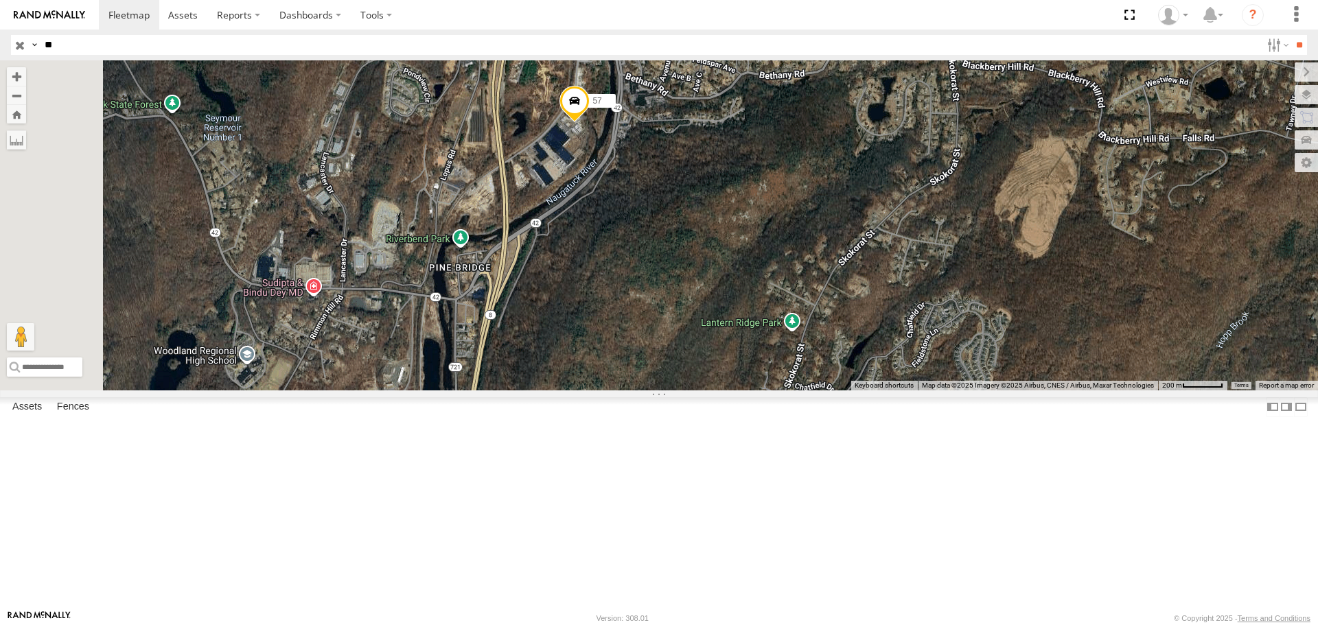
drag, startPoint x: 676, startPoint y: 200, endPoint x: 704, endPoint y: 308, distance: 111.4
click at [703, 306] on div "57" at bounding box center [659, 225] width 1318 height 330
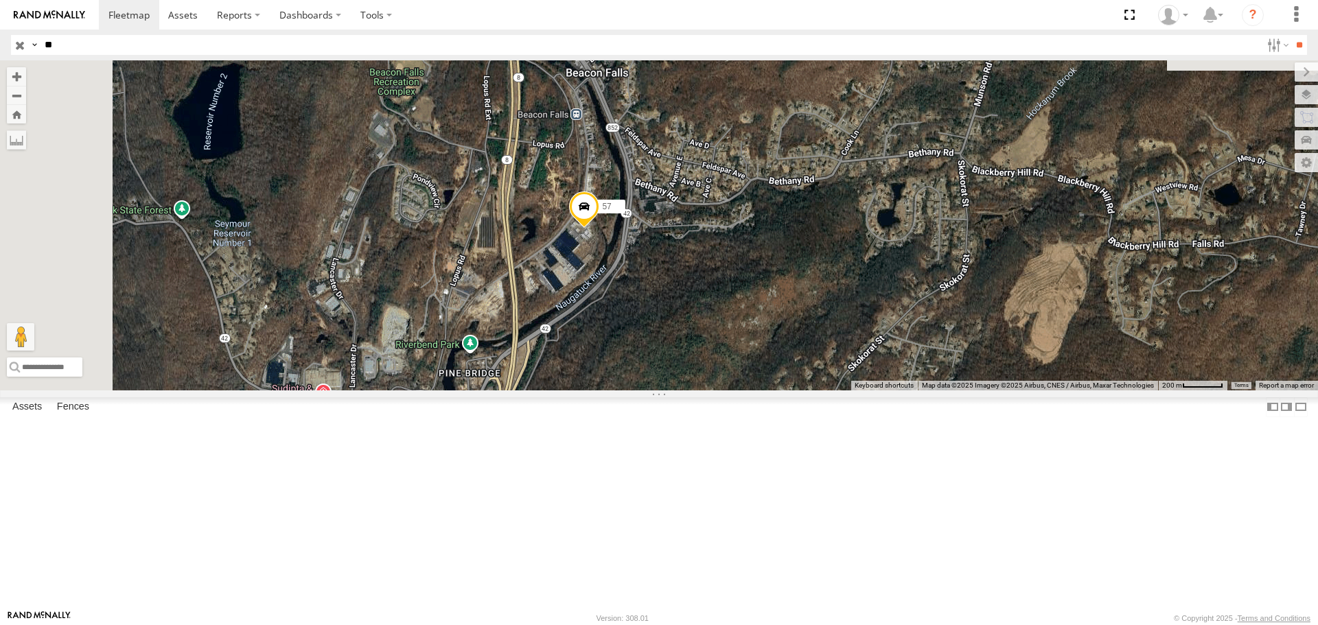
drag, startPoint x: 771, startPoint y: 329, endPoint x: 770, endPoint y: 377, distance: 48.1
click at [770, 377] on div "57" at bounding box center [659, 225] width 1318 height 330
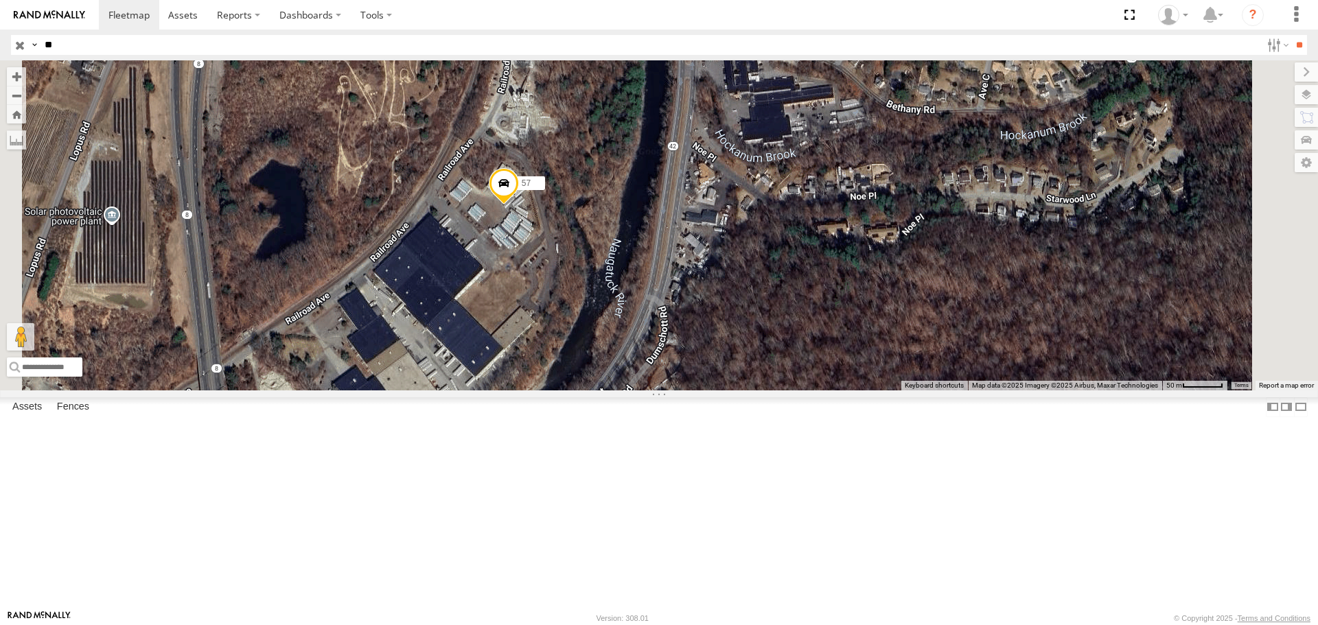
drag, startPoint x: 756, startPoint y: 321, endPoint x: 714, endPoint y: 408, distance: 96.1
click at [714, 390] on div "57" at bounding box center [659, 225] width 1318 height 330
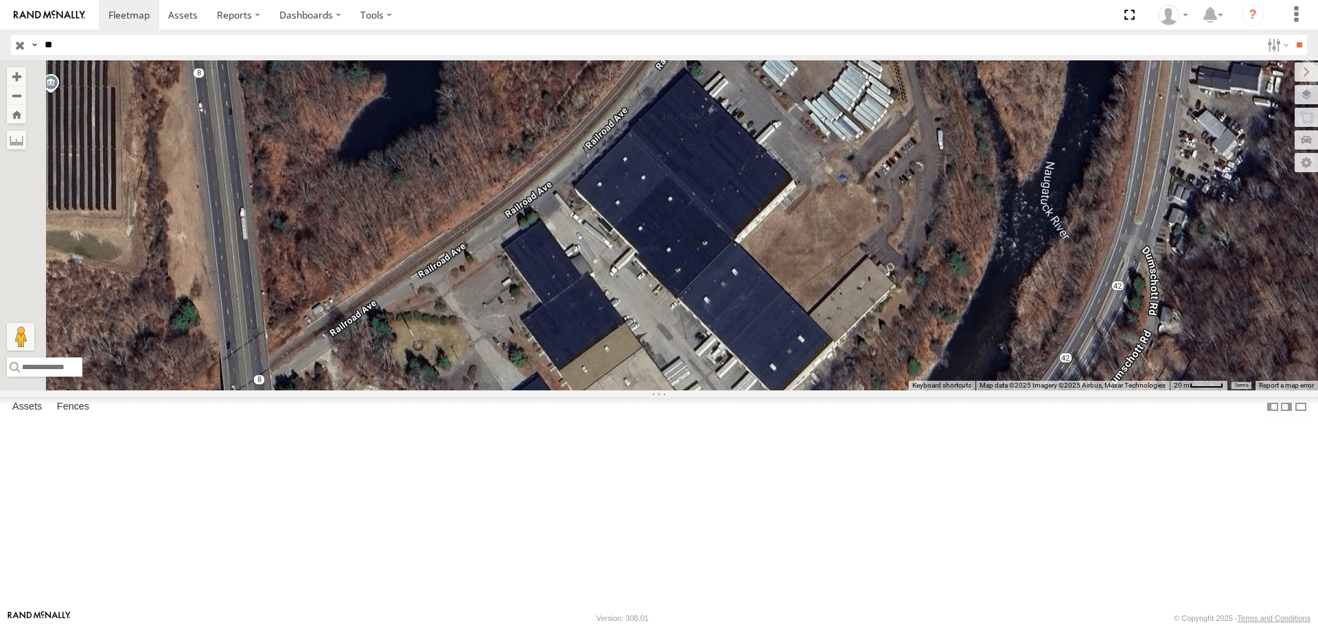
drag, startPoint x: 674, startPoint y: 312, endPoint x: 1014, endPoint y: 190, distance: 361.6
click at [1014, 190] on div "57" at bounding box center [659, 225] width 1318 height 330
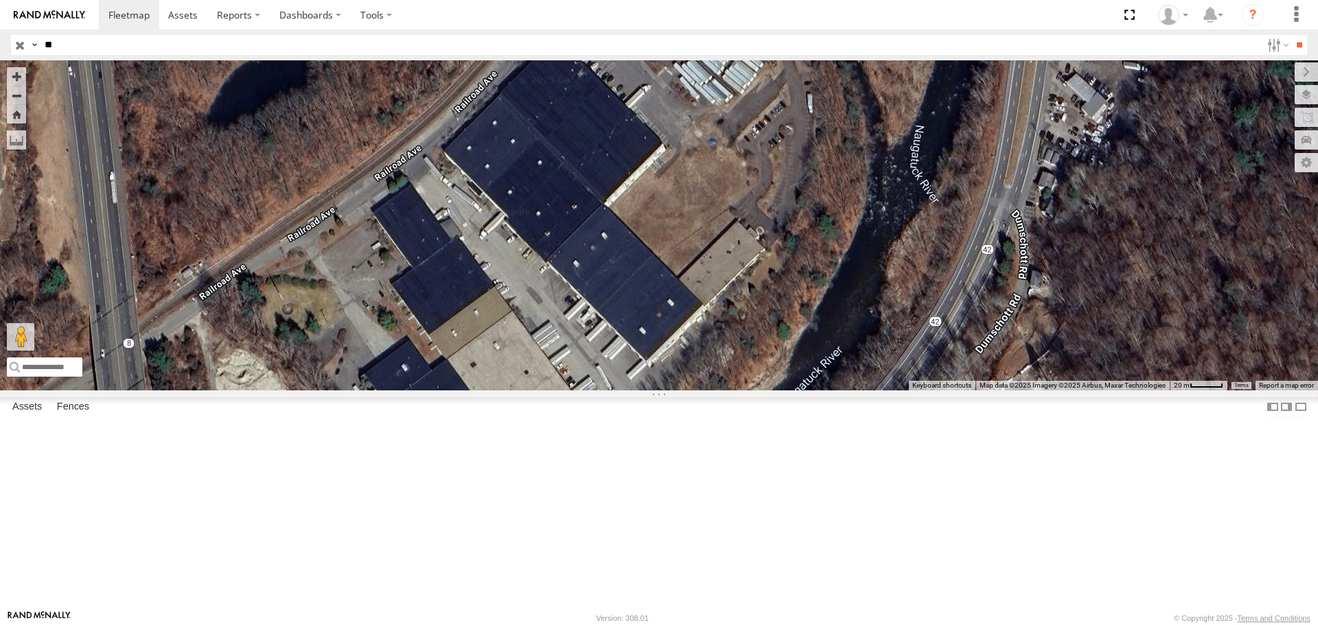
drag, startPoint x: 701, startPoint y: 433, endPoint x: 559, endPoint y: 406, distance: 144.6
click at [556, 390] on div "57" at bounding box center [659, 225] width 1318 height 330
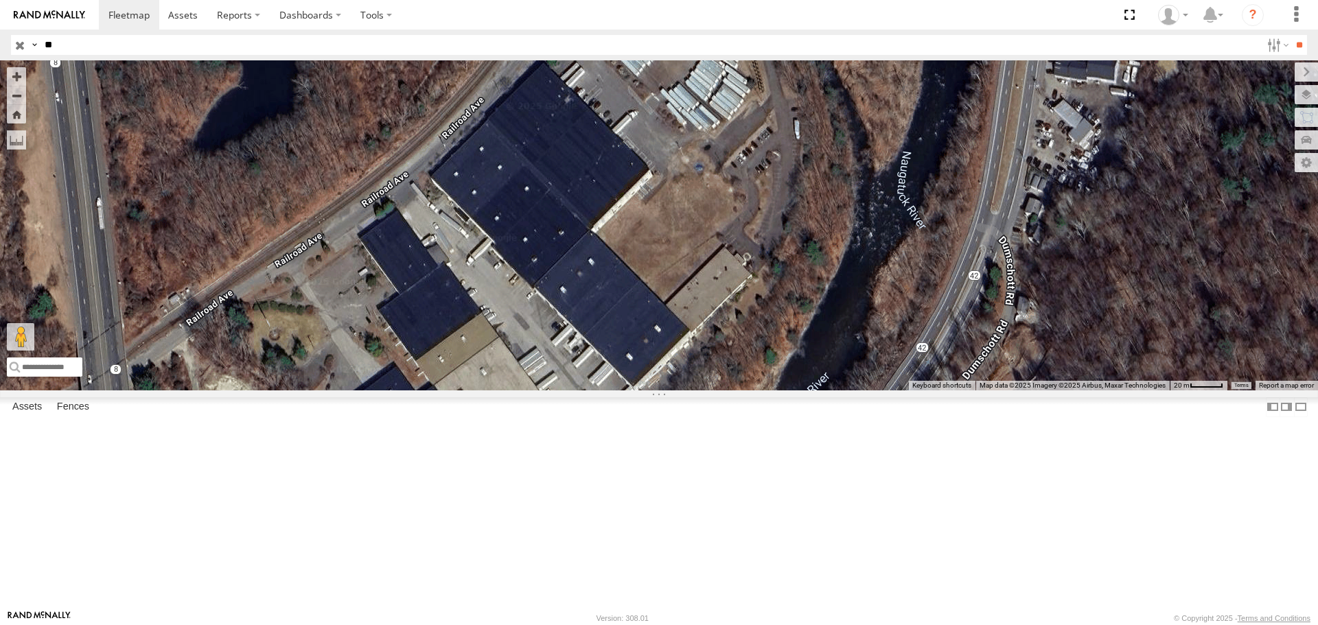
drag, startPoint x: 819, startPoint y: 227, endPoint x: 829, endPoint y: 234, distance: 12.4
click at [829, 234] on div "57" at bounding box center [659, 225] width 1318 height 330
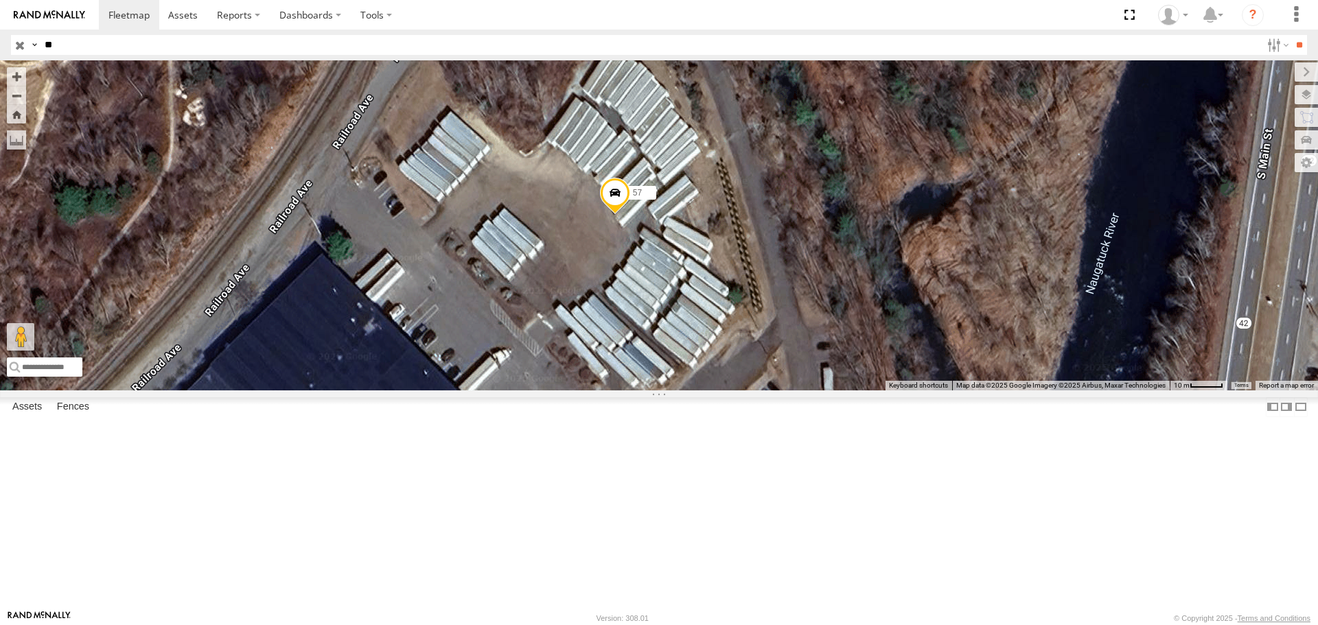
drag, startPoint x: 925, startPoint y: 172, endPoint x: 821, endPoint y: 429, distance: 276.9
click at [821, 390] on div "57" at bounding box center [659, 225] width 1318 height 330
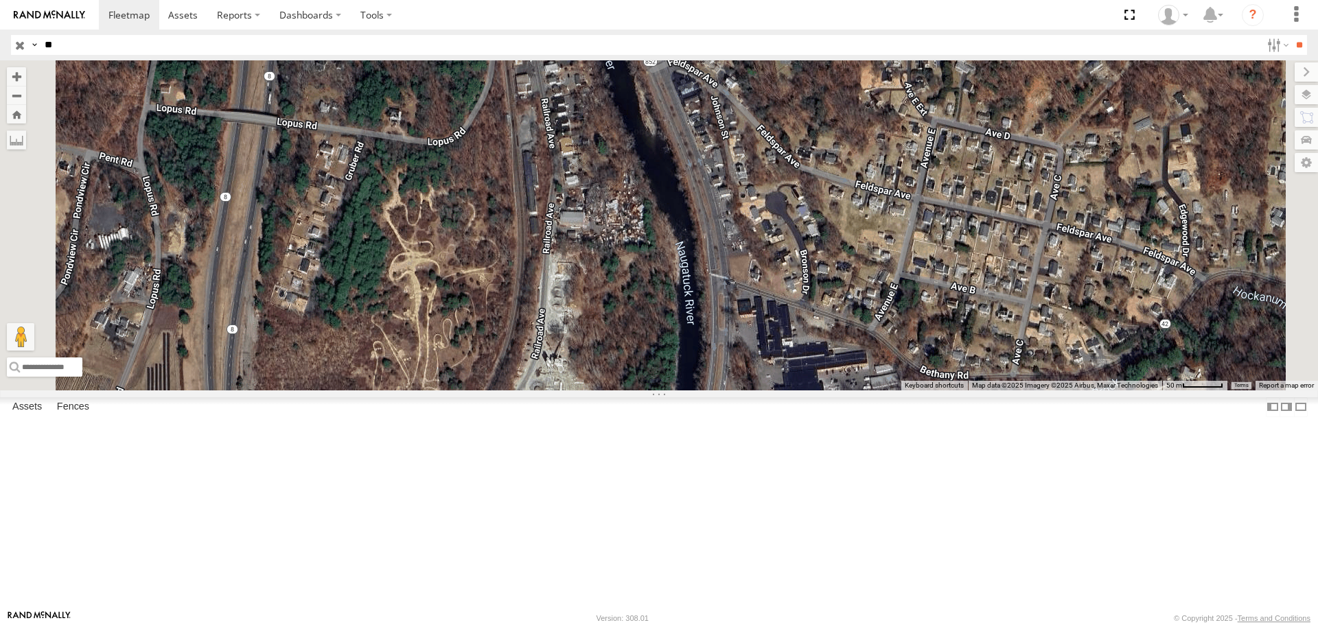
drag, startPoint x: 903, startPoint y: 218, endPoint x: 800, endPoint y: 441, distance: 246.4
click at [800, 390] on div "57" at bounding box center [659, 225] width 1318 height 330
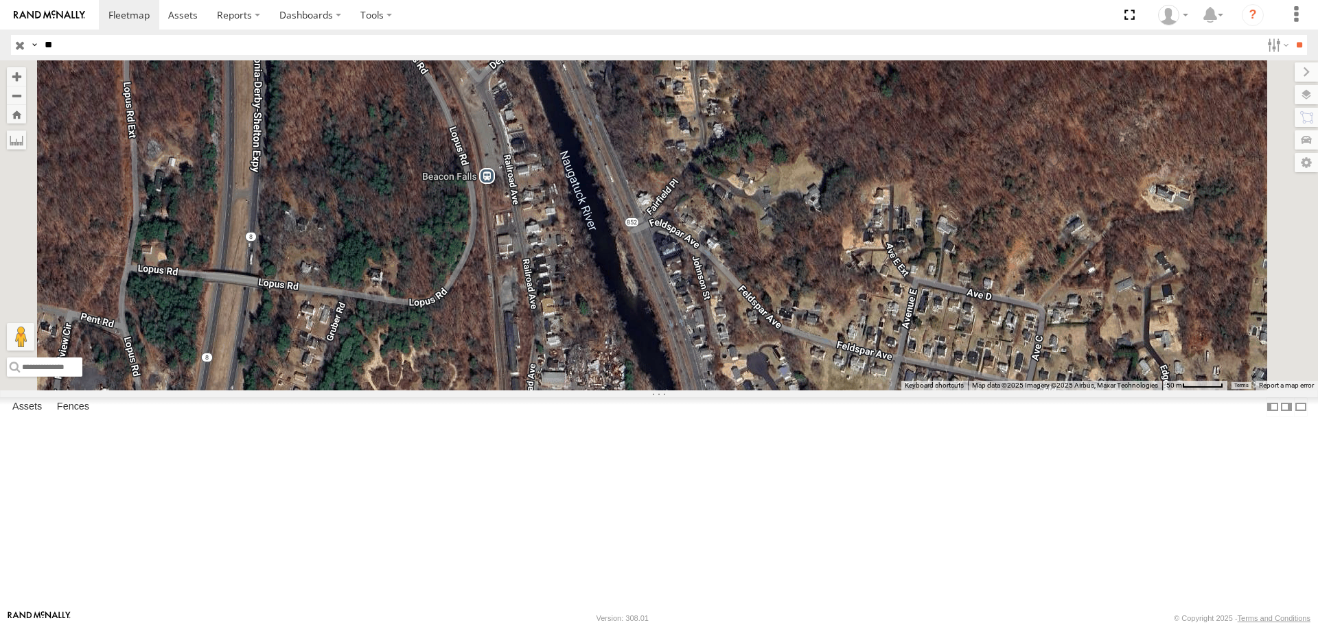
drag, startPoint x: 783, startPoint y: 302, endPoint x: 765, endPoint y: 477, distance: 175.4
click at [765, 390] on div "57" at bounding box center [659, 225] width 1318 height 330
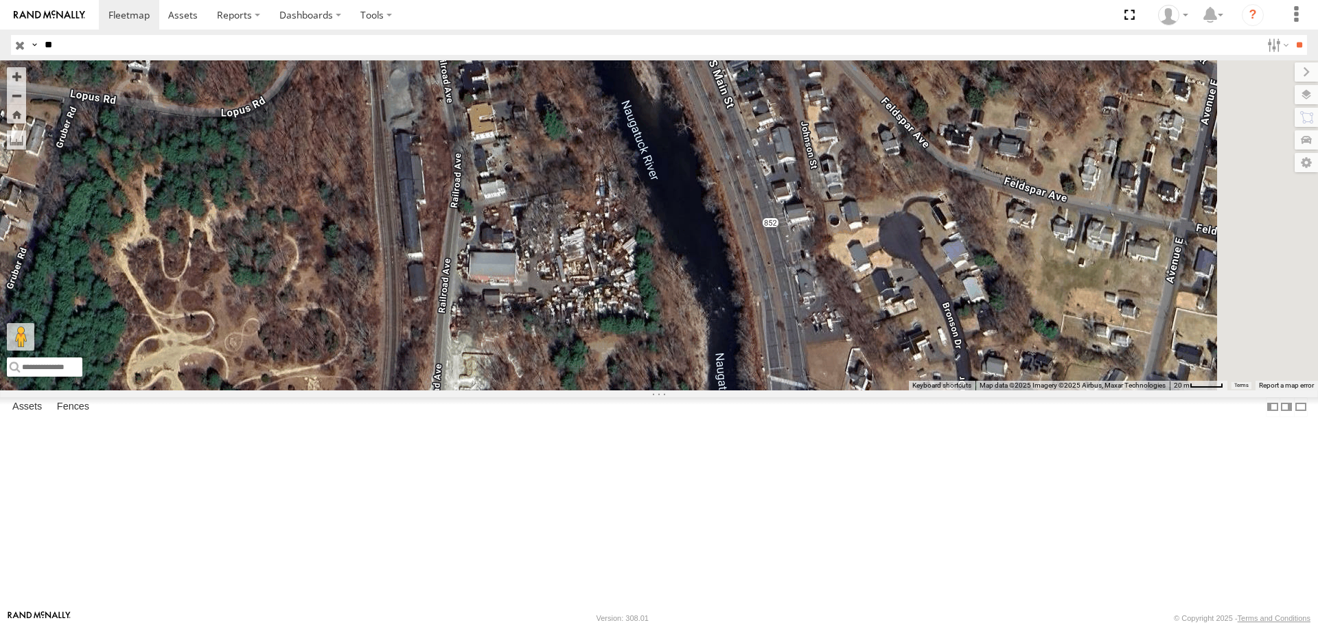
drag, startPoint x: 737, startPoint y: 438, endPoint x: 712, endPoint y: 187, distance: 251.9
click at [712, 187] on div "57" at bounding box center [659, 225] width 1318 height 330
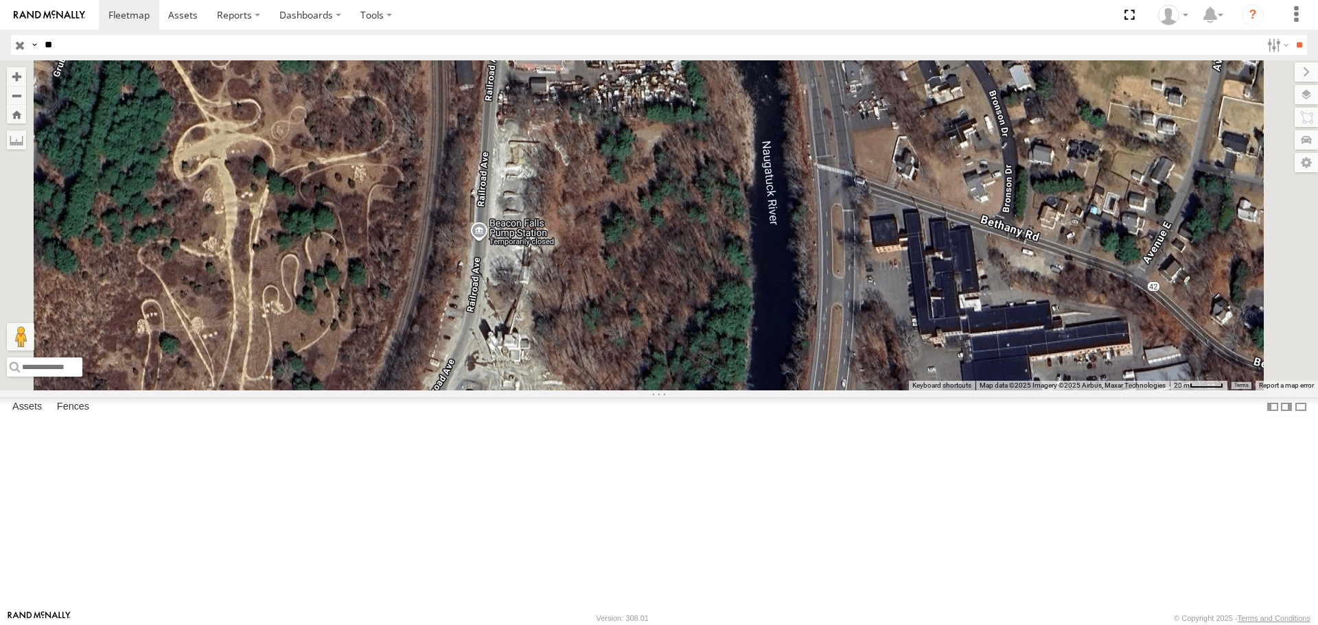
drag, startPoint x: 729, startPoint y: 437, endPoint x: 776, endPoint y: 212, distance: 230.0
click at [776, 212] on div "57" at bounding box center [659, 225] width 1318 height 330
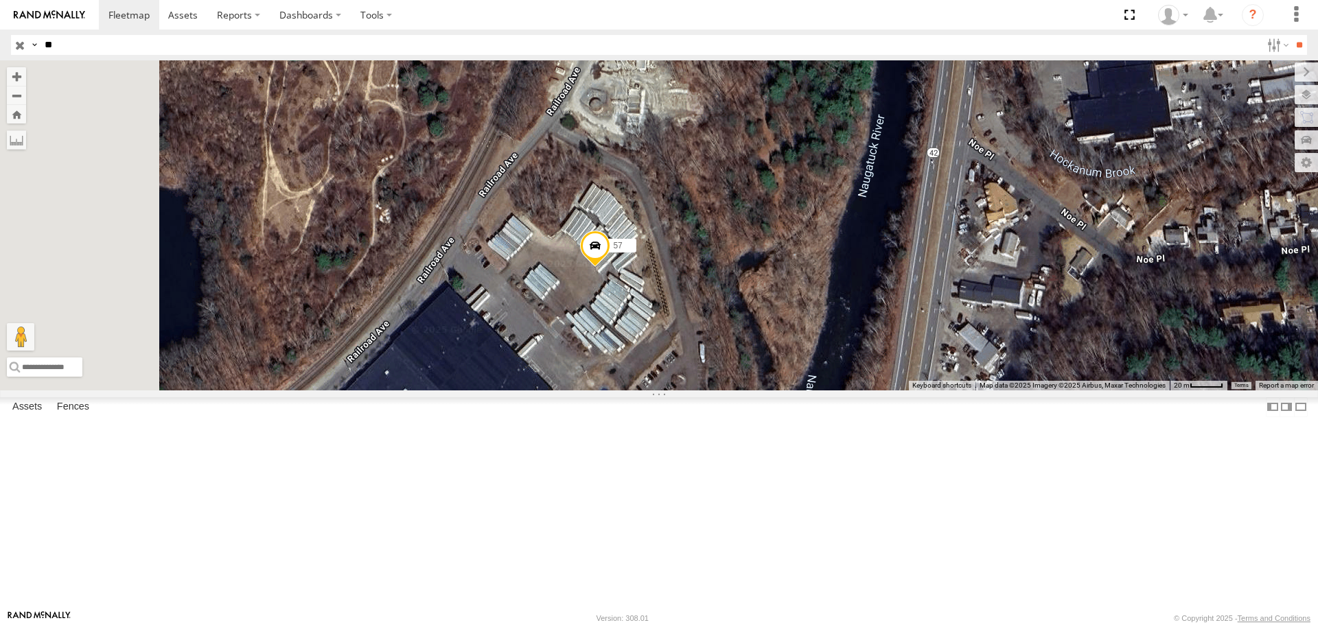
drag, startPoint x: 760, startPoint y: 547, endPoint x: 896, endPoint y: 240, distance: 335.7
click at [896, 240] on div "57" at bounding box center [659, 225] width 1318 height 330
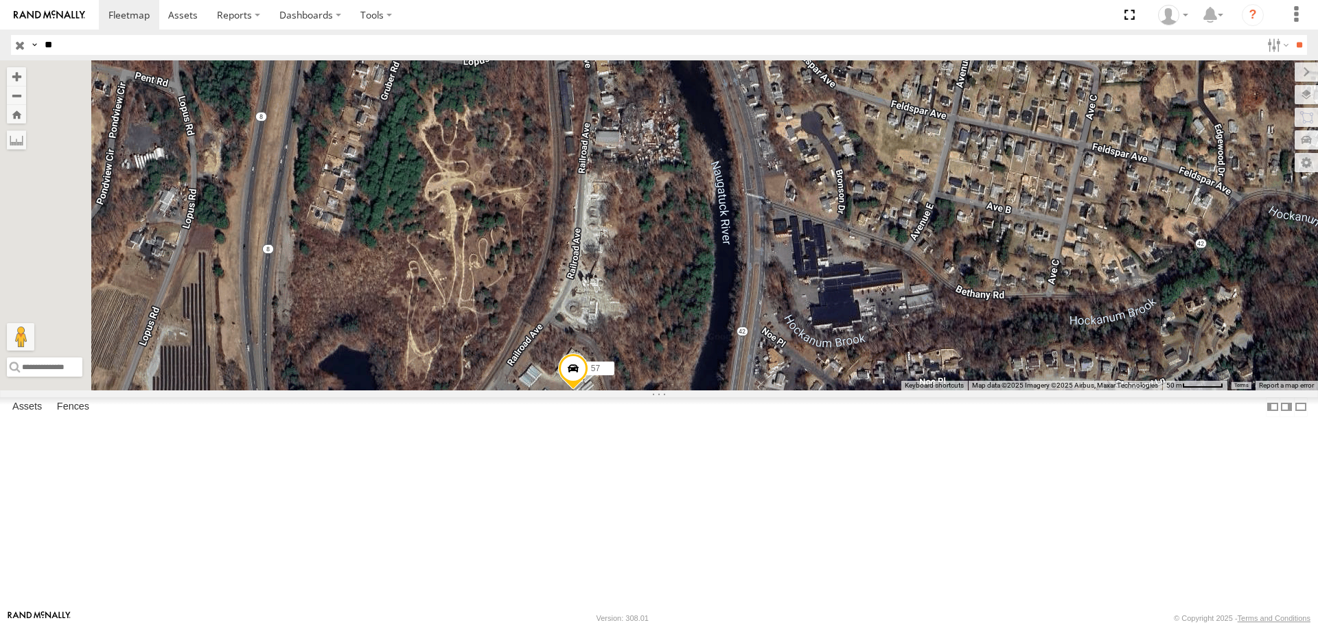
drag, startPoint x: 891, startPoint y: 246, endPoint x: 837, endPoint y: 401, distance: 164.4
click at [837, 390] on div "57" at bounding box center [659, 225] width 1318 height 330
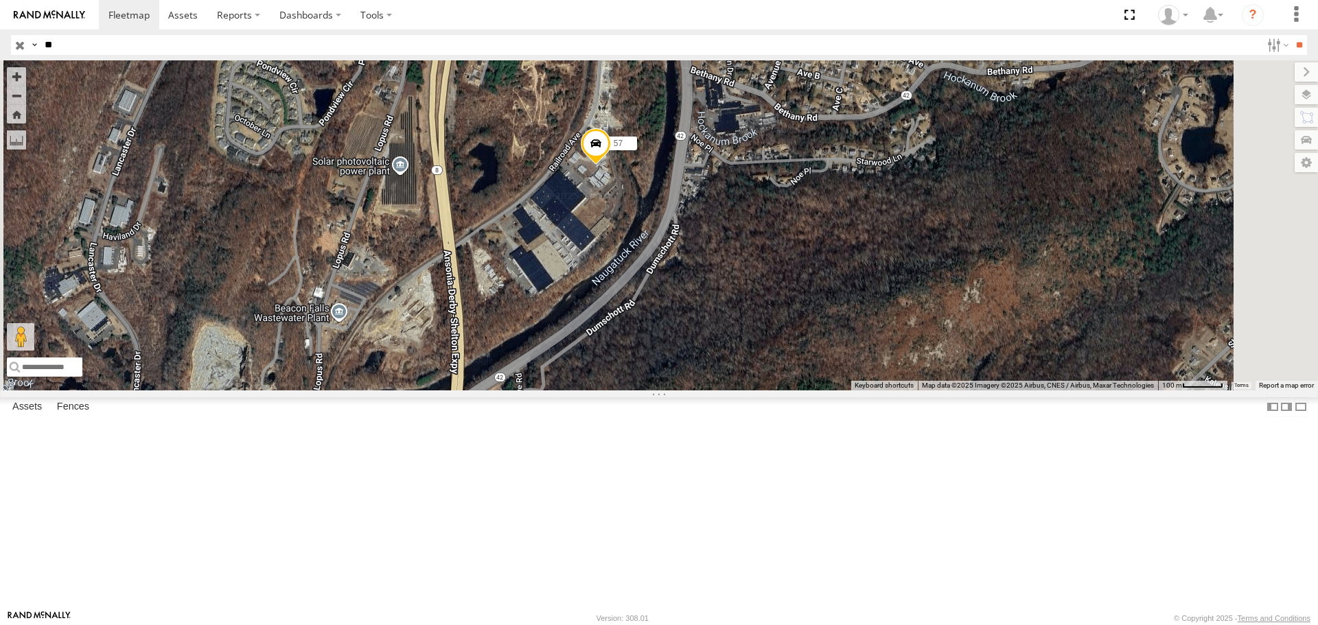
drag, startPoint x: 829, startPoint y: 254, endPoint x: 814, endPoint y: 159, distance: 96.1
click at [808, 89] on div "57" at bounding box center [659, 225] width 1318 height 330
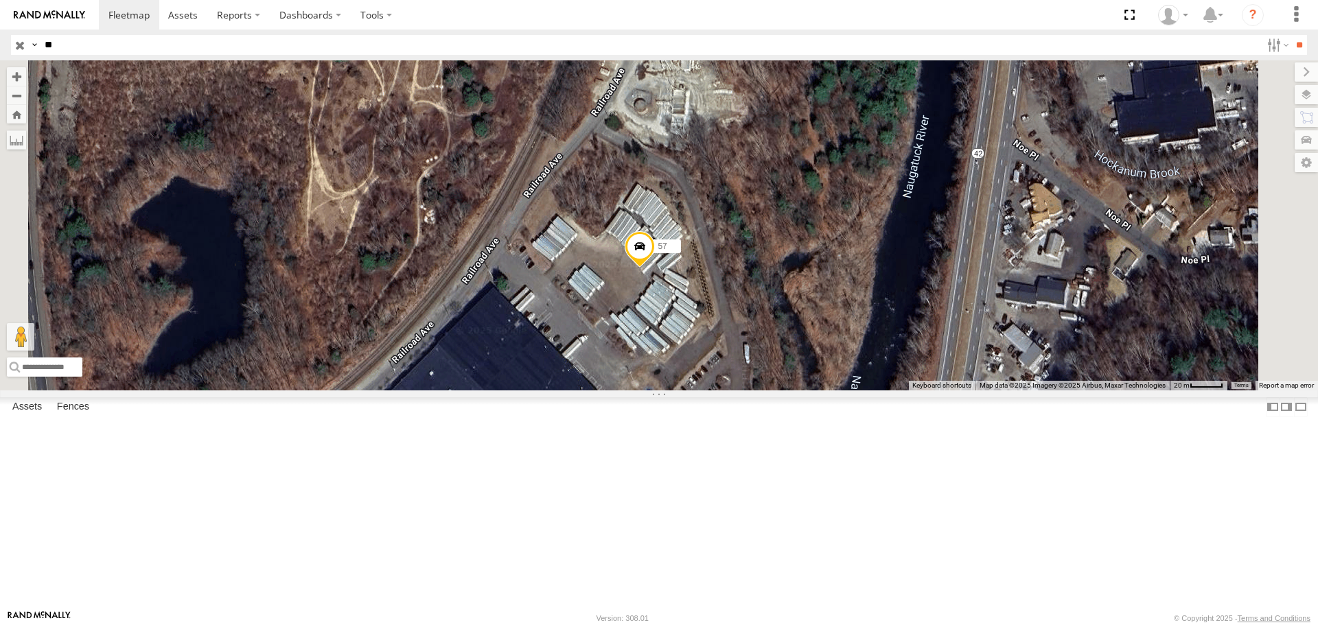
drag, startPoint x: 799, startPoint y: 367, endPoint x: 840, endPoint y: 467, distance: 108.4
click at [840, 390] on div "57" at bounding box center [659, 225] width 1318 height 330
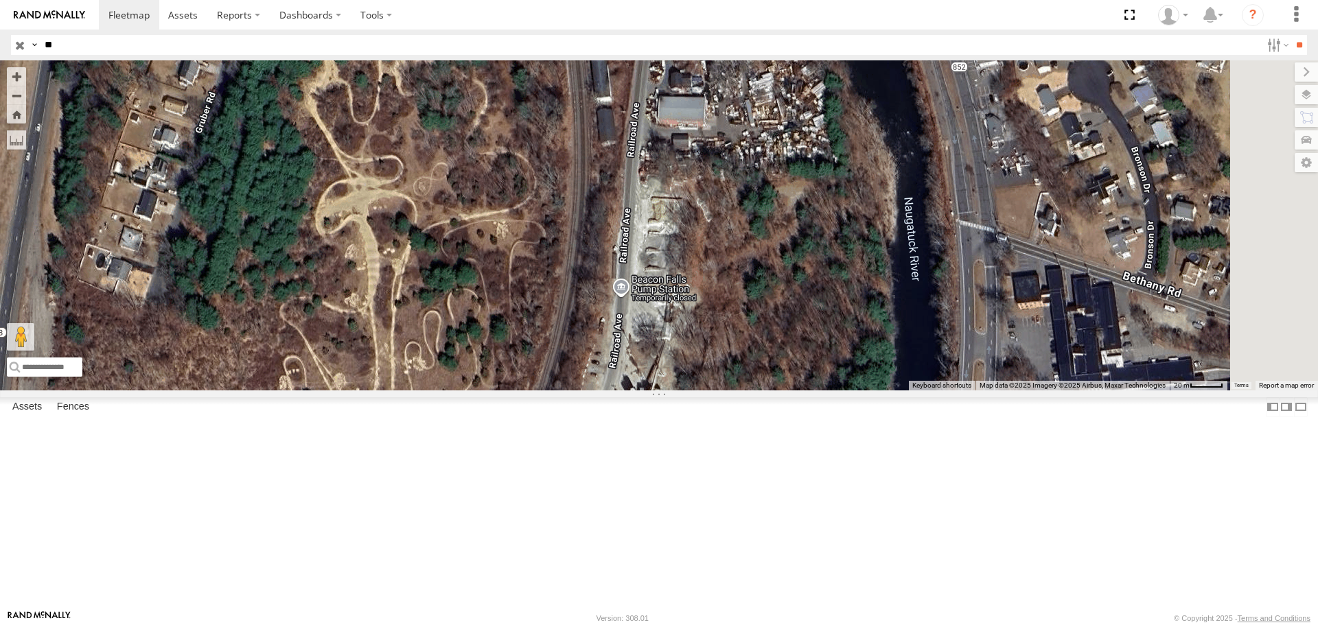
drag, startPoint x: 923, startPoint y: 440, endPoint x: 883, endPoint y: 119, distance: 323.8
click at [883, 119] on div "57" at bounding box center [659, 225] width 1318 height 330
click at [0, 0] on span at bounding box center [0, 0] width 0 height 0
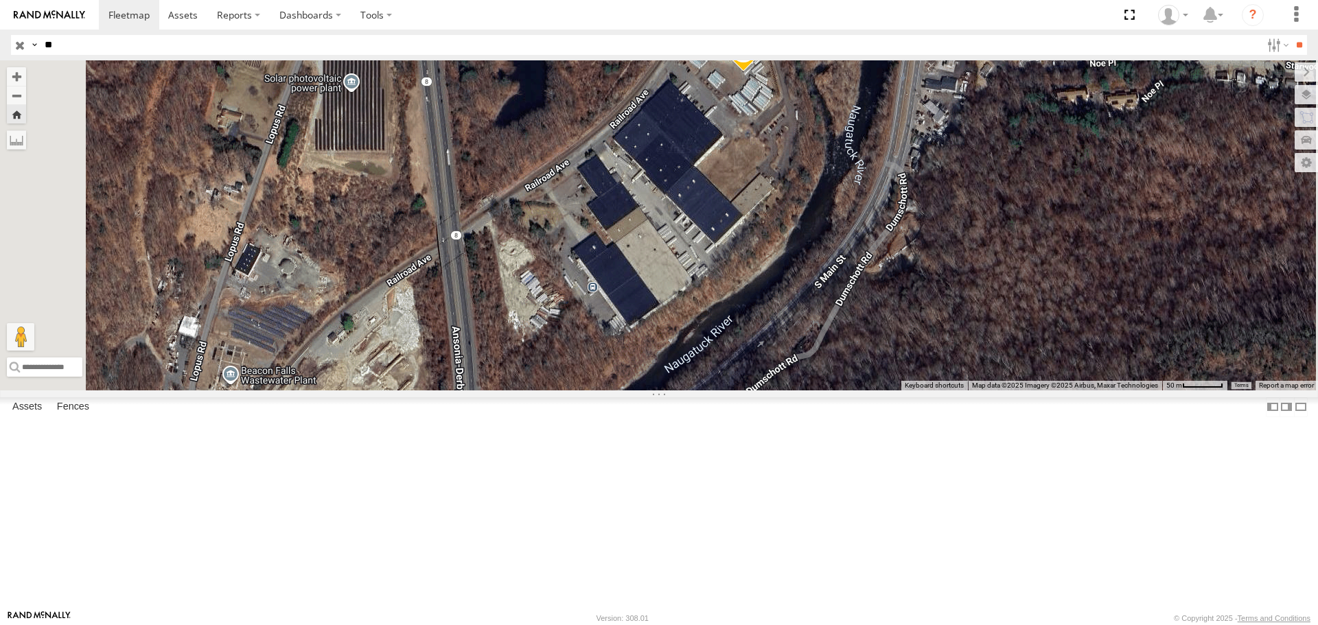
drag, startPoint x: 962, startPoint y: 373, endPoint x: 958, endPoint y: 313, distance: 59.9
click at [958, 313] on div "57" at bounding box center [659, 225] width 1318 height 330
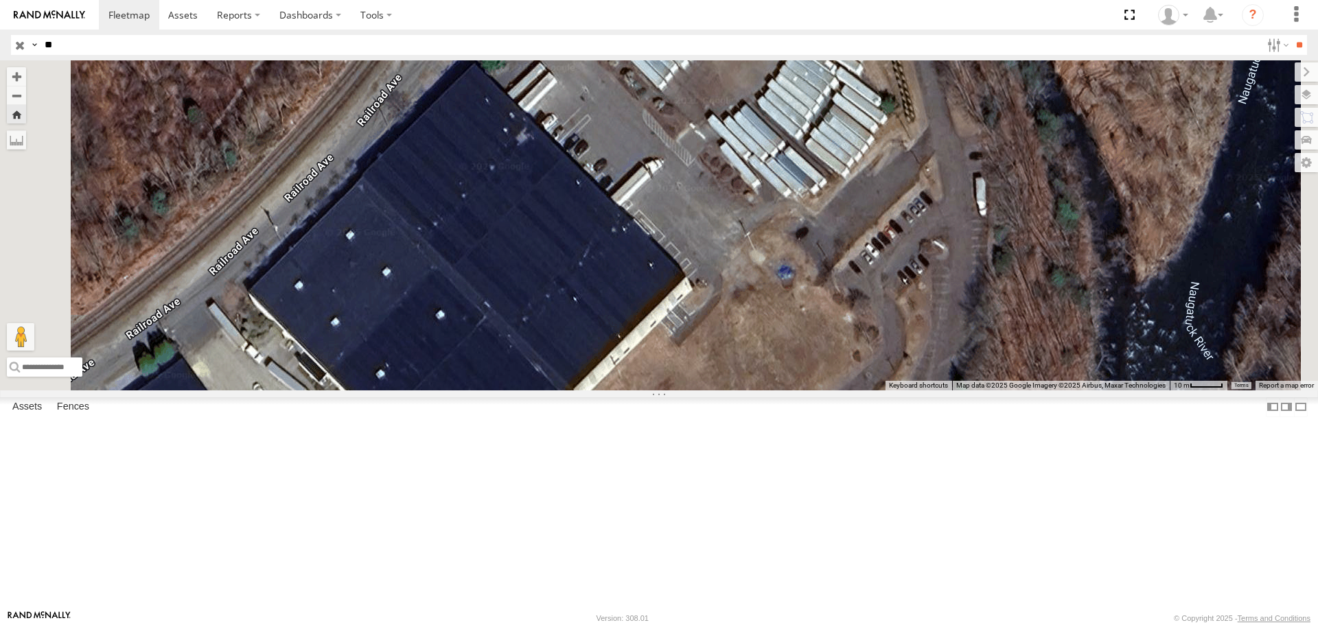
drag, startPoint x: 771, startPoint y: 237, endPoint x: 750, endPoint y: 553, distance: 317.2
click at [750, 390] on div "57" at bounding box center [659, 225] width 1318 height 330
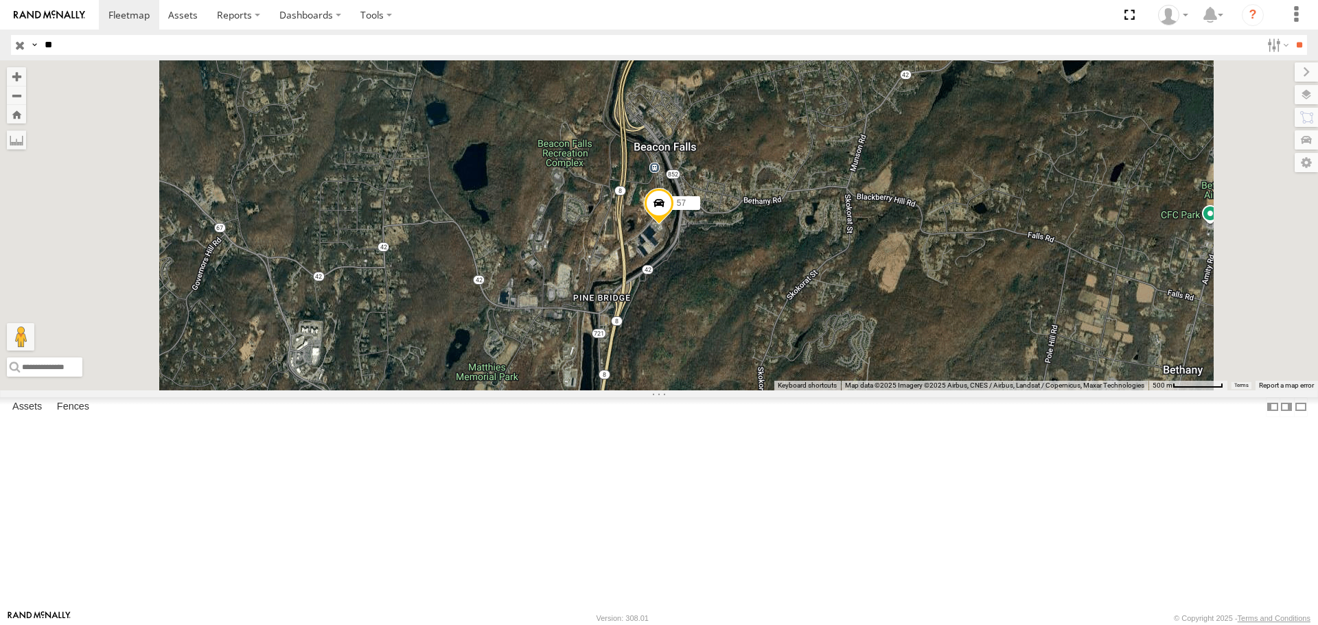
scroll to position [549, 0]
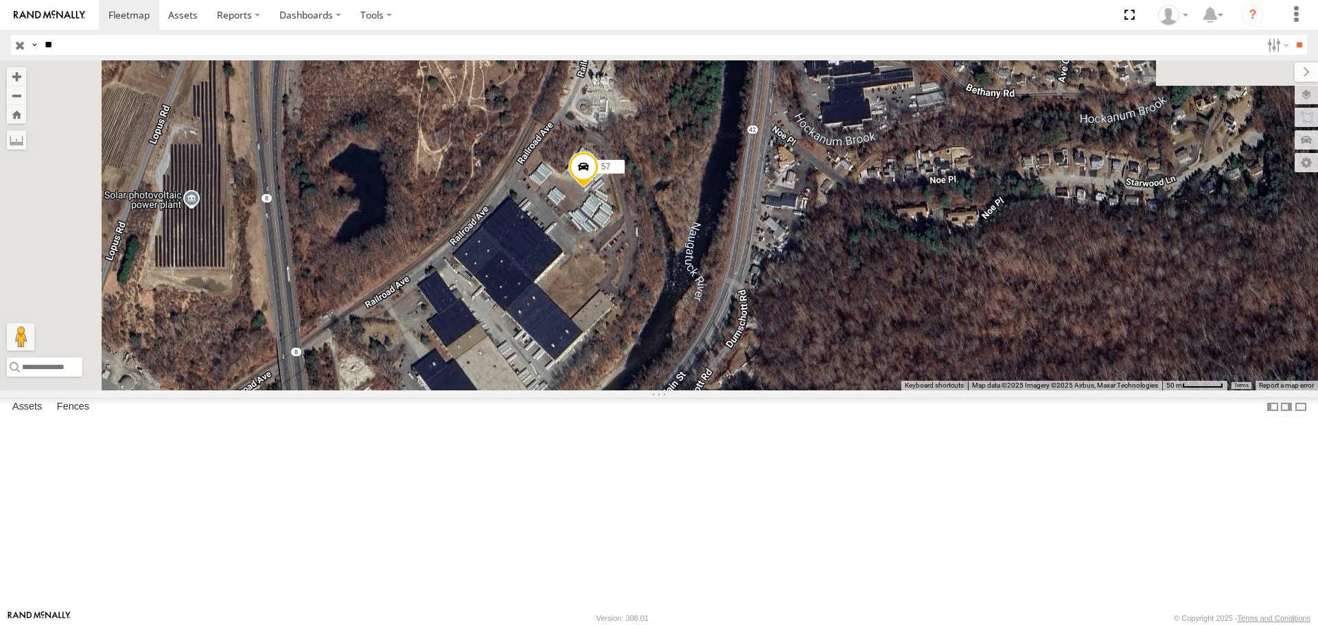
drag, startPoint x: 678, startPoint y: 133, endPoint x: 761, endPoint y: 393, distance: 273.2
click at [761, 390] on div "57" at bounding box center [659, 225] width 1318 height 330
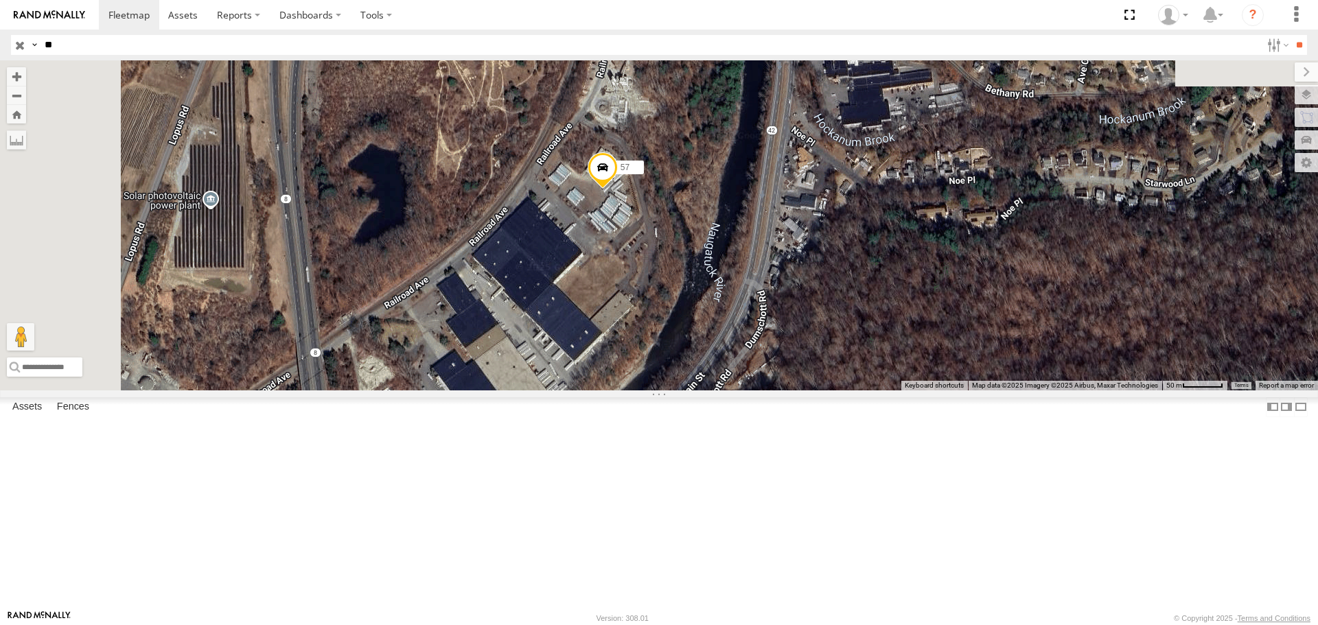
drag, startPoint x: 761, startPoint y: 393, endPoint x: 820, endPoint y: 375, distance: 61.7
click at [792, 390] on div "57" at bounding box center [659, 225] width 1318 height 330
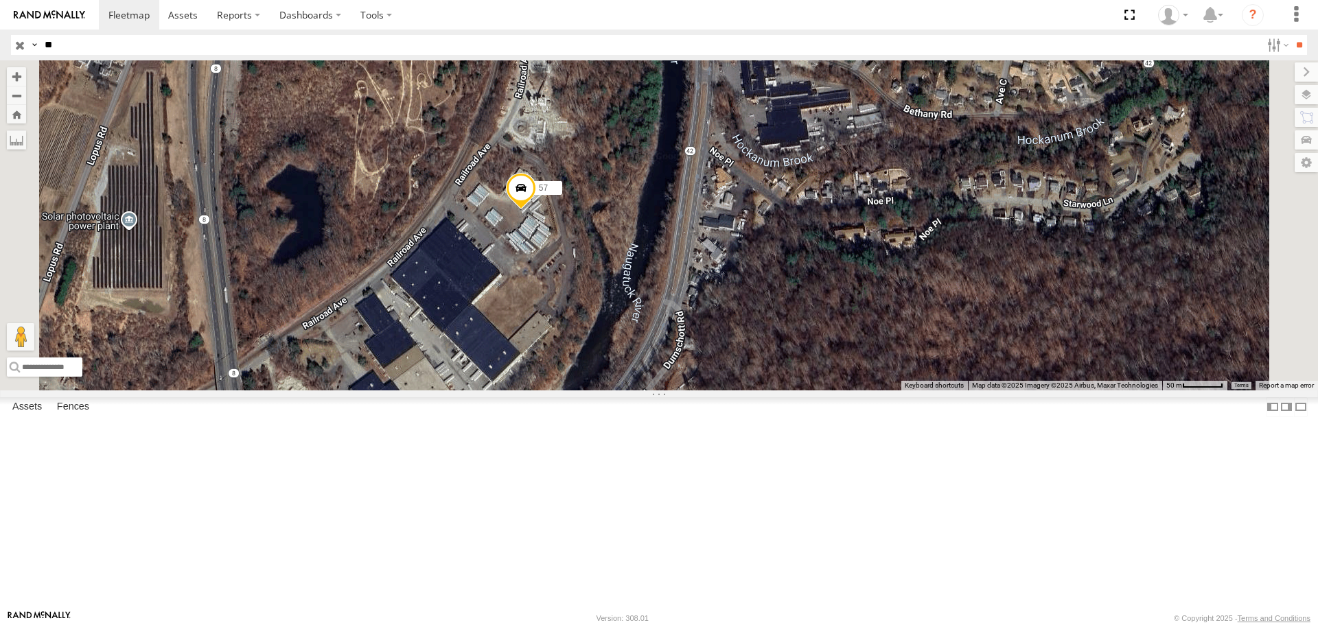
drag, startPoint x: 823, startPoint y: 373, endPoint x: 696, endPoint y: 411, distance: 131.9
click at [696, 390] on div "57" at bounding box center [659, 225] width 1318 height 330
click at [0, 0] on span at bounding box center [0, 0] width 0 height 0
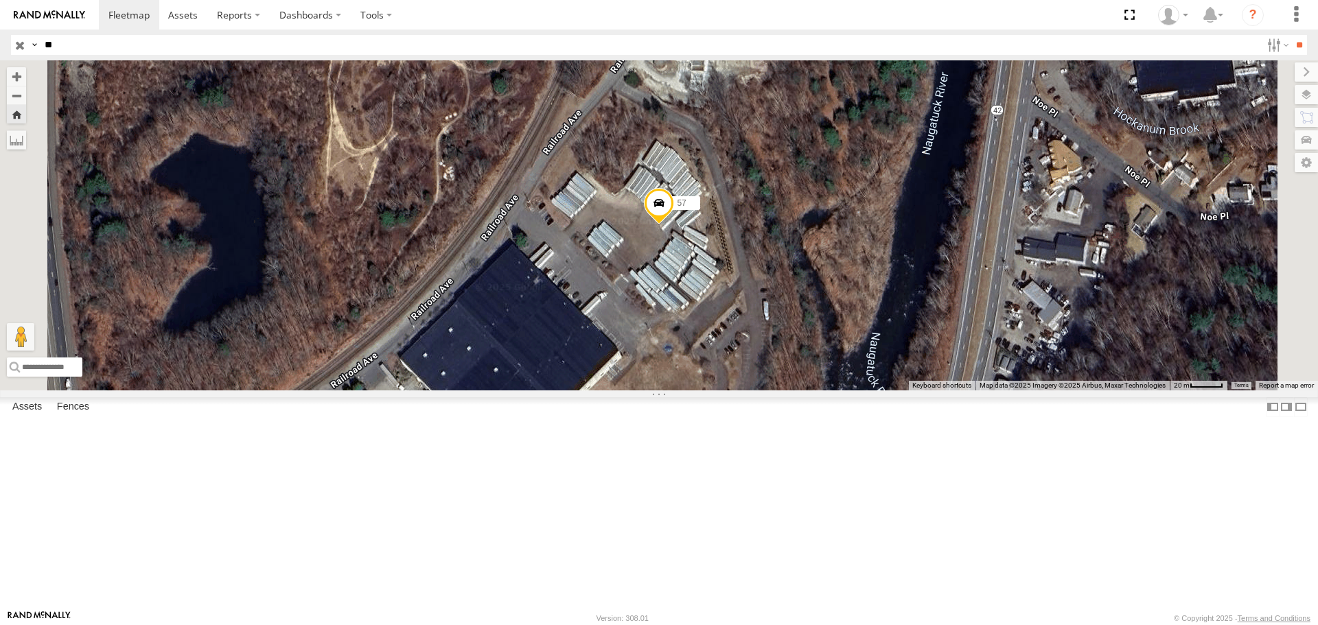
click at [674, 225] on span at bounding box center [659, 206] width 30 height 37
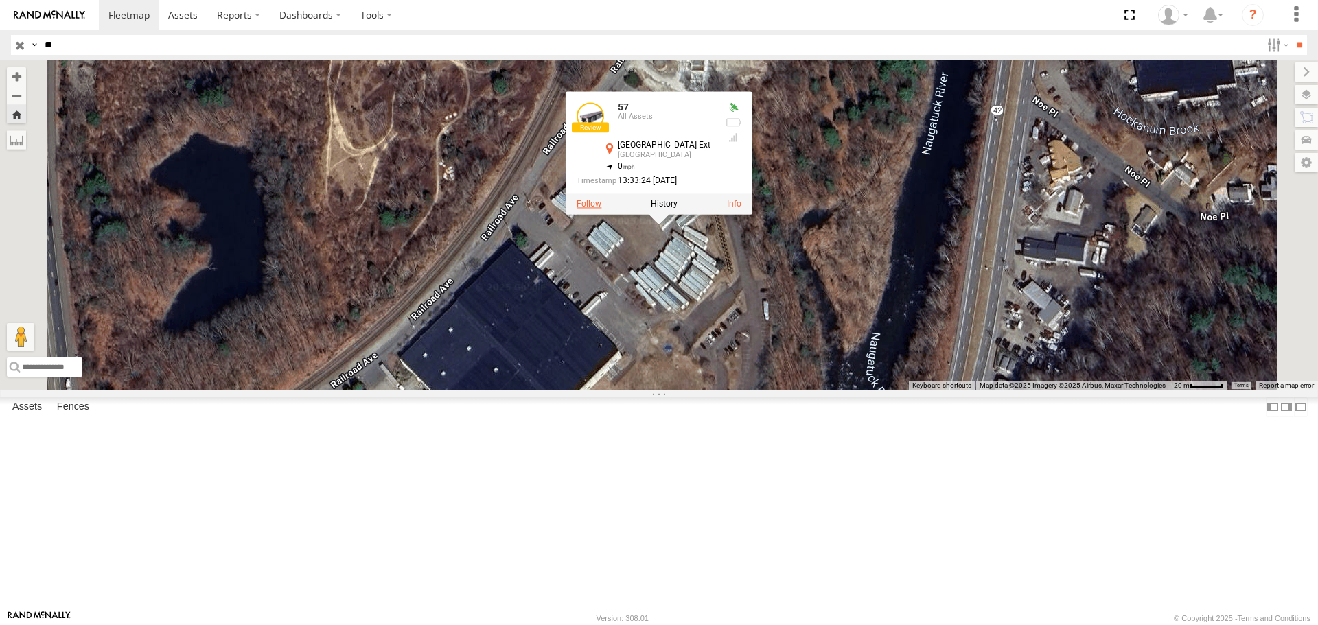
click at [601, 209] on label at bounding box center [589, 205] width 25 height 10
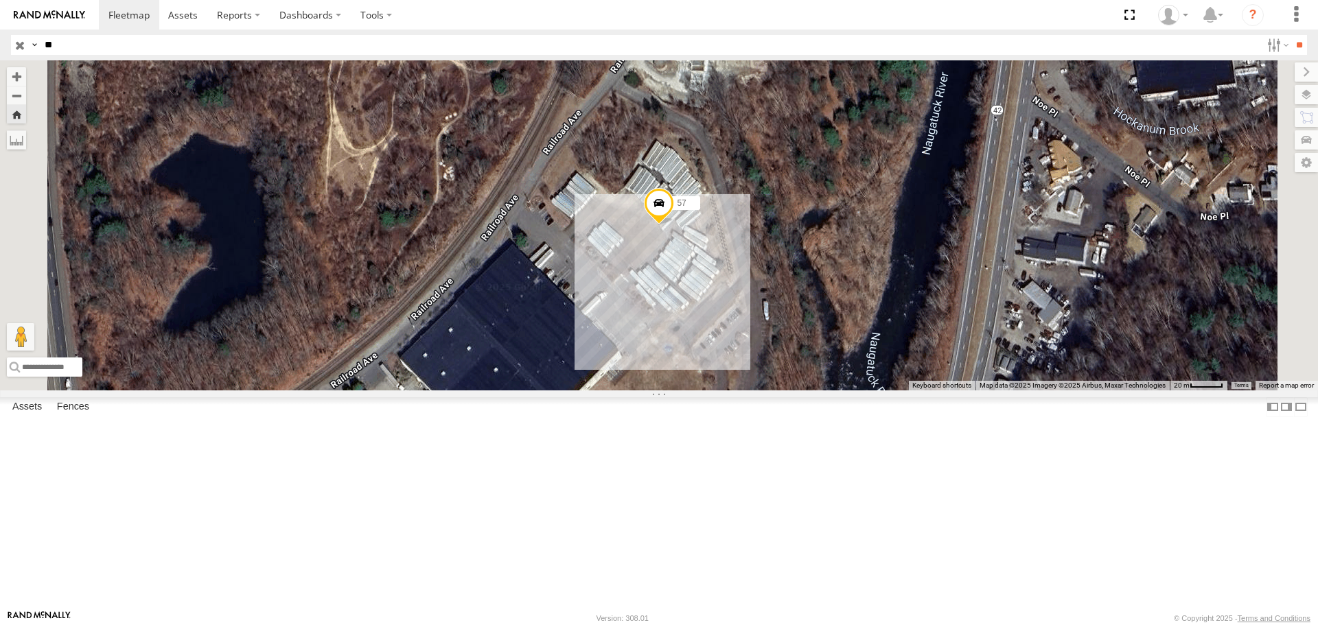
click at [674, 225] on span at bounding box center [659, 206] width 30 height 37
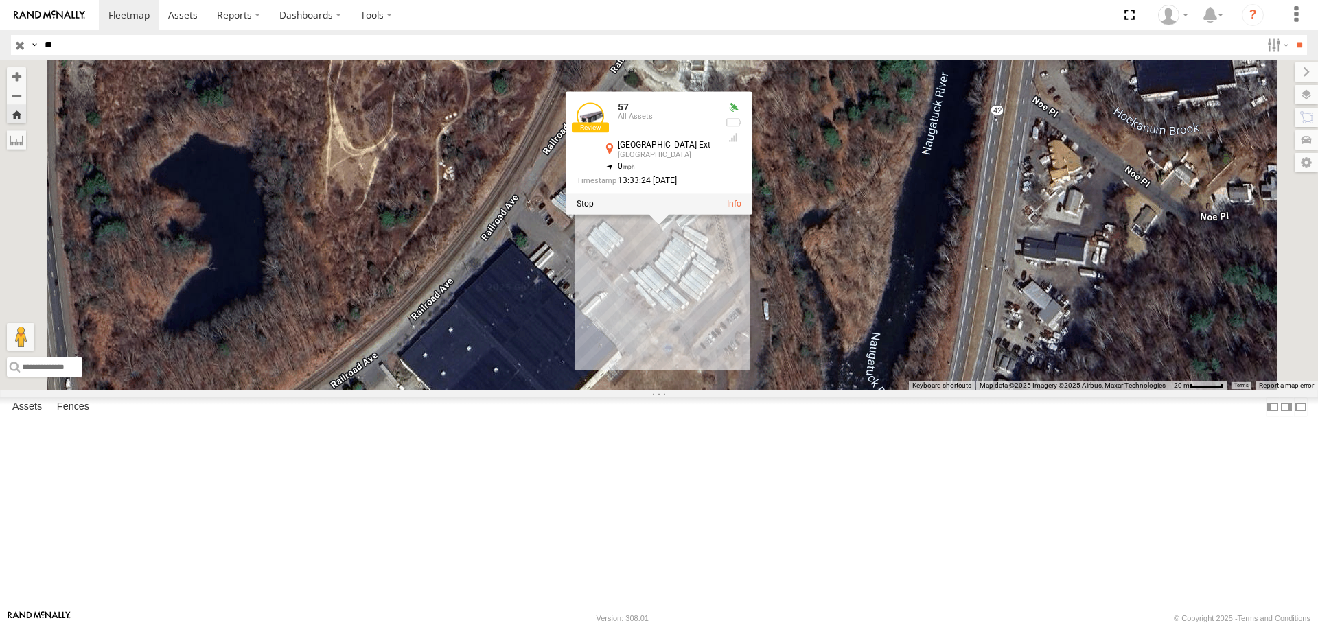
click at [604, 130] on link at bounding box center [590, 116] width 27 height 27
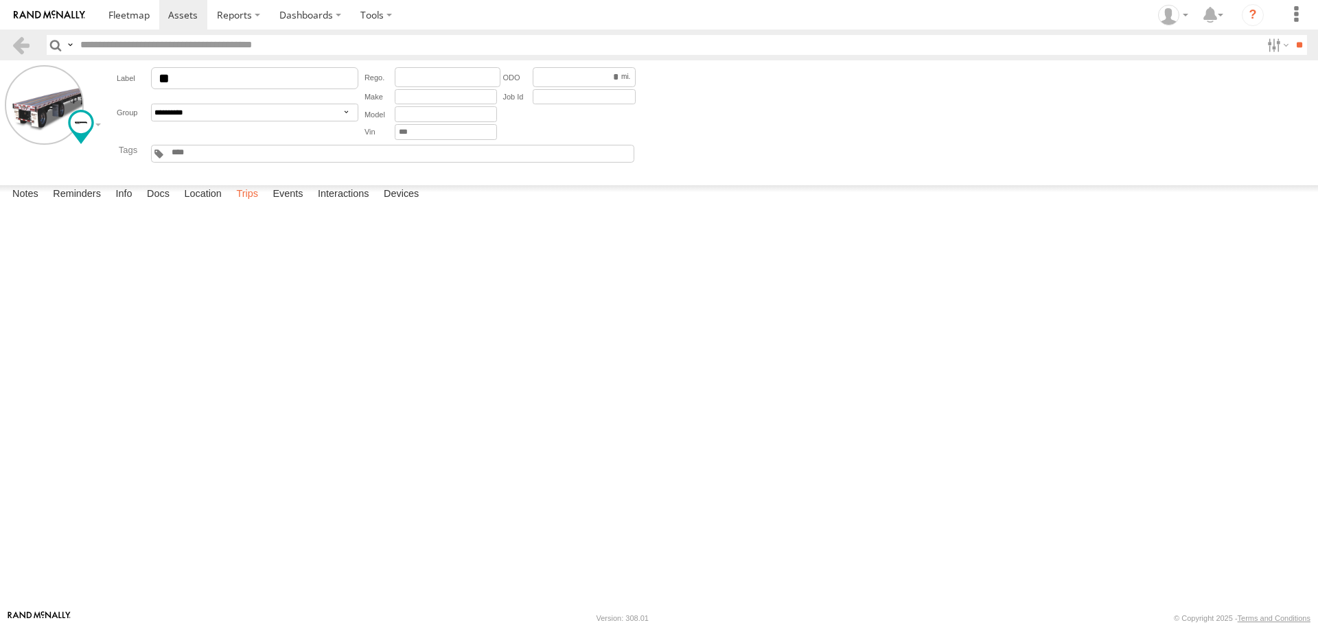
click at [247, 205] on label "Trips" at bounding box center [247, 194] width 36 height 19
click at [251, 205] on label "Trips" at bounding box center [247, 194] width 36 height 19
click at [194, 205] on label "Location" at bounding box center [202, 194] width 51 height 19
drag, startPoint x: 601, startPoint y: 323, endPoint x: 680, endPoint y: 374, distance: 94.5
click at [0, 0] on div "57" at bounding box center [0, 0] width 0 height 0
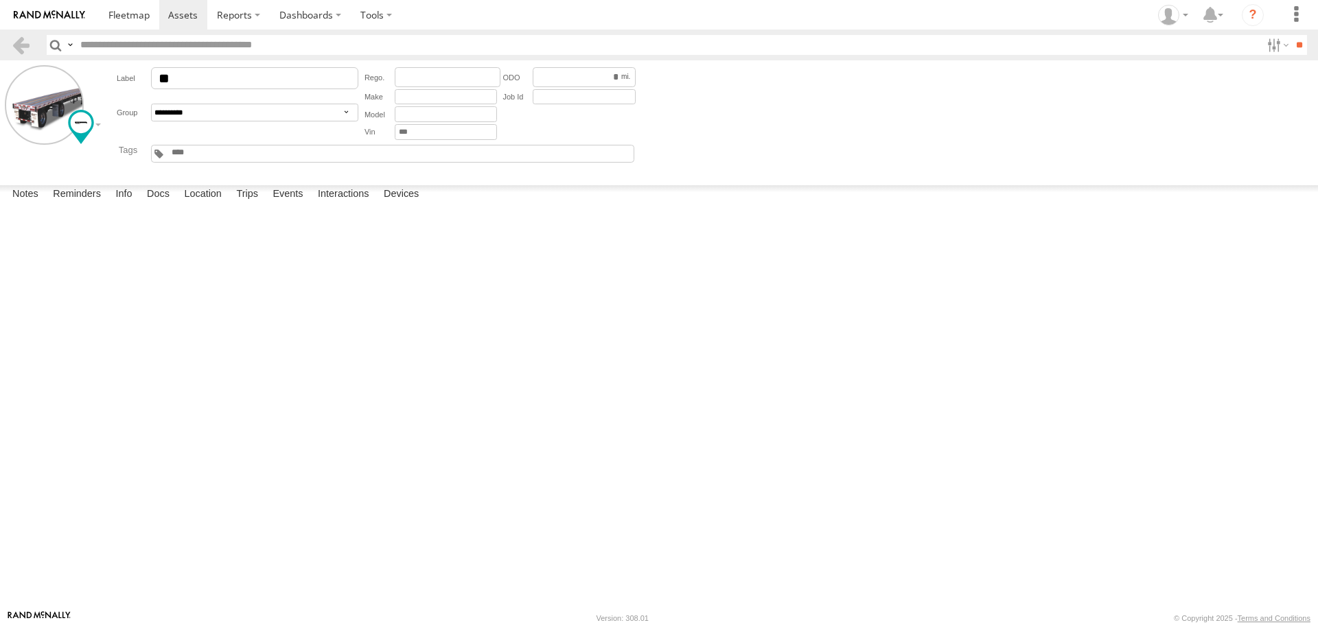
drag, startPoint x: 623, startPoint y: 444, endPoint x: 570, endPoint y: 378, distance: 84.9
click at [0, 0] on div "57" at bounding box center [0, 0] width 0 height 0
drag, startPoint x: 605, startPoint y: 302, endPoint x: 564, endPoint y: 428, distance: 132.0
click at [0, 0] on div "57" at bounding box center [0, 0] width 0 height 0
drag, startPoint x: 193, startPoint y: 292, endPoint x: 652, endPoint y: 426, distance: 478.3
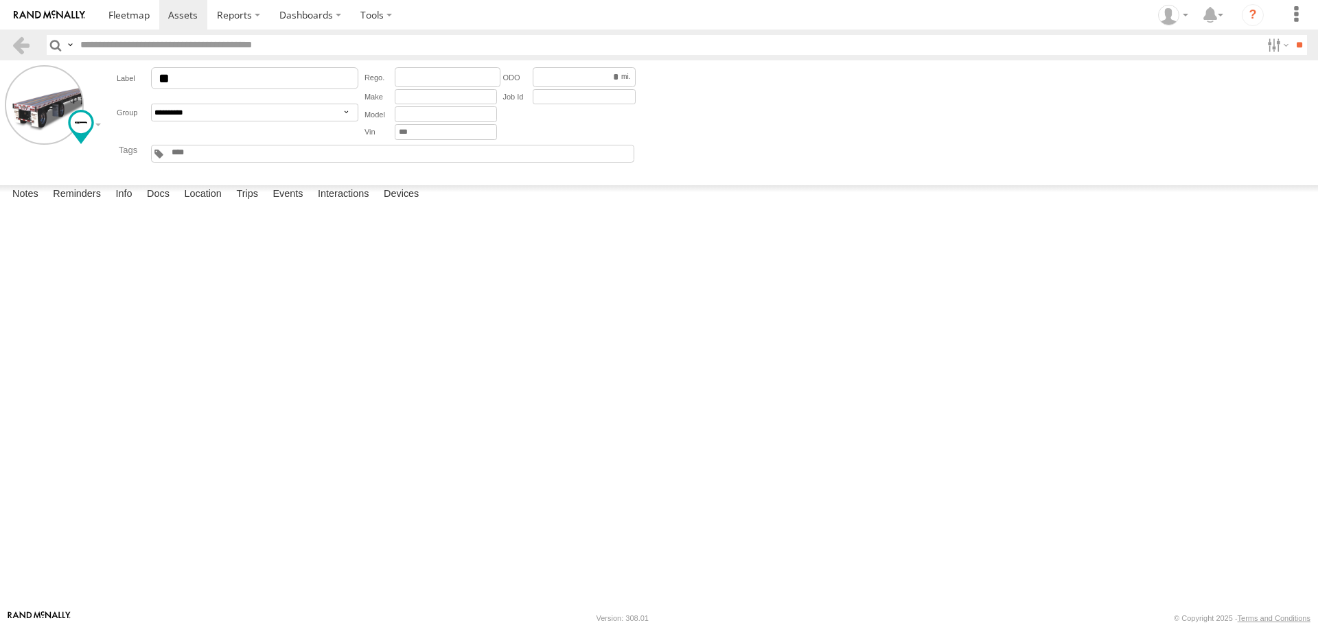
click at [0, 0] on div "57" at bounding box center [0, 0] width 0 height 0
drag, startPoint x: 373, startPoint y: 490, endPoint x: 489, endPoint y: 482, distance: 116.3
click at [0, 0] on div "57" at bounding box center [0, 0] width 0 height 0
click at [25, 41] on link at bounding box center [21, 45] width 20 height 20
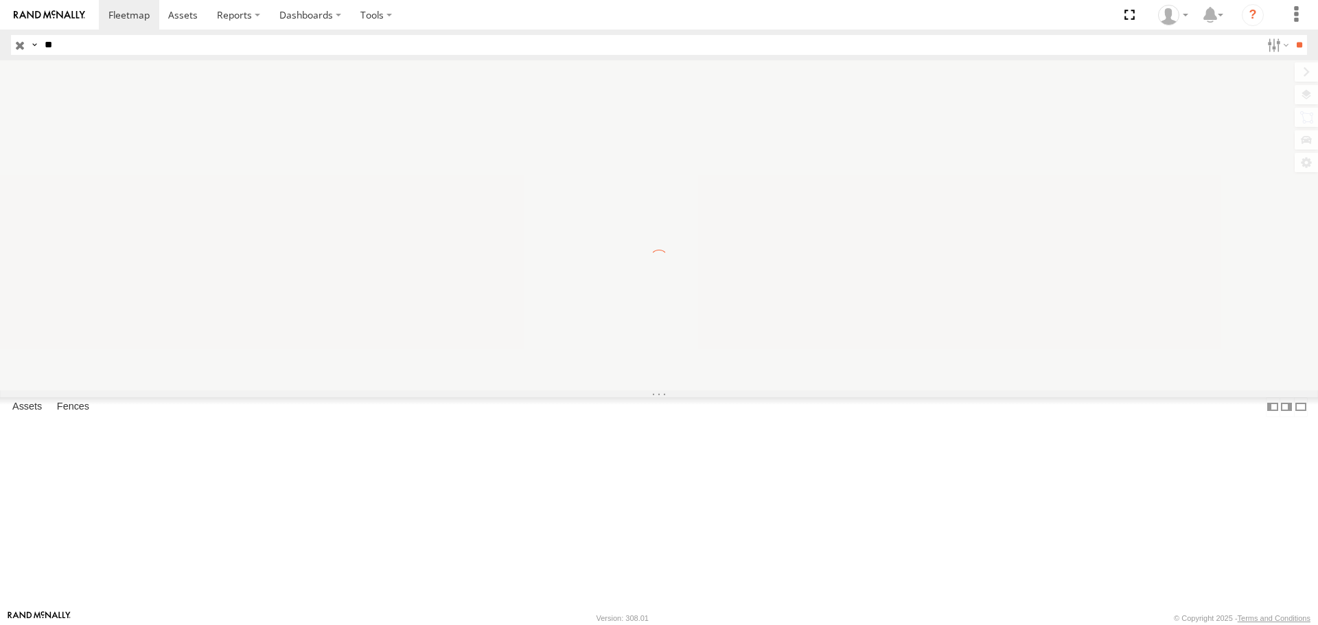
click at [144, 42] on input "**" at bounding box center [650, 45] width 1222 height 20
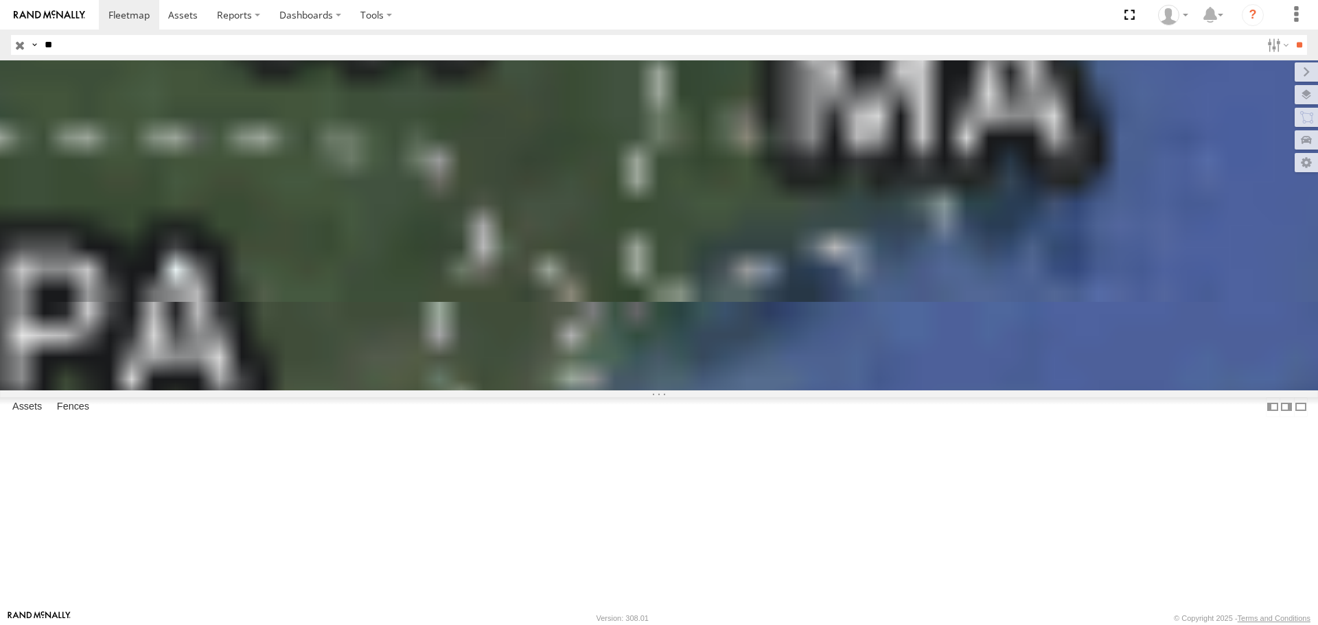
click at [144, 42] on input "**" at bounding box center [650, 45] width 1222 height 20
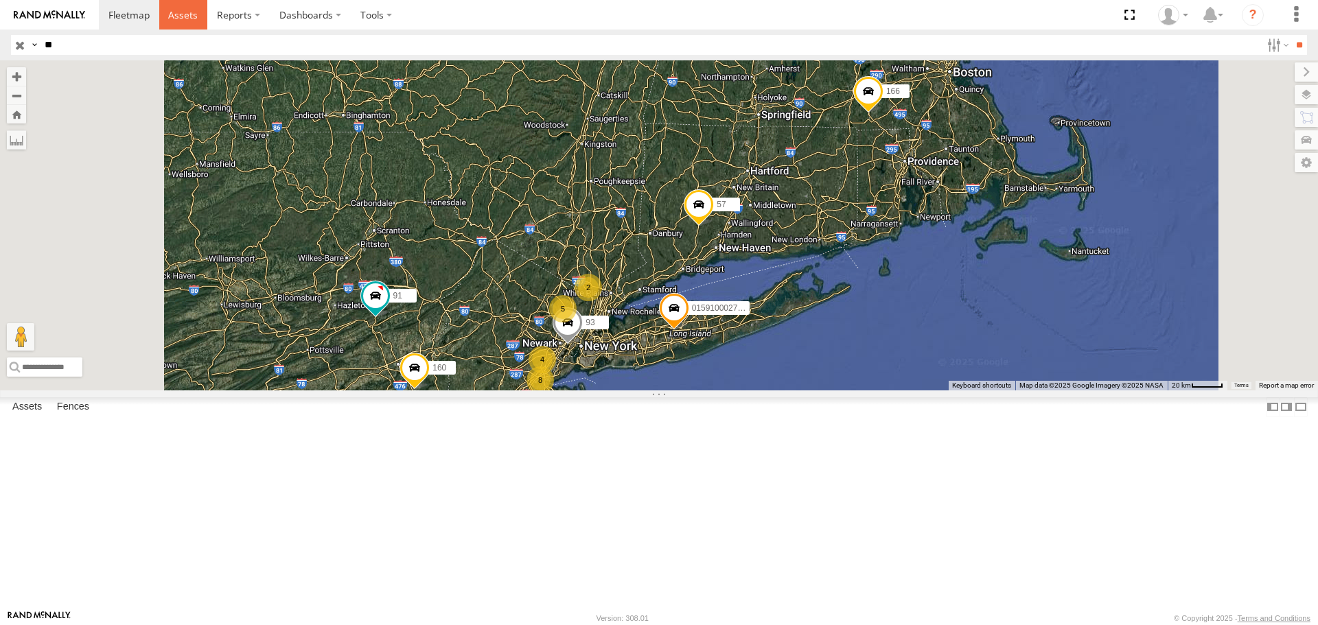
click at [175, 8] on span at bounding box center [183, 14] width 30 height 13
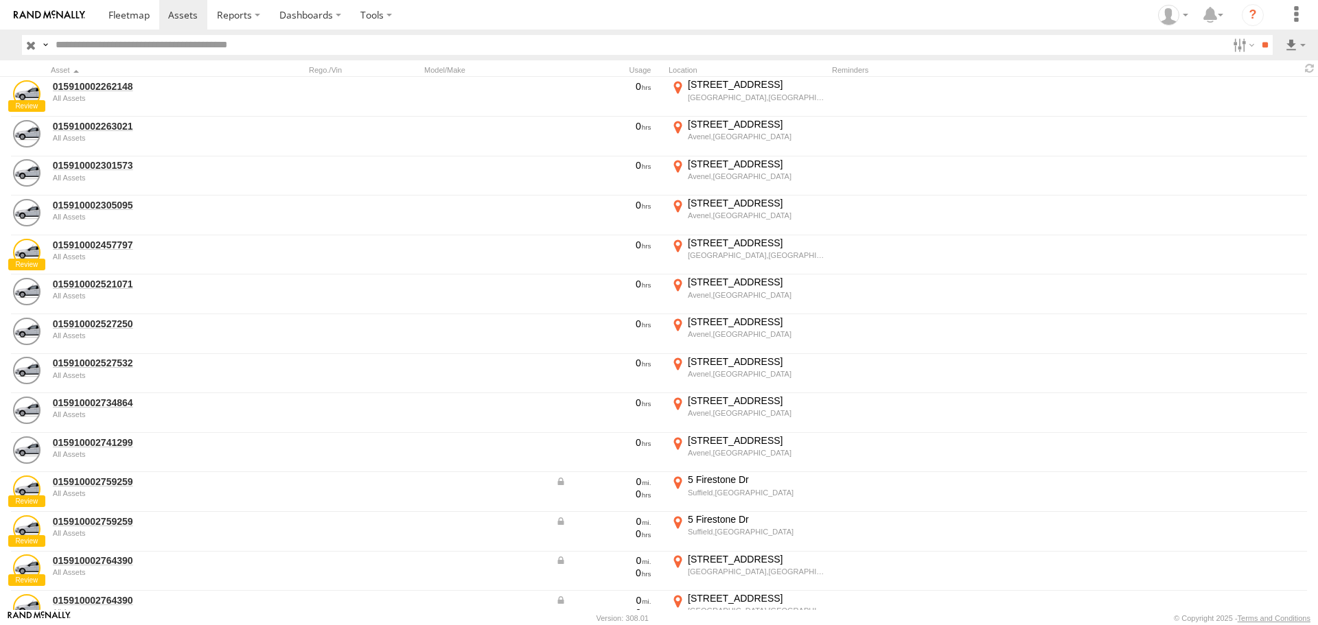
click at [97, 44] on input "text" at bounding box center [639, 45] width 1178 height 20
type input "**"
click at [1257, 35] on input "**" at bounding box center [1265, 45] width 16 height 20
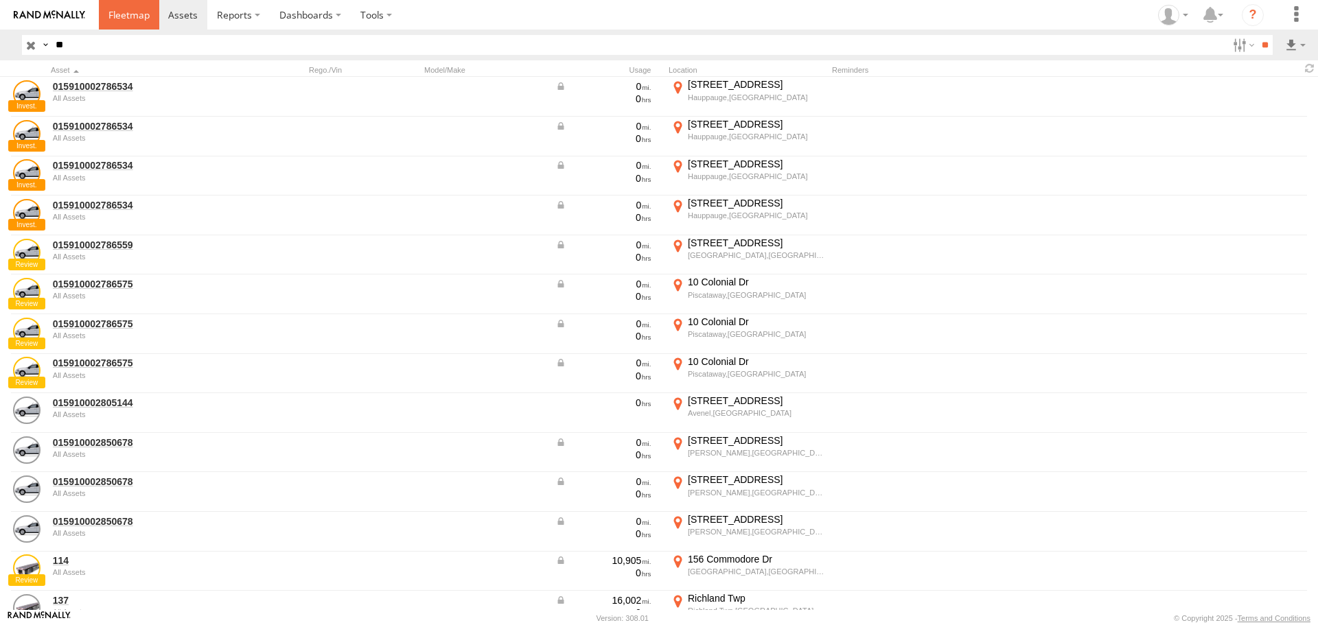
click at [129, 15] on span at bounding box center [128, 14] width 41 height 13
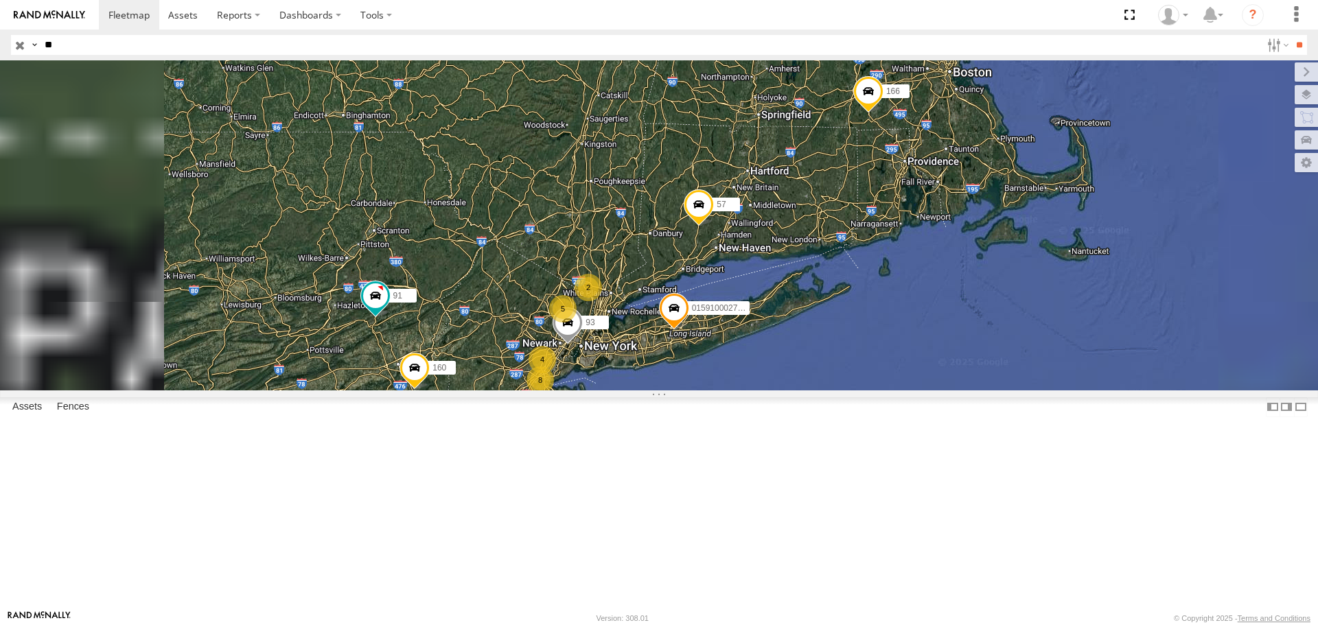
drag, startPoint x: 81, startPoint y: 46, endPoint x: -1, endPoint y: 44, distance: 82.4
click at [0, 44] on html "Dashboards ?" at bounding box center [659, 312] width 1318 height 625
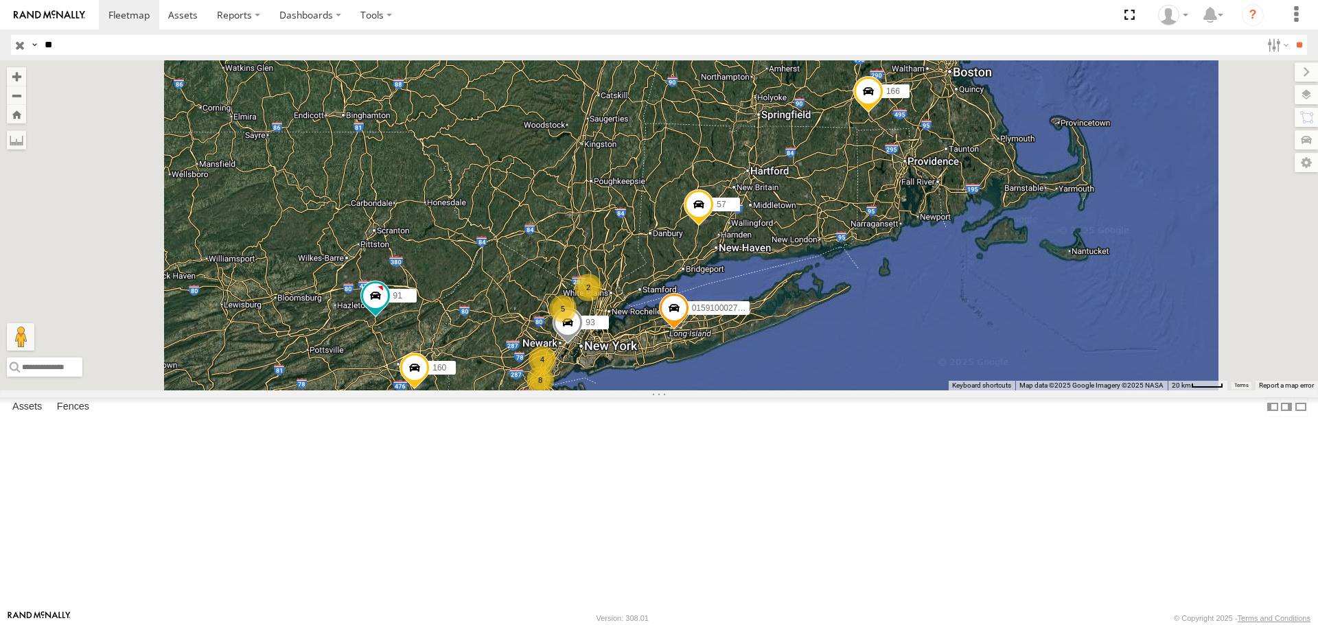
click at [1292, 35] on input "**" at bounding box center [1300, 45] width 16 height 20
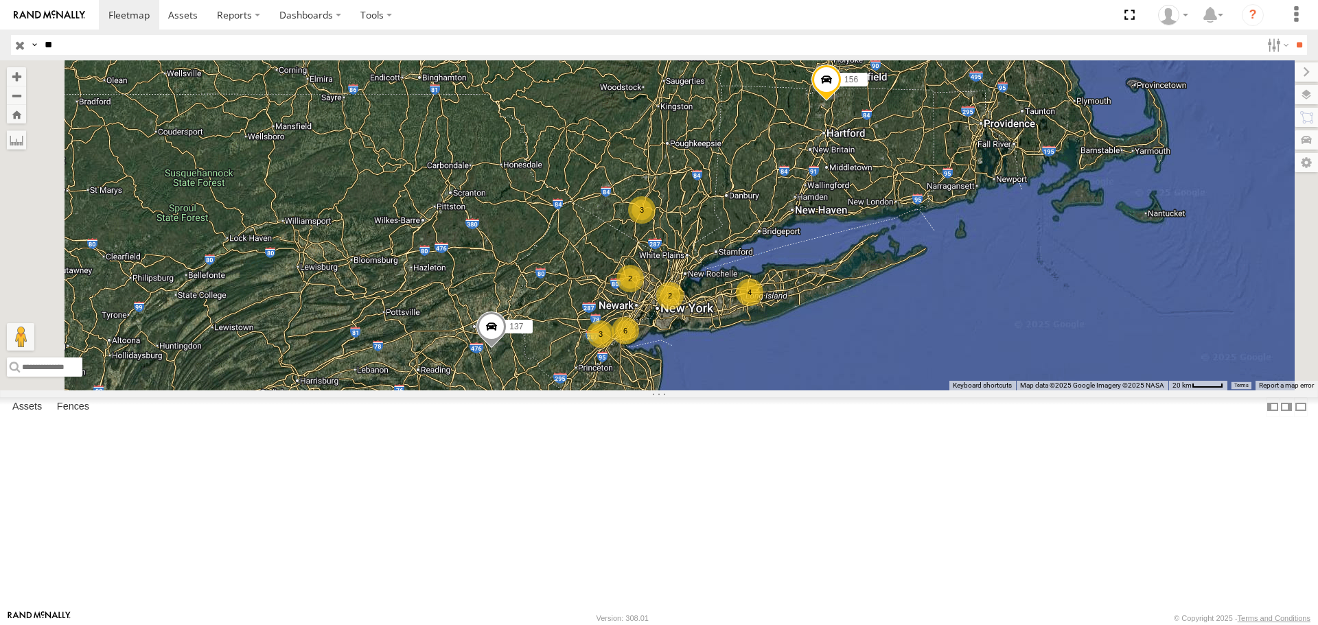
click at [0, 0] on span at bounding box center [0, 0] width 0 height 0
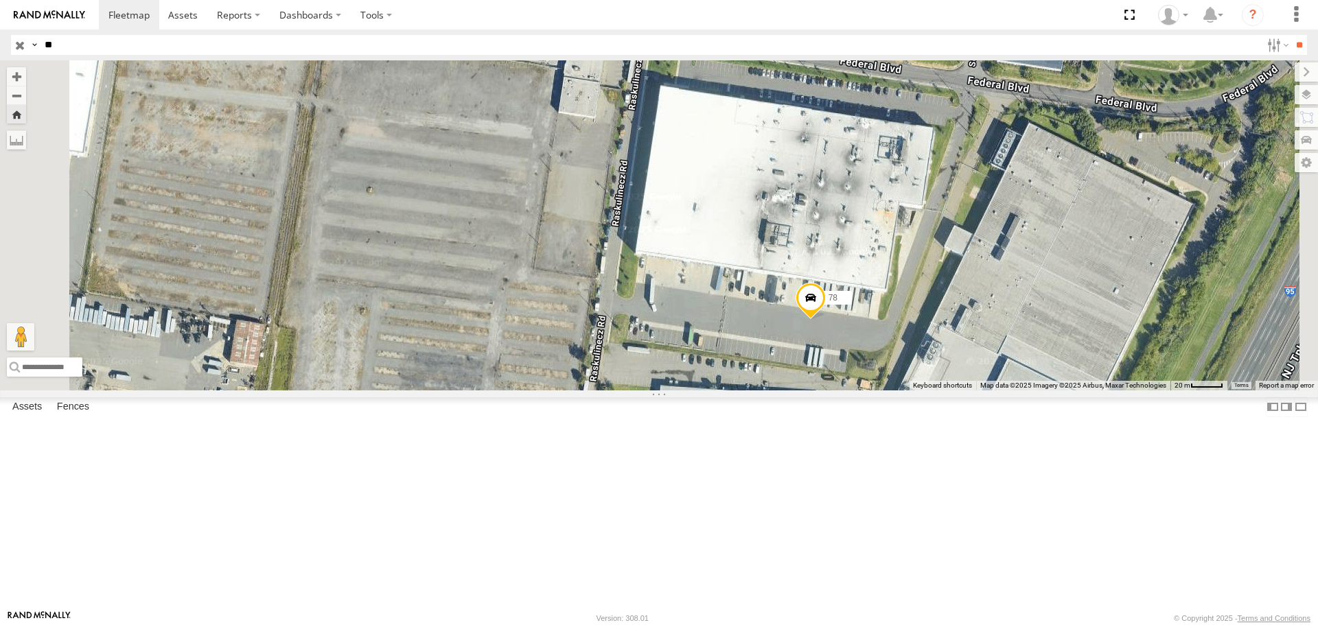
click at [109, 47] on input "**" at bounding box center [650, 45] width 1222 height 20
click at [1292, 35] on input "**" at bounding box center [1300, 45] width 16 height 20
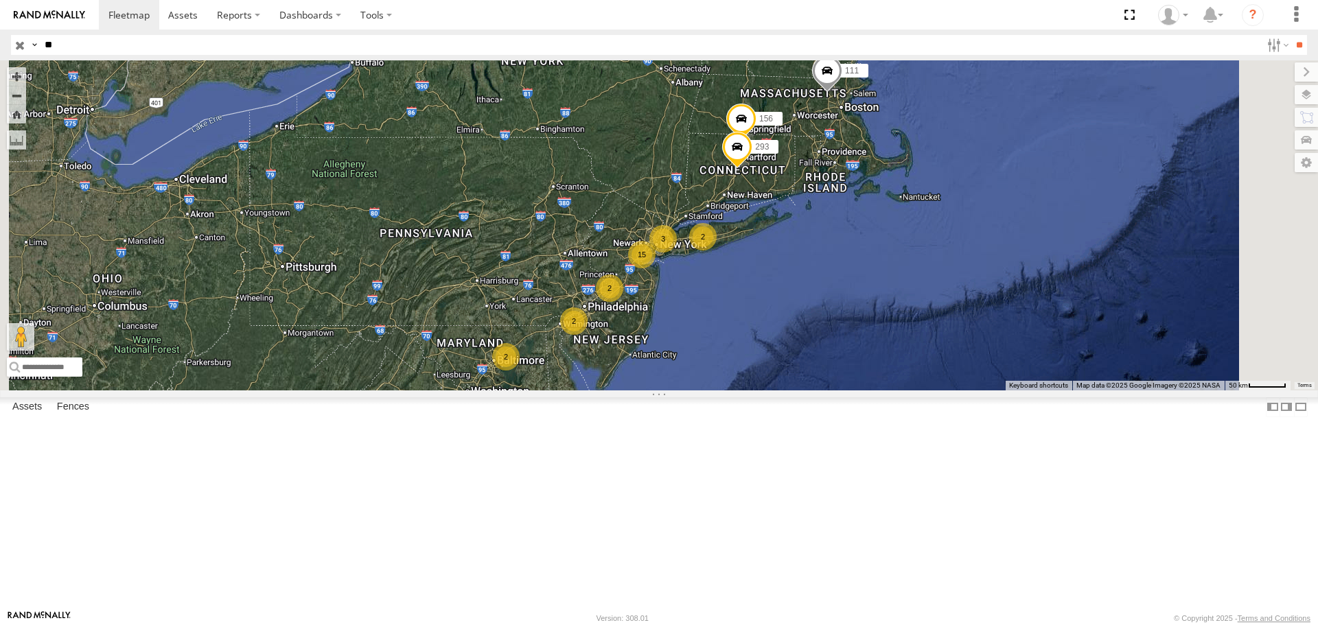
scroll to position [252, 0]
click at [0, 0] on span at bounding box center [0, 0] width 0 height 0
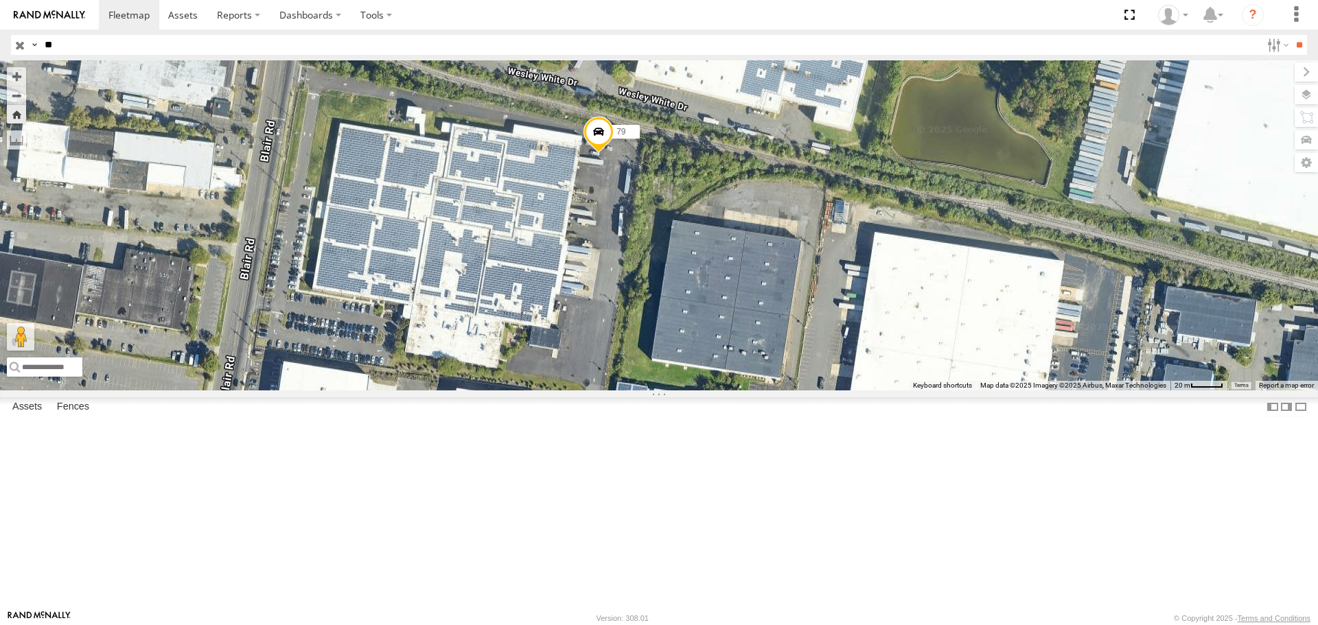
drag, startPoint x: 835, startPoint y: 419, endPoint x: 772, endPoint y: 347, distance: 95.9
click at [772, 347] on div "79" at bounding box center [659, 225] width 1318 height 330
click at [214, 43] on input "**" at bounding box center [650, 45] width 1222 height 20
click at [1292, 35] on input "**" at bounding box center [1300, 45] width 16 height 20
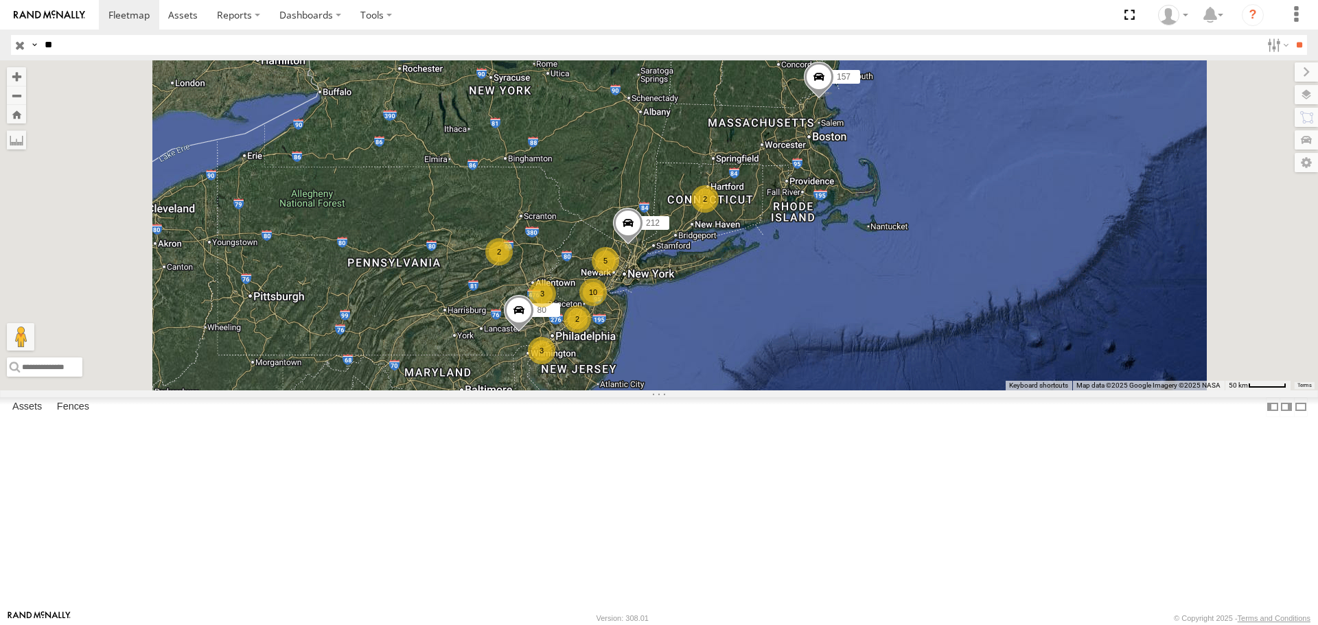
click at [0, 0] on span at bounding box center [0, 0] width 0 height 0
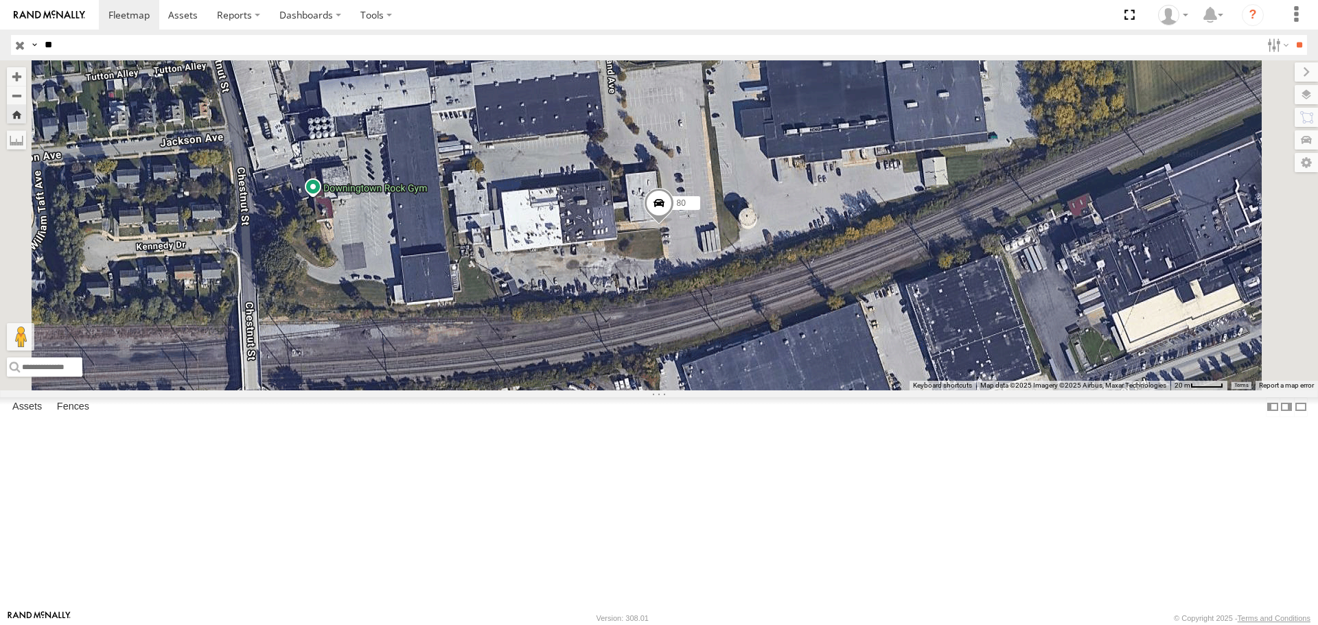
click at [82, 45] on input "**" at bounding box center [650, 45] width 1222 height 20
type input "*"
click at [1292, 35] on input "**" at bounding box center [1300, 45] width 16 height 20
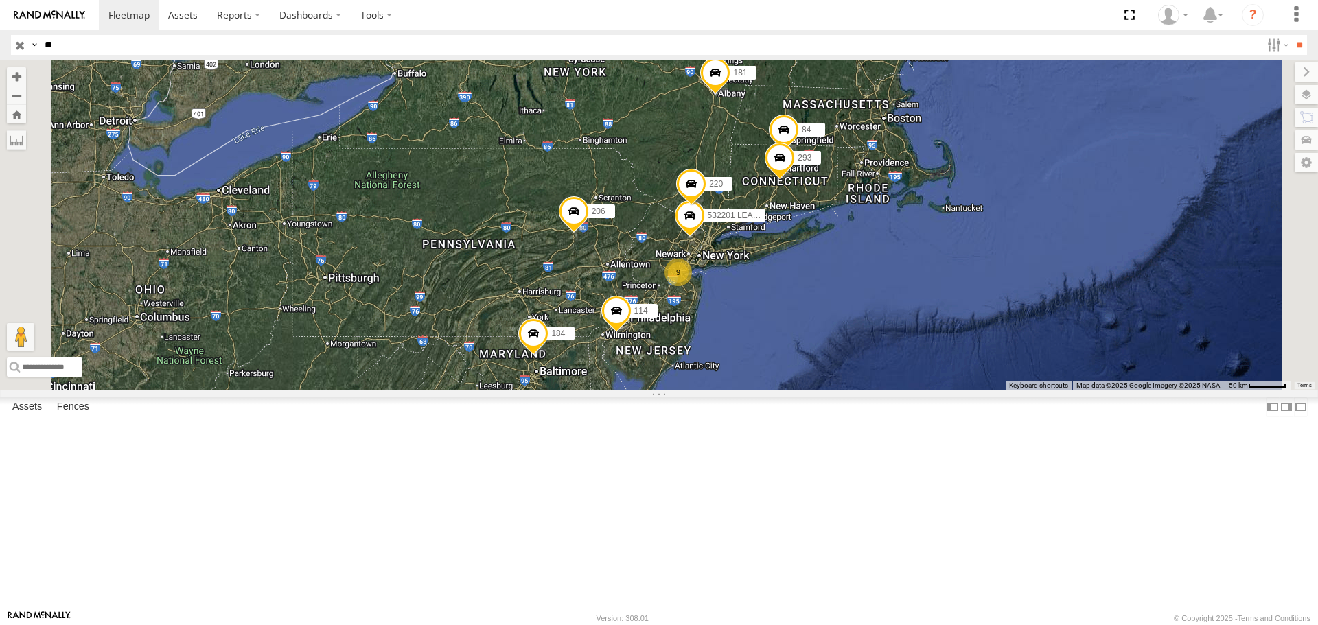
scroll to position [121, 0]
click at [0, 0] on span at bounding box center [0, 0] width 0 height 0
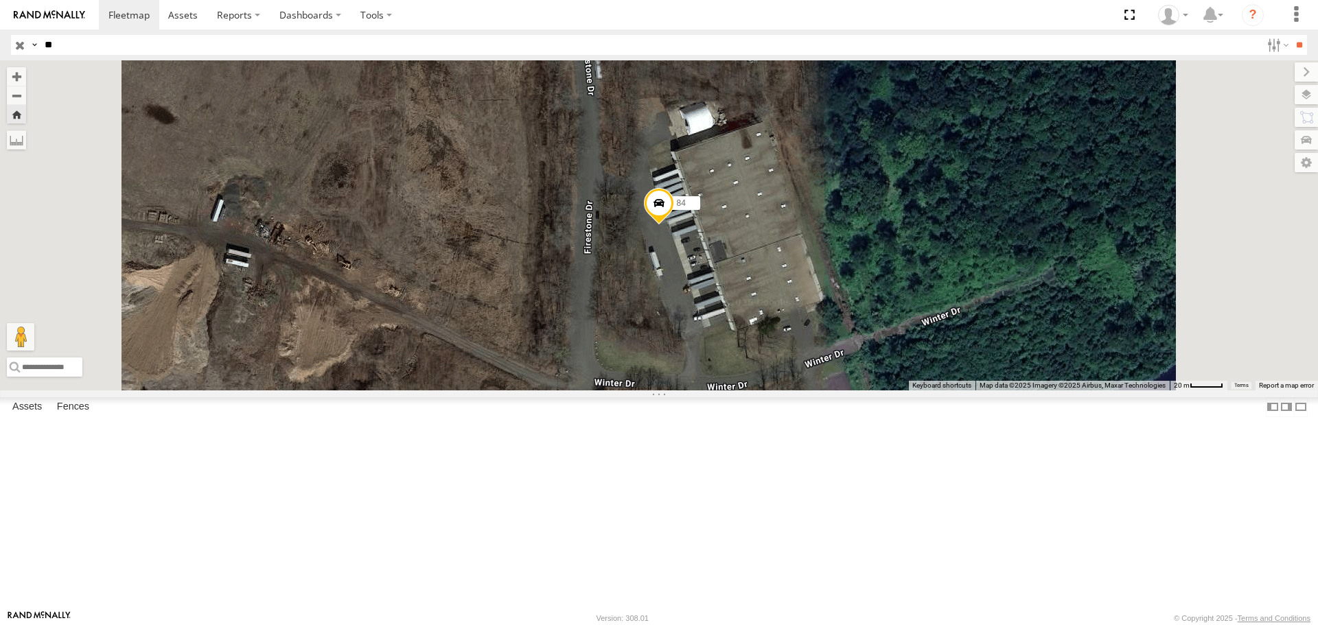
click at [161, 36] on input "**" at bounding box center [650, 45] width 1222 height 20
type input "**"
click at [1292, 35] on input "**" at bounding box center [1300, 45] width 16 height 20
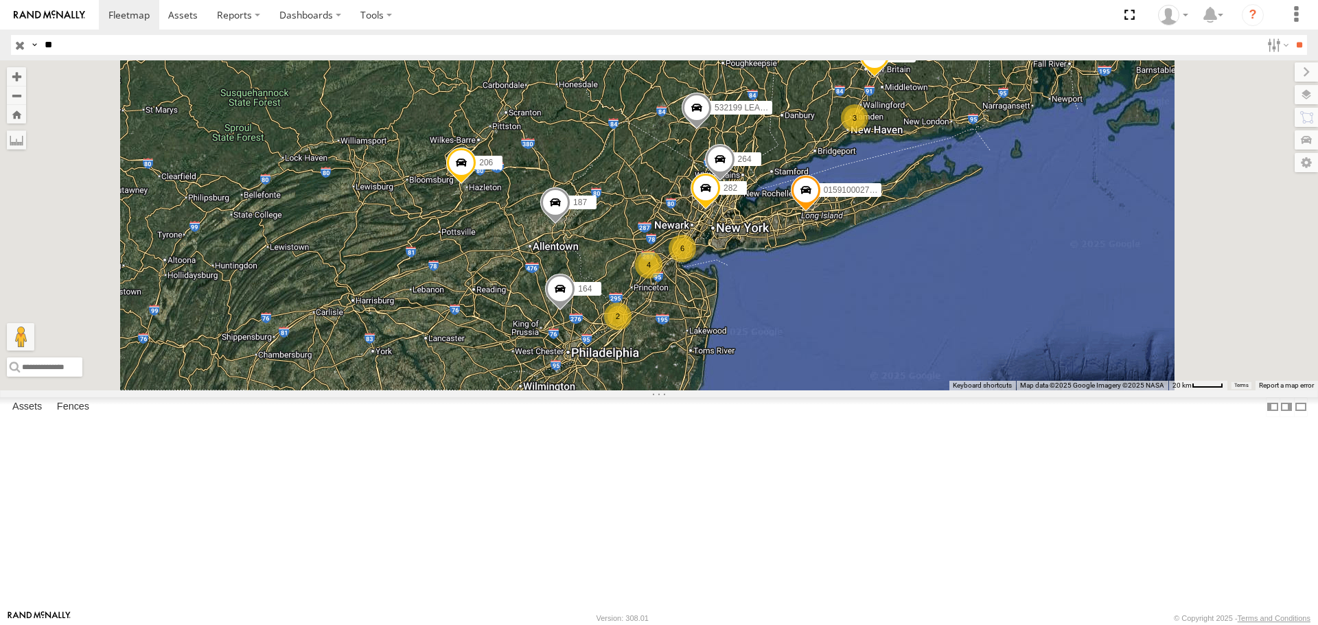
click at [0, 0] on span at bounding box center [0, 0] width 0 height 0
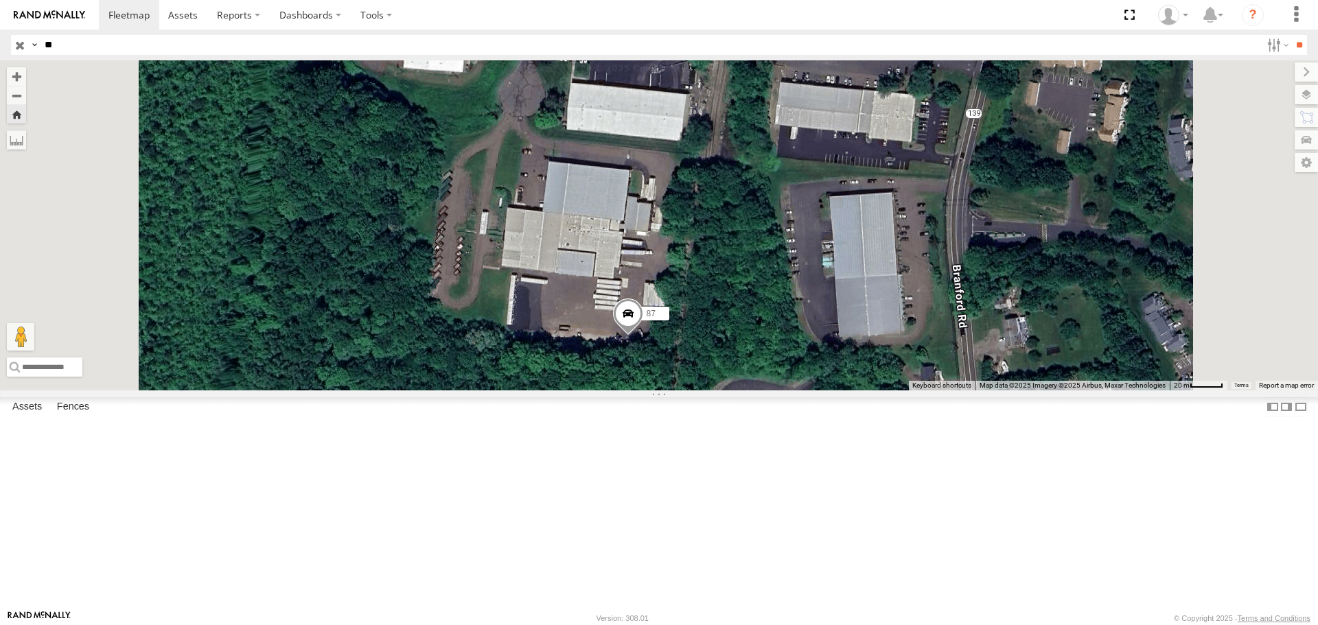
drag, startPoint x: 786, startPoint y: 260, endPoint x: 755, endPoint y: 370, distance: 114.8
click at [755, 370] on div "87" at bounding box center [659, 225] width 1318 height 330
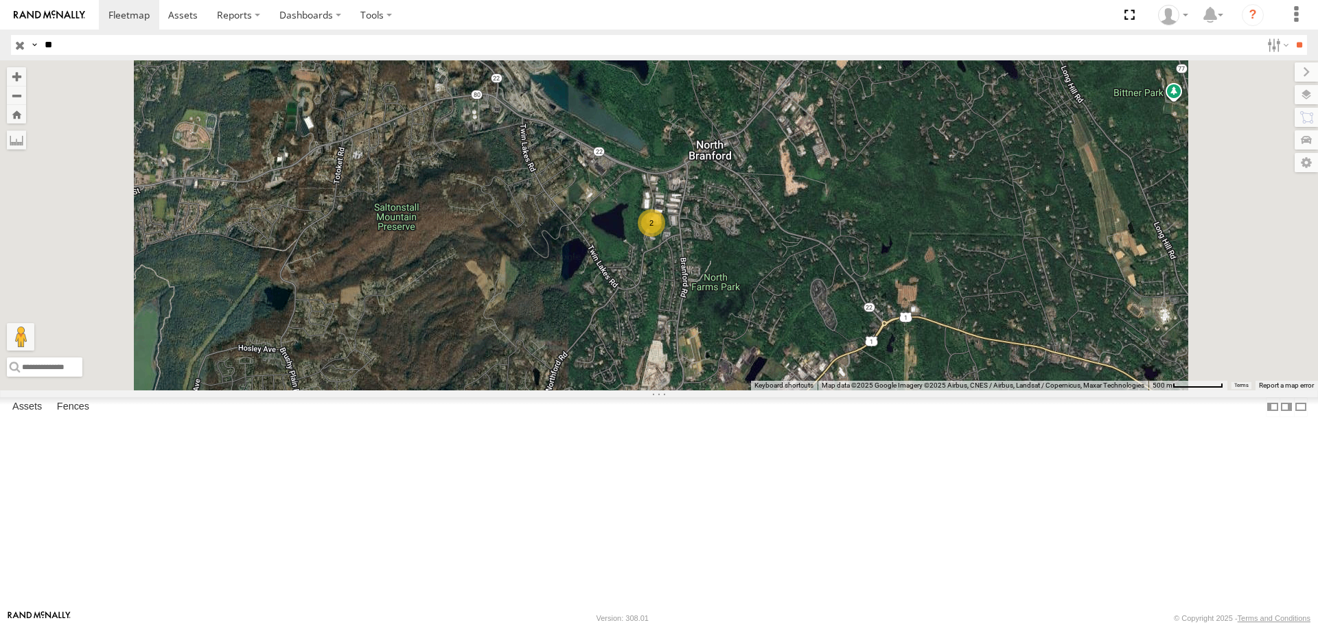
click at [76, 41] on input "**" at bounding box center [650, 45] width 1222 height 20
click at [0, 0] on span at bounding box center [0, 0] width 0 height 0
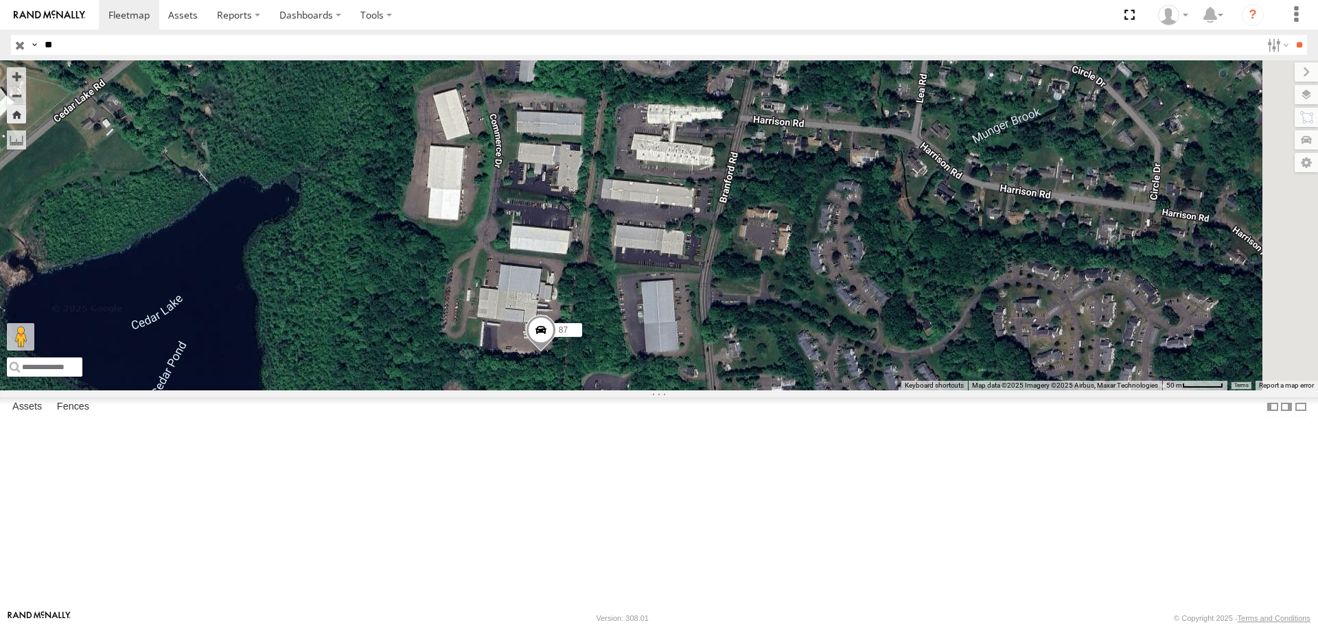
drag, startPoint x: 847, startPoint y: 411, endPoint x: 672, endPoint y: 505, distance: 198.4
click at [672, 390] on div "87" at bounding box center [659, 225] width 1318 height 330
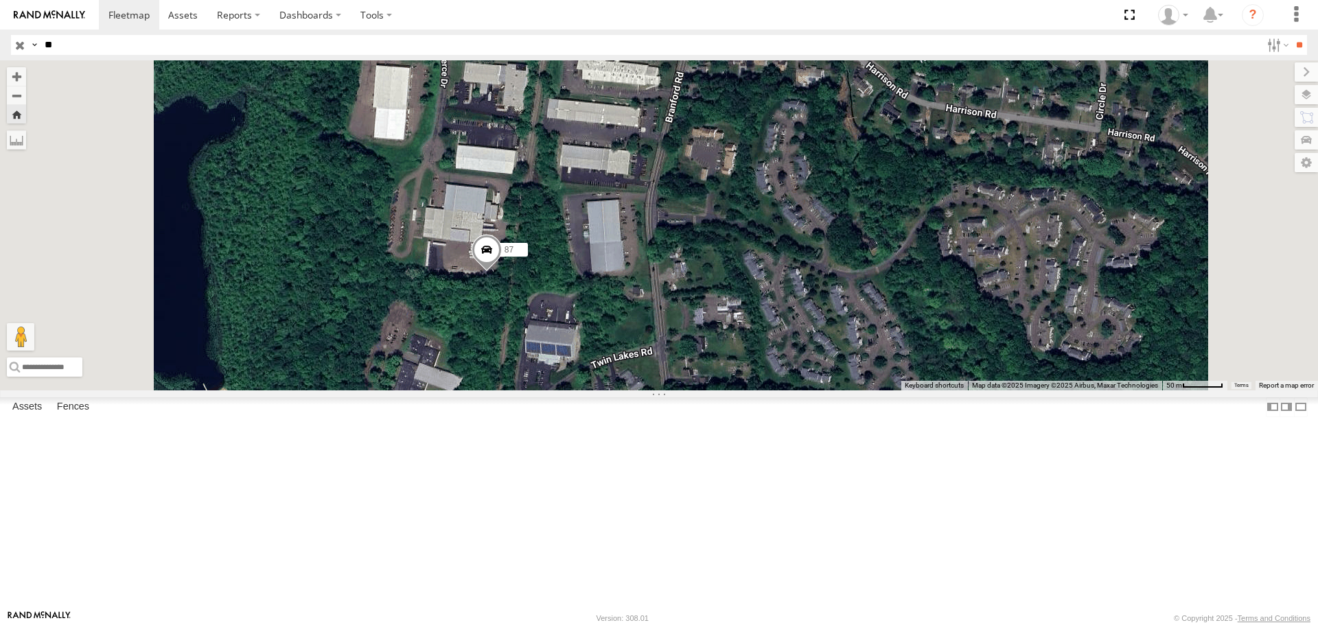
click at [0, 0] on span at bounding box center [0, 0] width 0 height 0
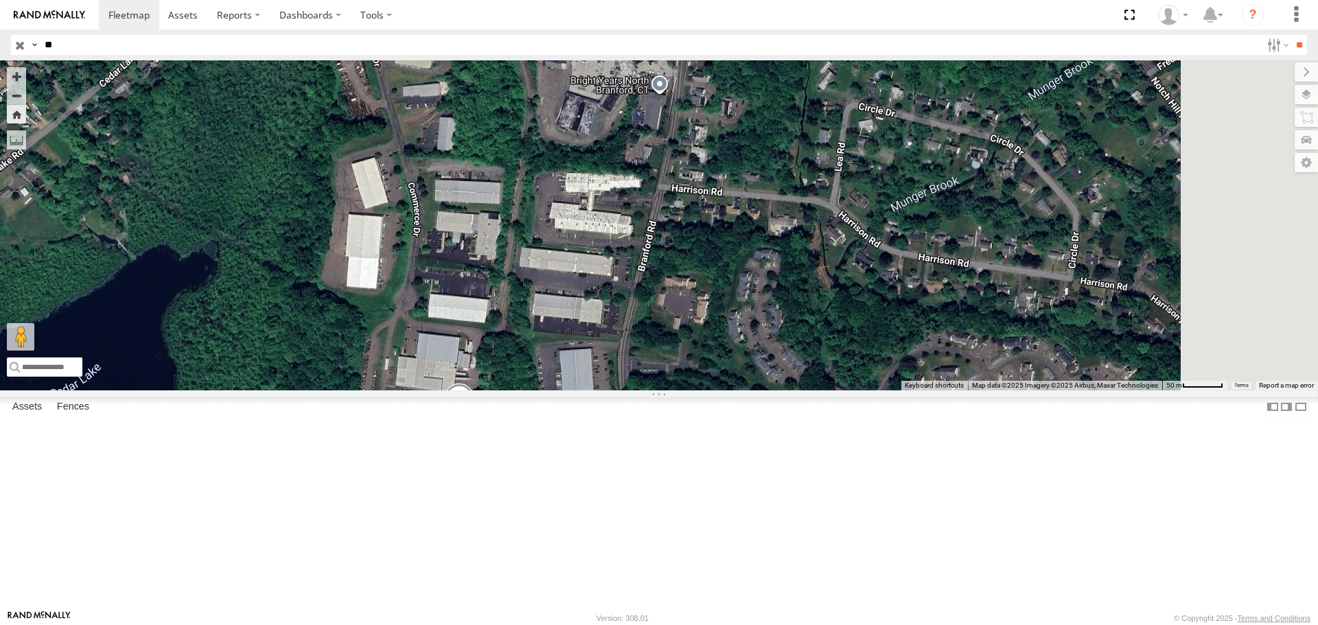
drag, startPoint x: 682, startPoint y: 220, endPoint x: 586, endPoint y: 442, distance: 242.0
click at [586, 390] on div "87" at bounding box center [659, 225] width 1318 height 330
